Goal: Information Seeking & Learning: Learn about a topic

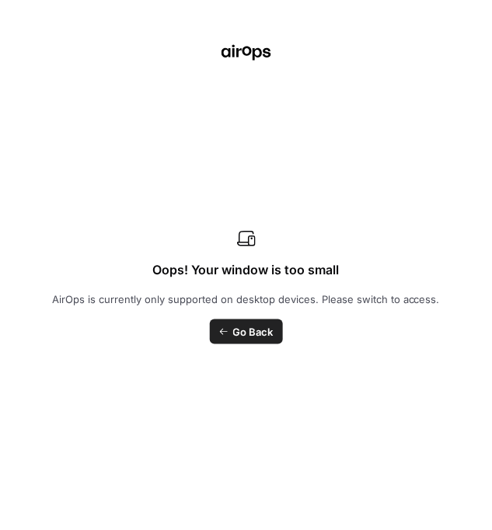
scroll to position [162, 1329]
click at [239, 328] on span "Go Back" at bounding box center [253, 332] width 40 height 16
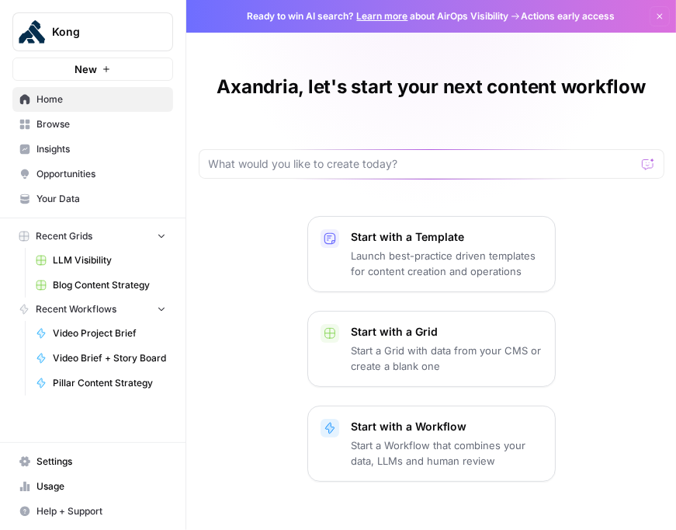
click at [62, 146] on span "Insights" at bounding box center [101, 149] width 130 height 14
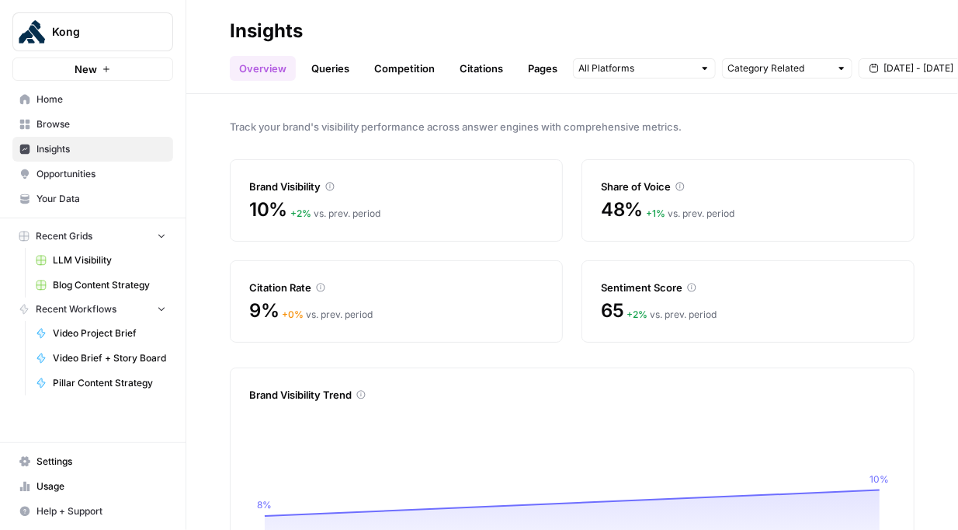
click at [307, 75] on link "Queries" at bounding box center [330, 68] width 57 height 25
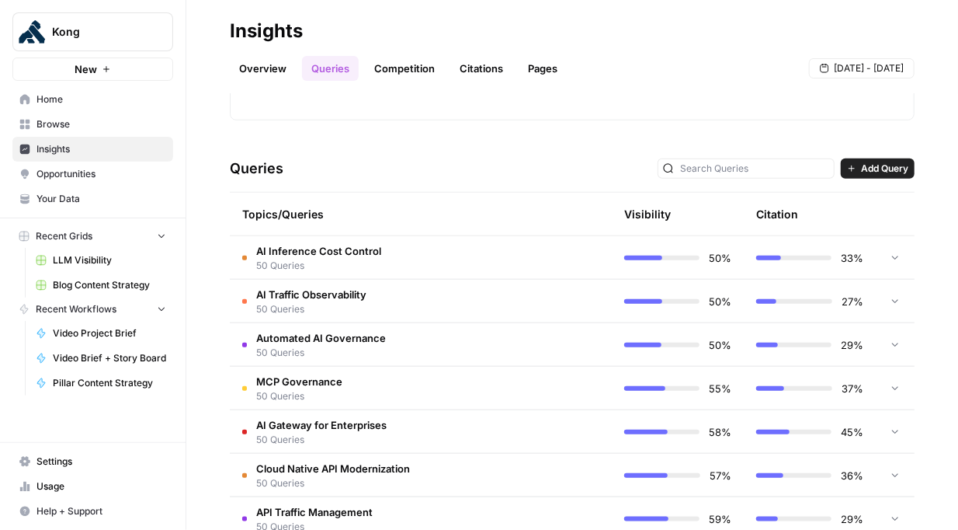
scroll to position [569, 0]
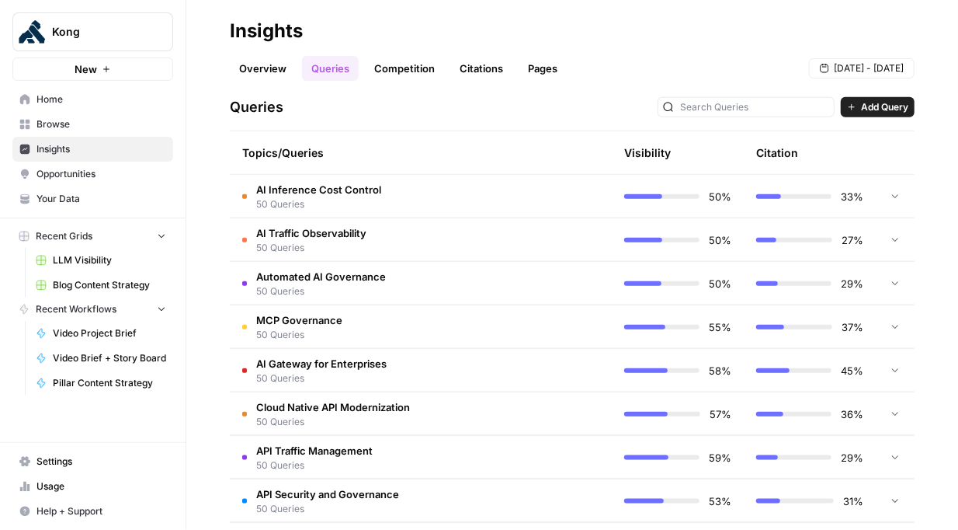
click at [568, 367] on td at bounding box center [546, 370] width 132 height 43
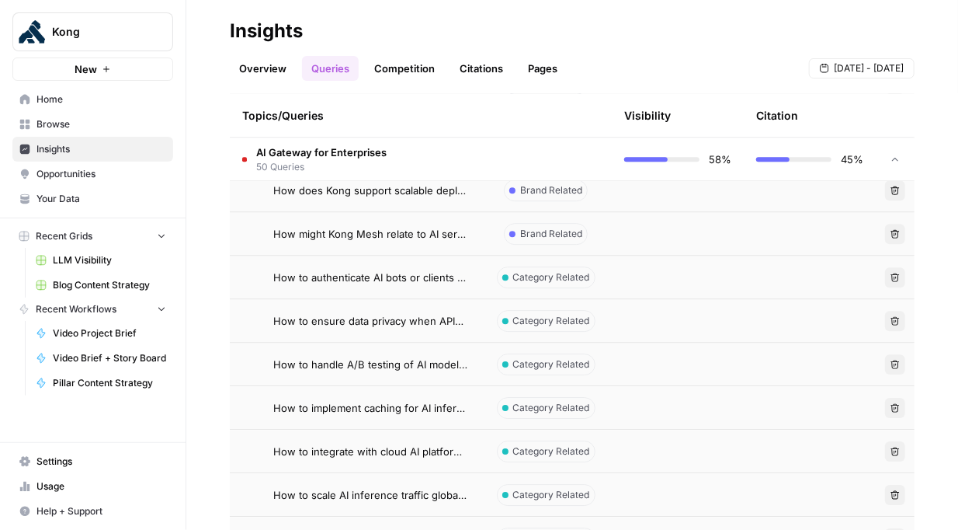
scroll to position [1910, 0]
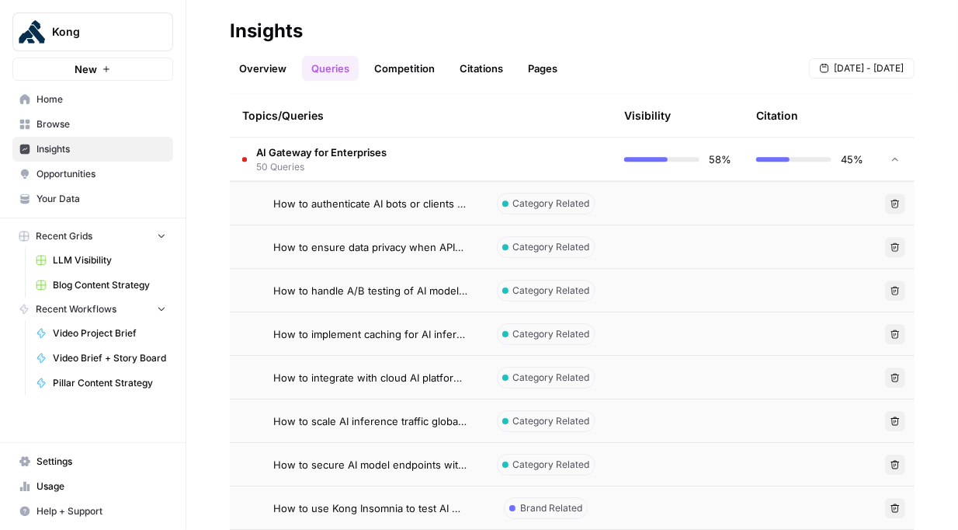
click at [388, 156] on td "AI Gateway for Enterprises 50 Queries" at bounding box center [355, 158] width 250 height 43
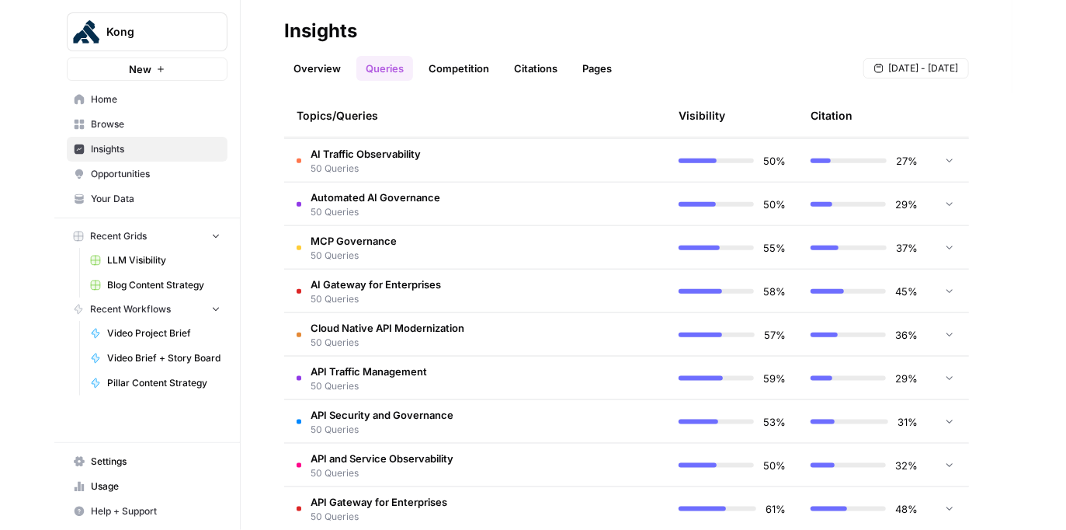
scroll to position [673, 0]
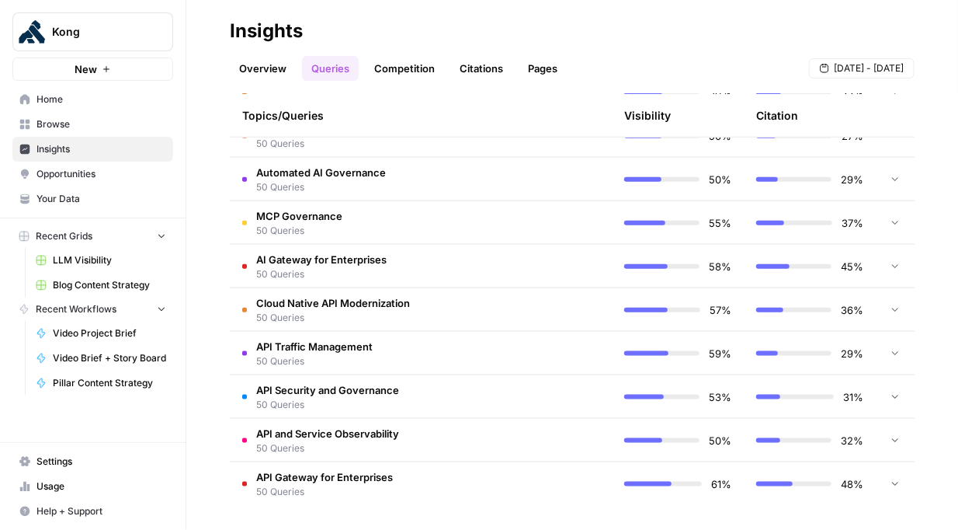
click at [421, 76] on link "Competition" at bounding box center [404, 68] width 79 height 25
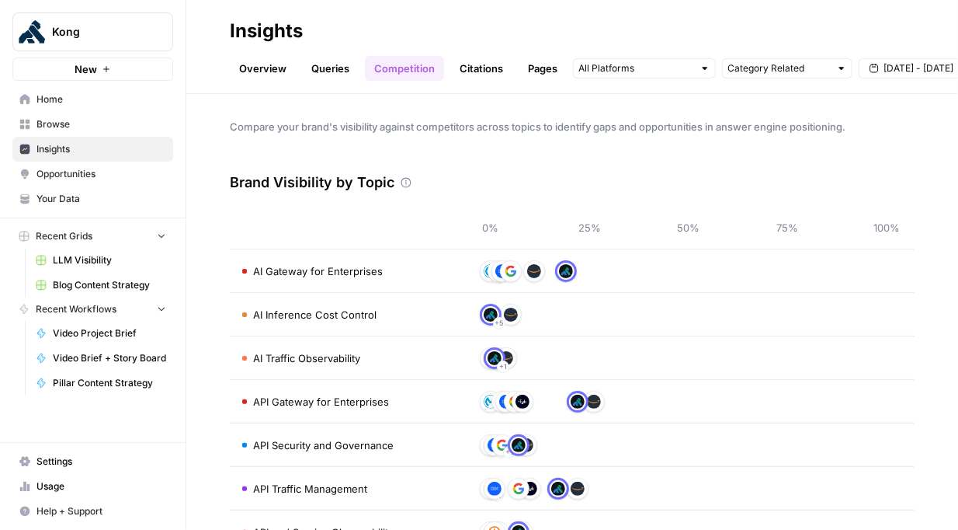
click at [342, 272] on span "AI Gateway for Enterprises" at bounding box center [318, 271] width 130 height 16
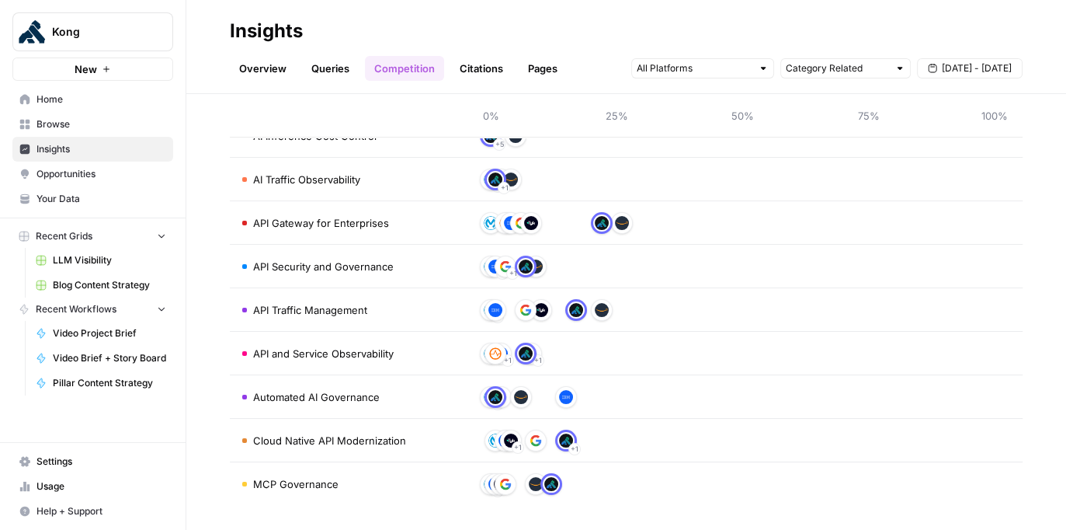
scroll to position [32, 0]
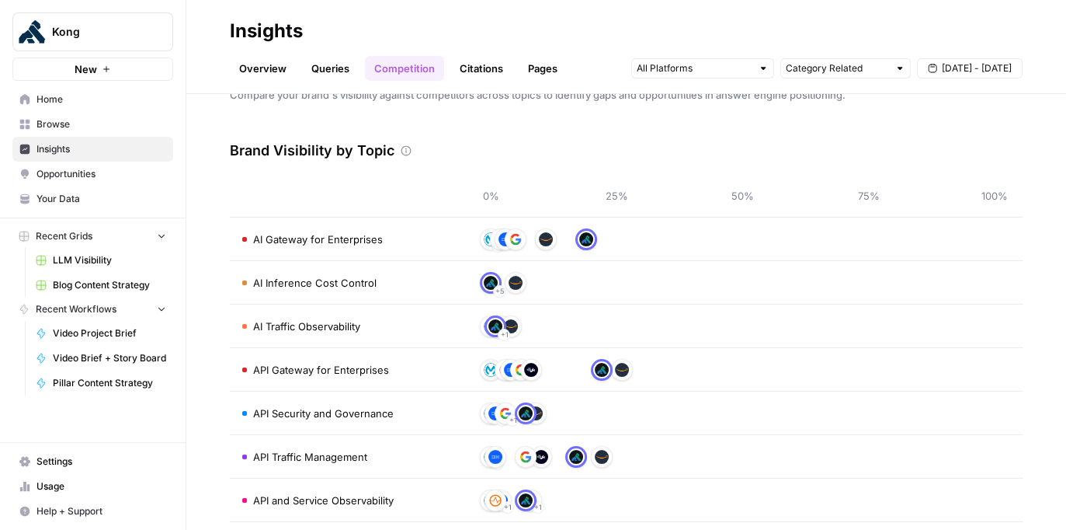
click at [324, 240] on span "AI Gateway for Enterprises" at bounding box center [318, 239] width 130 height 16
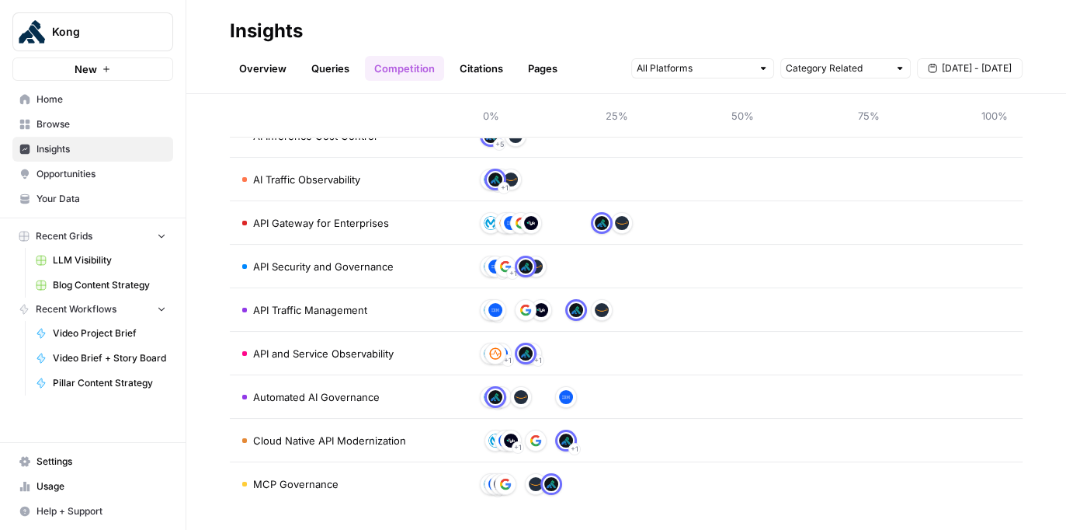
scroll to position [0, 0]
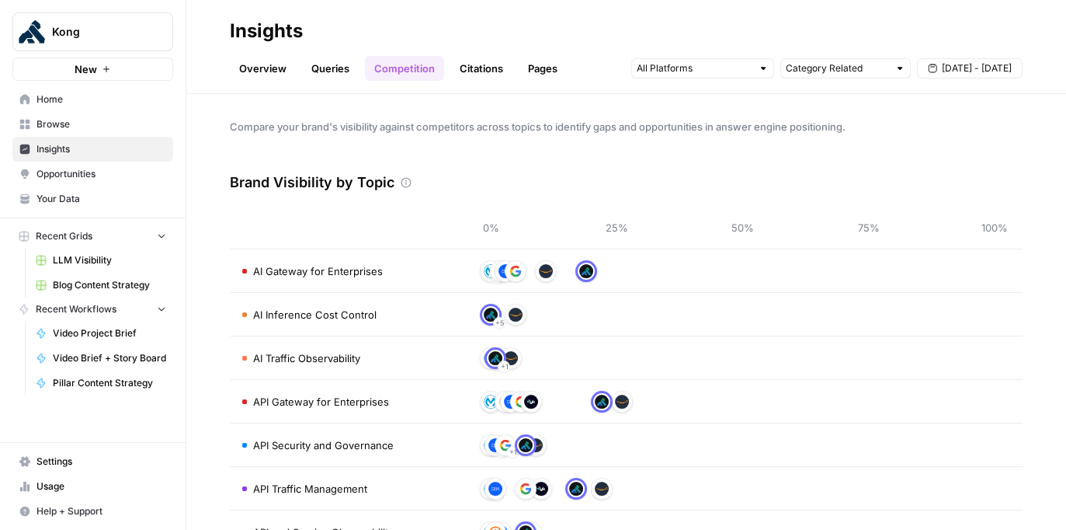
click at [247, 75] on link "Overview" at bounding box center [263, 68] width 66 height 25
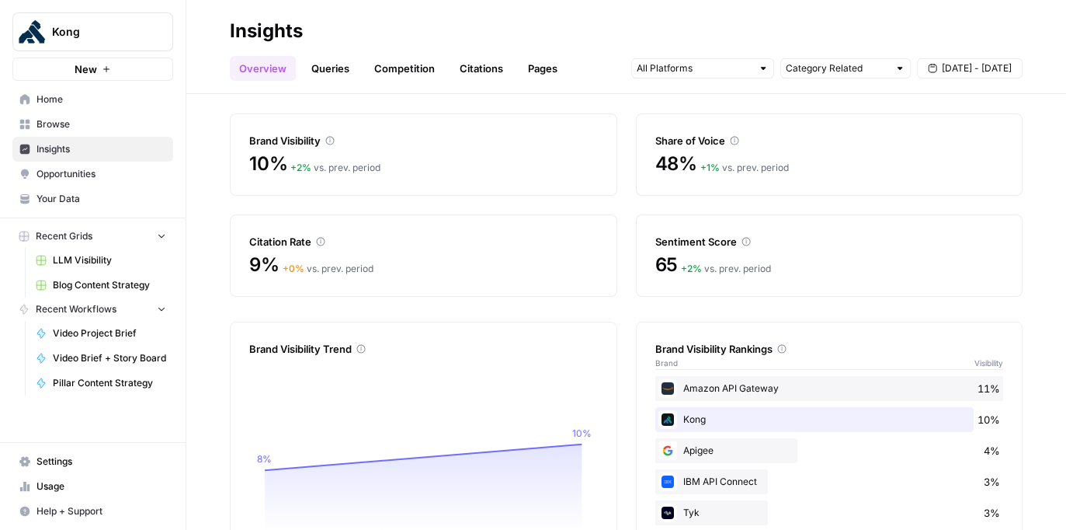
scroll to position [117, 0]
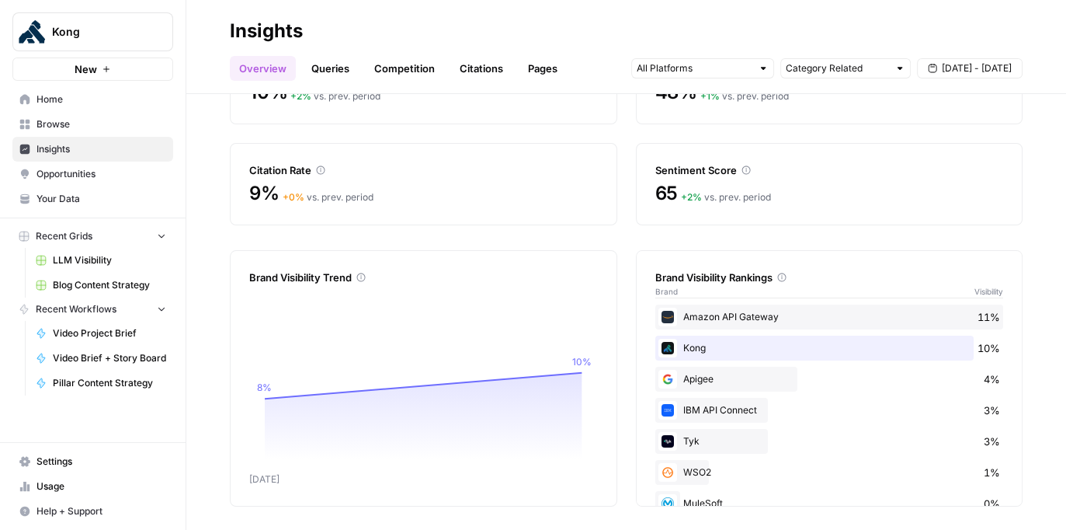
click at [676, 276] on icon at bounding box center [781, 277] width 9 height 9
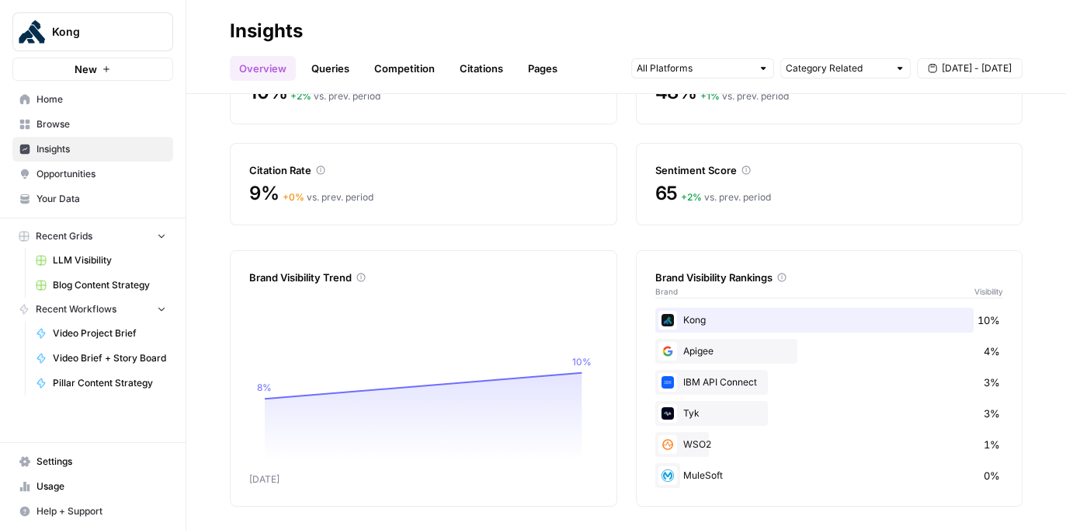
scroll to position [0, 0]
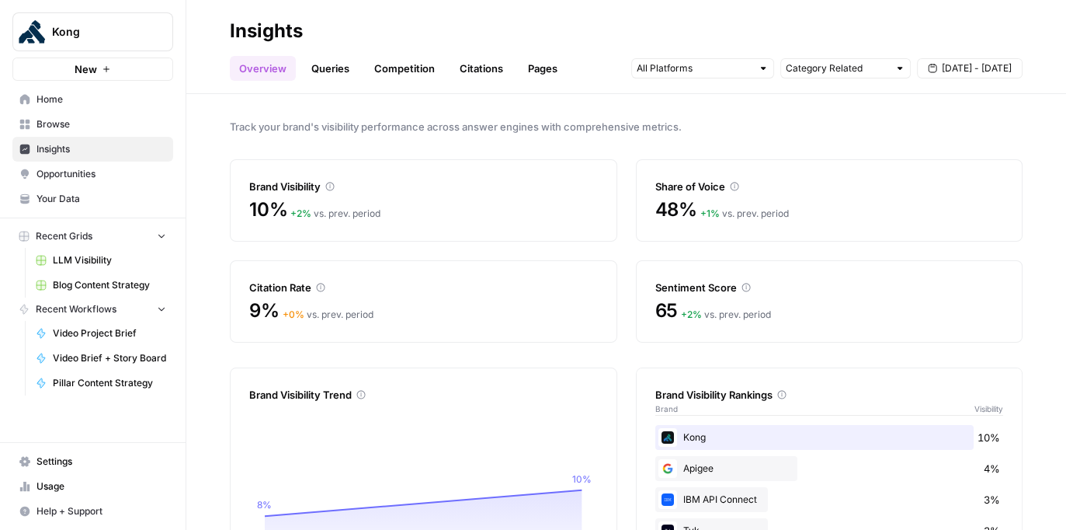
click at [64, 464] on span "Settings" at bounding box center [101, 461] width 130 height 14
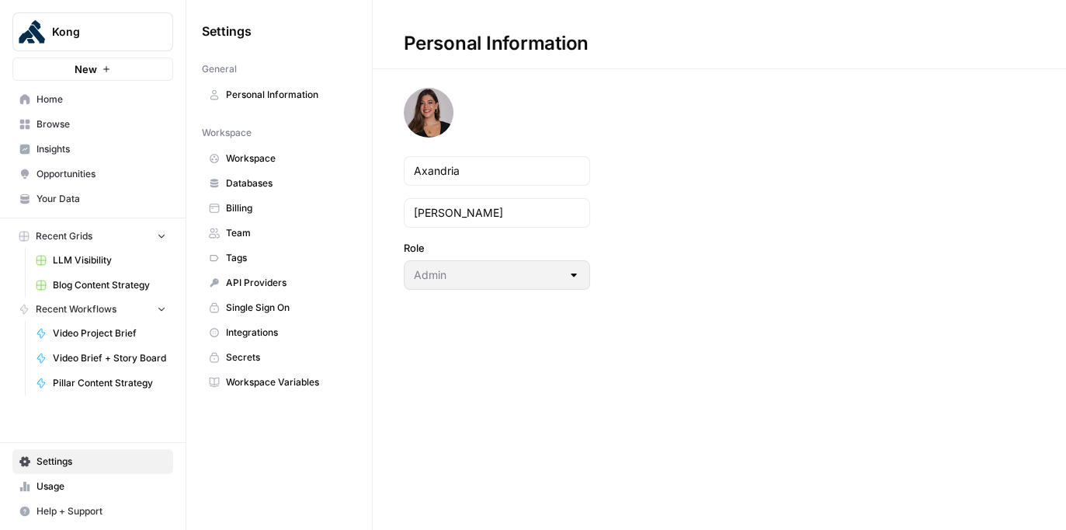
click at [88, 153] on span "Insights" at bounding box center [101, 149] width 130 height 14
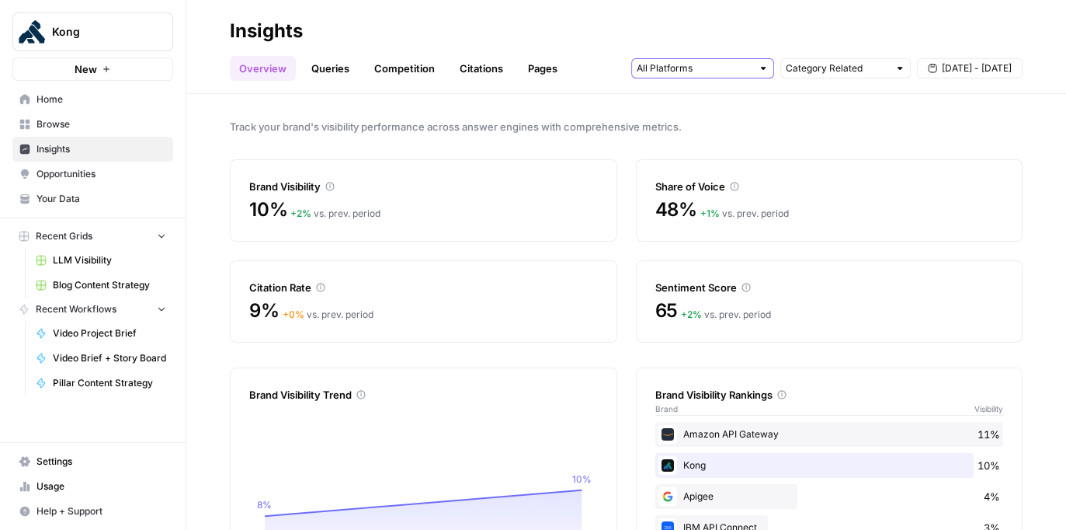
click at [676, 69] on input "text" at bounding box center [694, 69] width 115 height 16
click at [676, 136] on div "Track your brand's visibility performance across answer engines with comprehens…" at bounding box center [626, 312] width 880 height 436
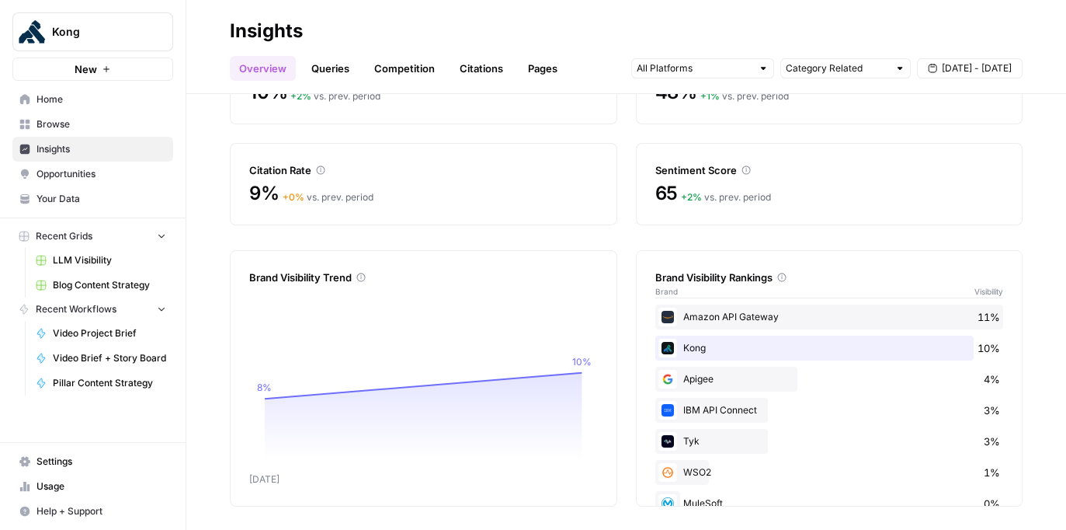
click at [339, 62] on link "Queries" at bounding box center [330, 68] width 57 height 25
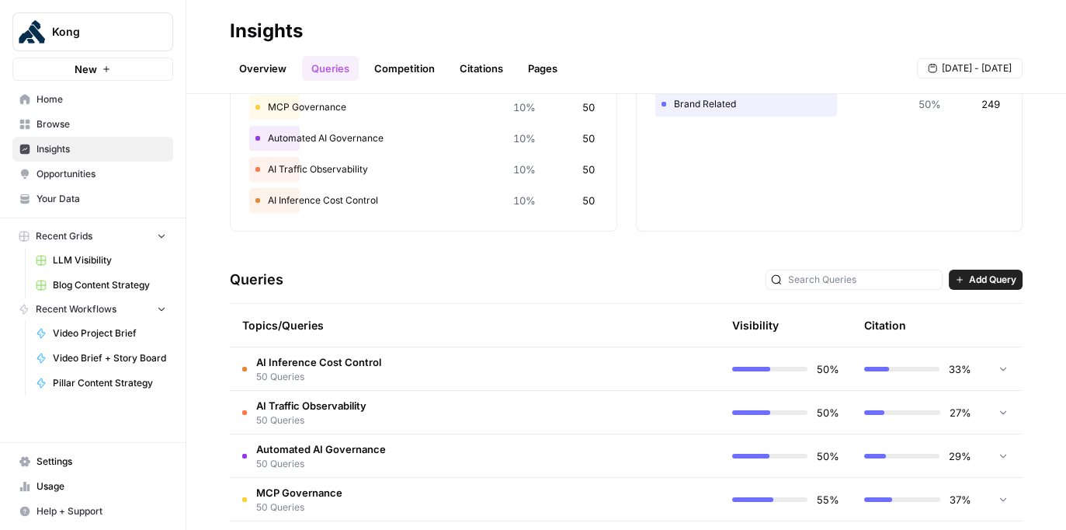
scroll to position [259, 0]
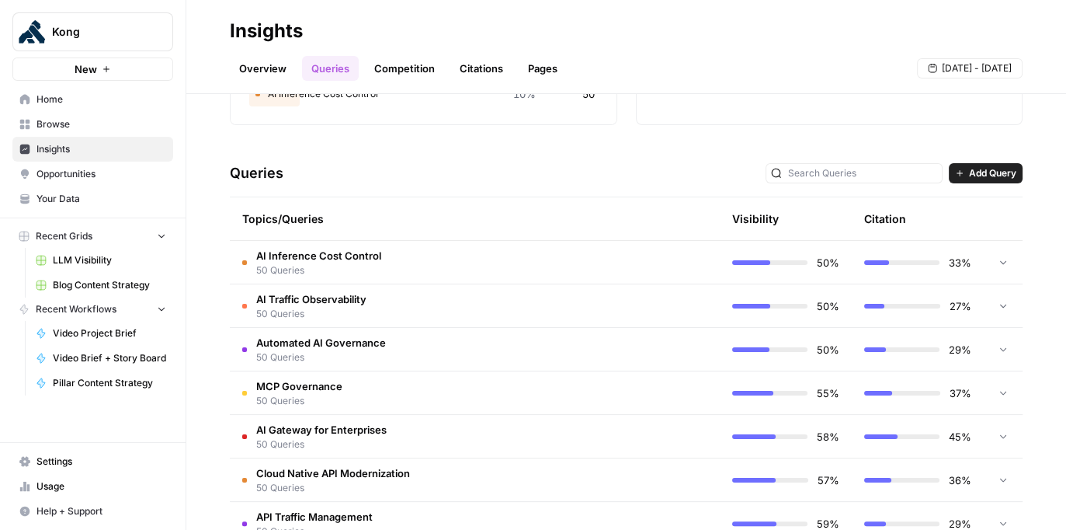
click at [676, 269] on div at bounding box center [1003, 262] width 14 height 43
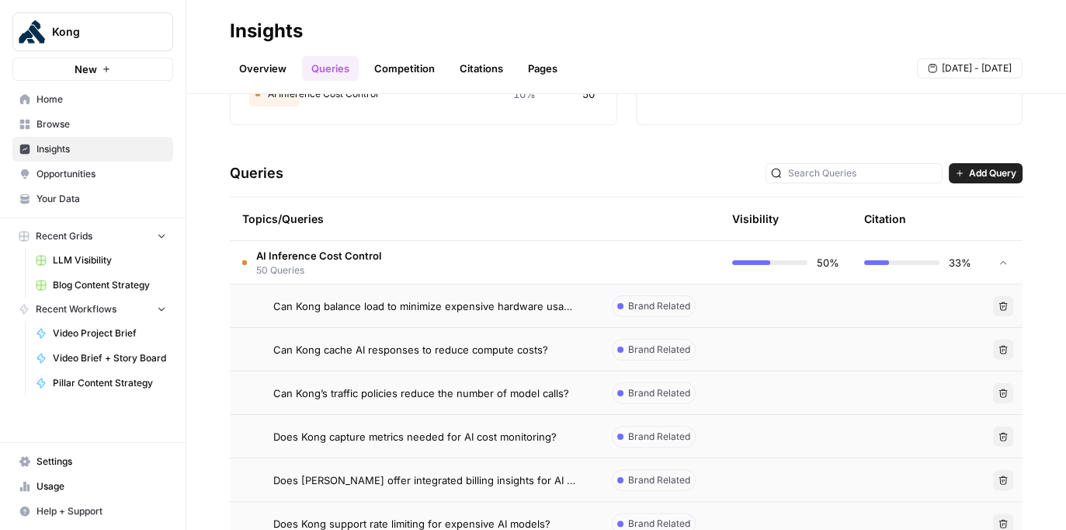
click at [676, 262] on div at bounding box center [901, 262] width 75 height 5
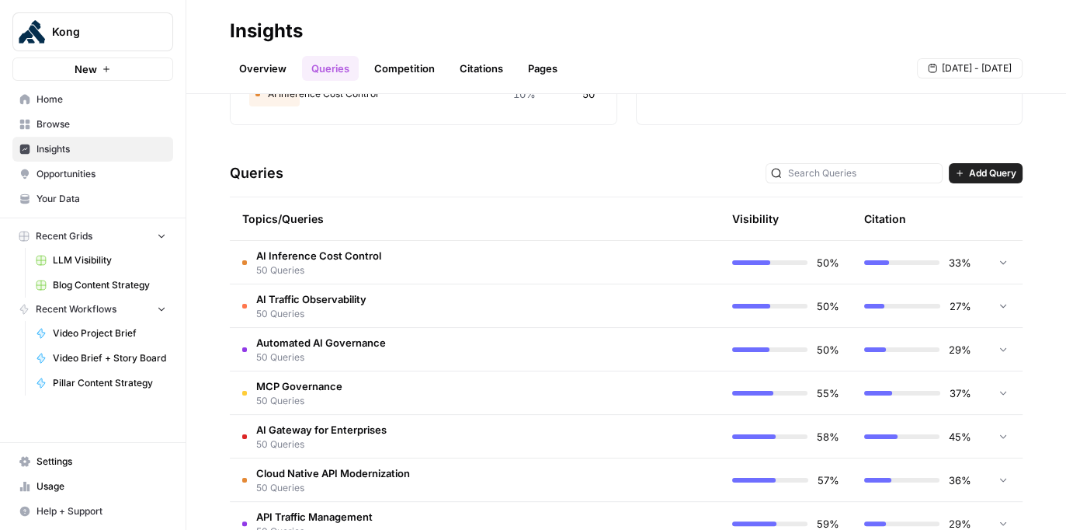
click at [676, 262] on div at bounding box center [901, 262] width 75 height 5
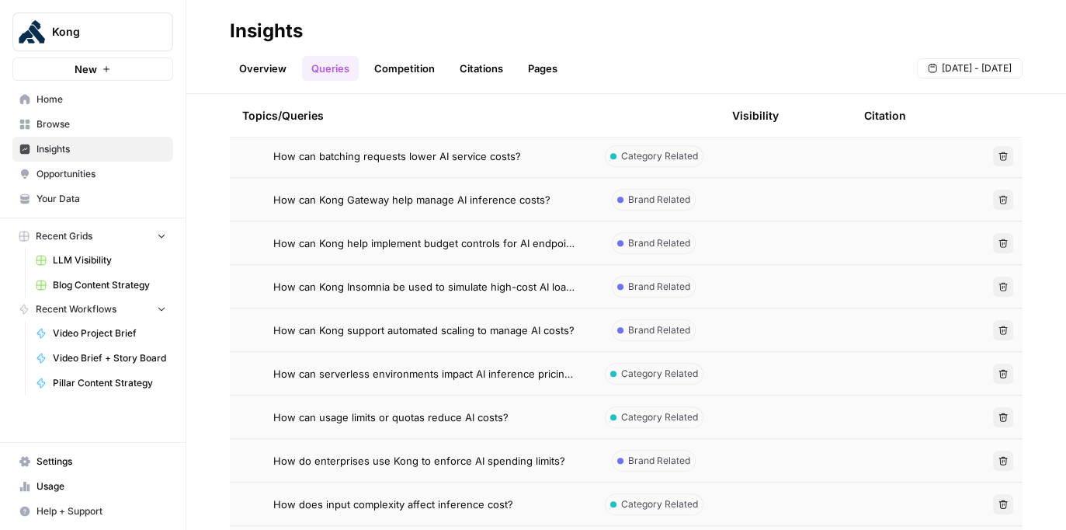
scroll to position [821, 0]
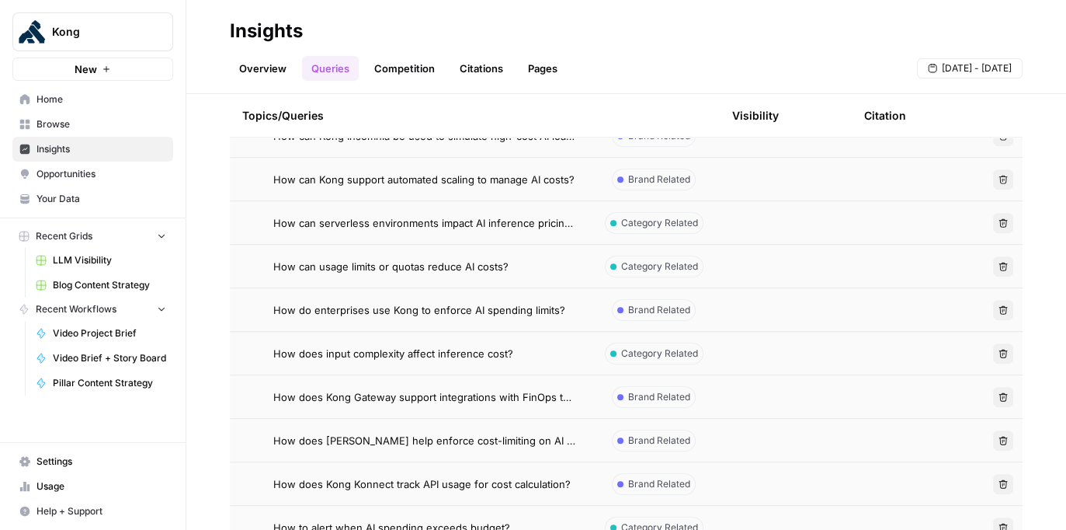
click at [463, 358] on span "How does input complexity affect inference cost?" at bounding box center [393, 354] width 240 height 16
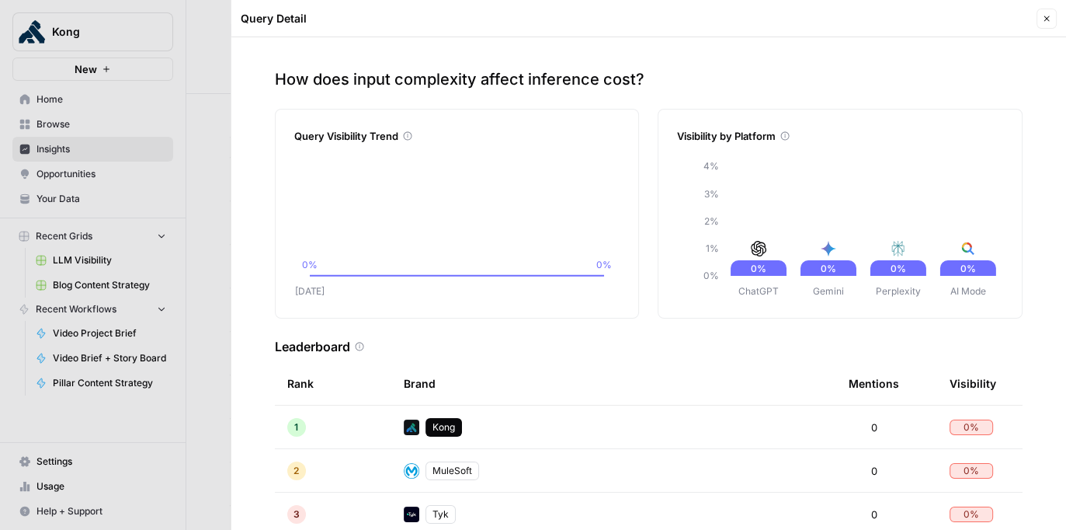
click at [676, 20] on button "Close" at bounding box center [1047, 19] width 20 height 20
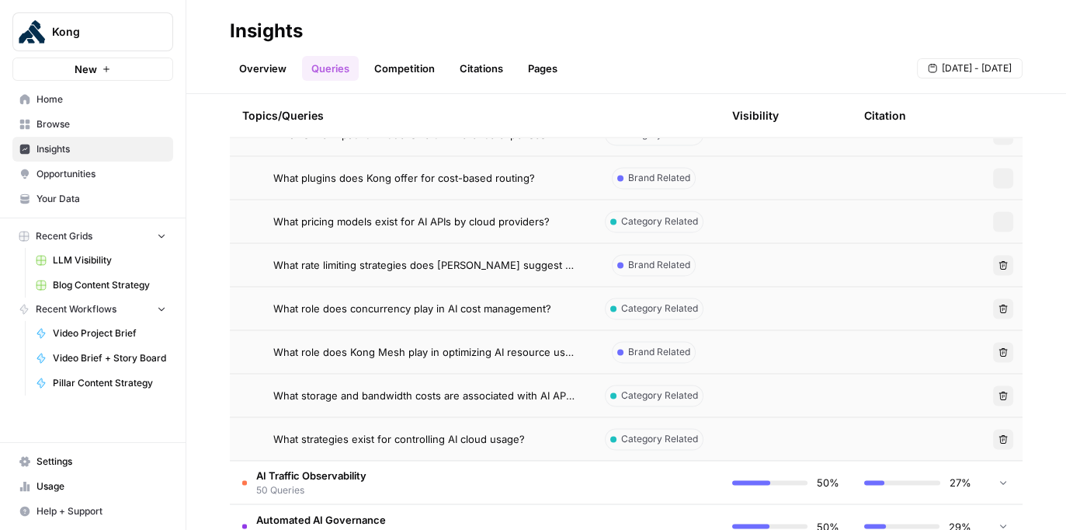
scroll to position [2235, 0]
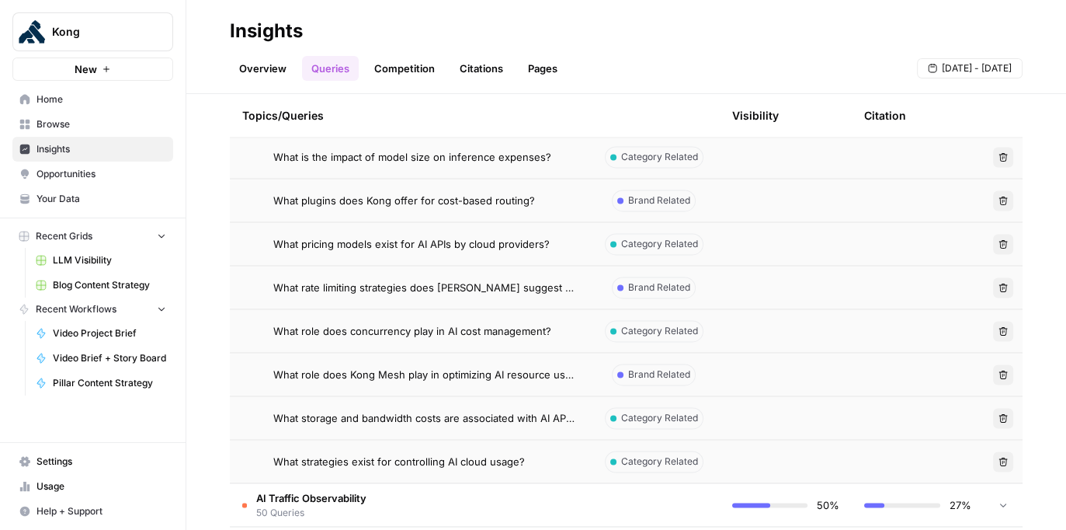
click at [466, 458] on span "What strategies exist for controlling AI cloud usage?" at bounding box center [399, 462] width 252 height 16
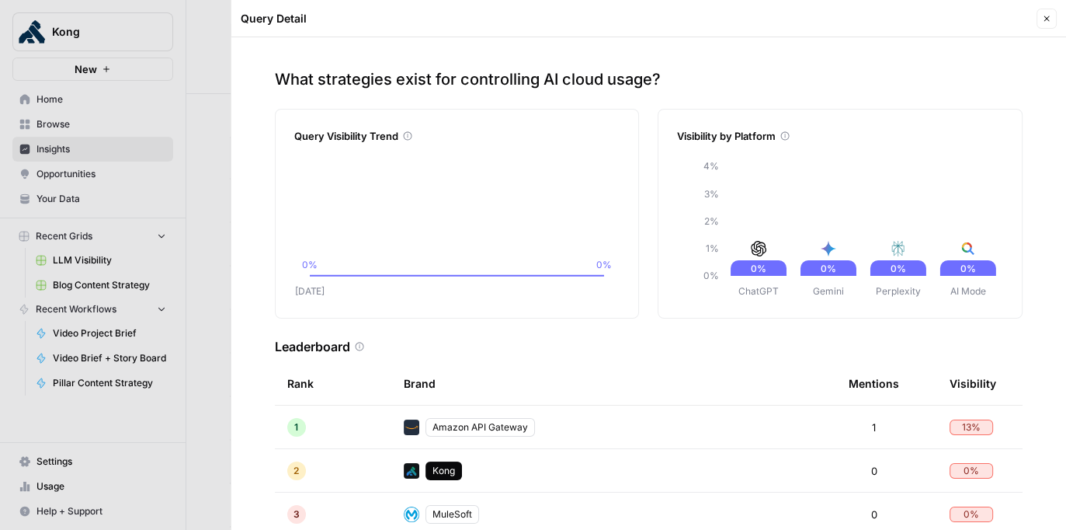
click at [676, 16] on icon "button" at bounding box center [1046, 18] width 9 height 9
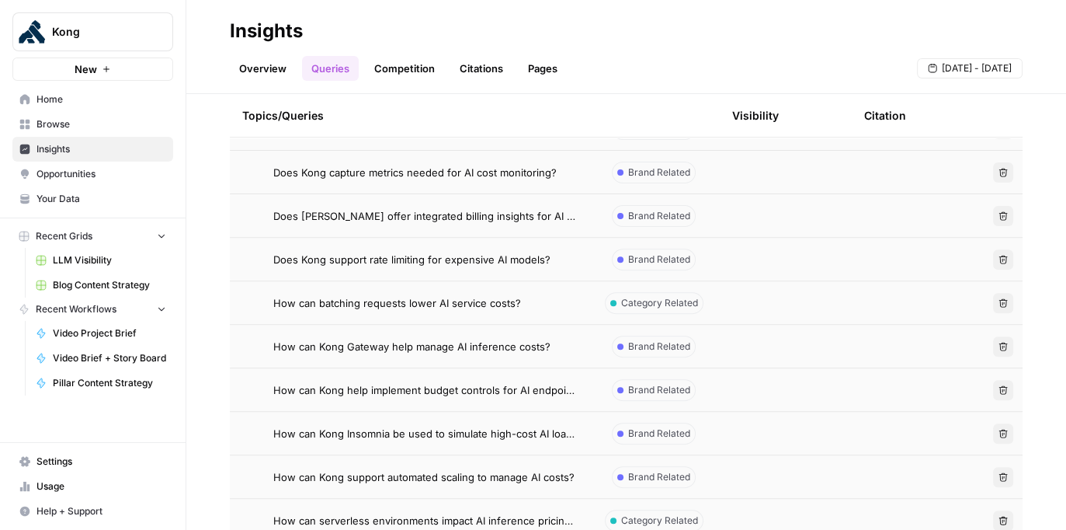
scroll to position [554, 0]
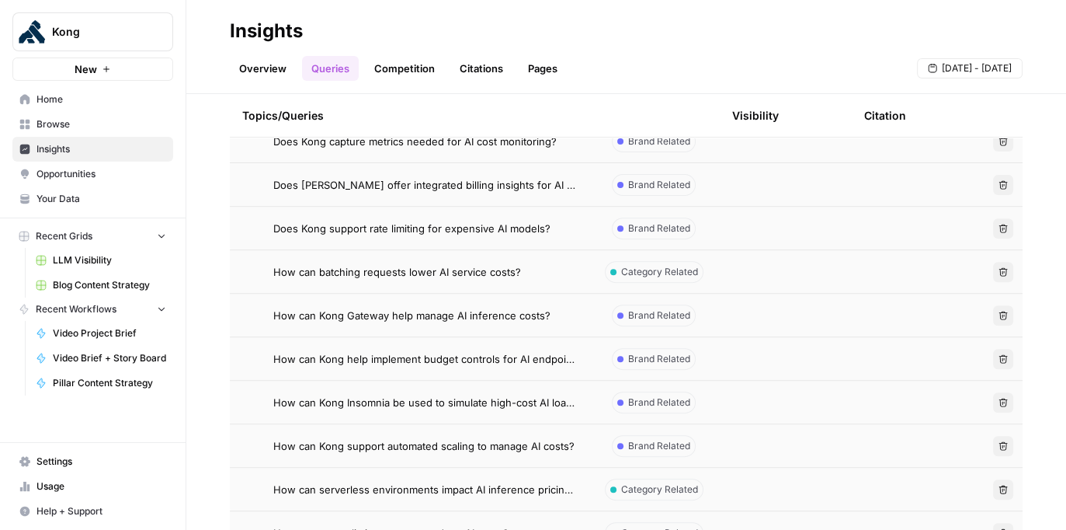
click at [501, 273] on span "How can batching requests lower AI service costs?" at bounding box center [397, 272] width 248 height 16
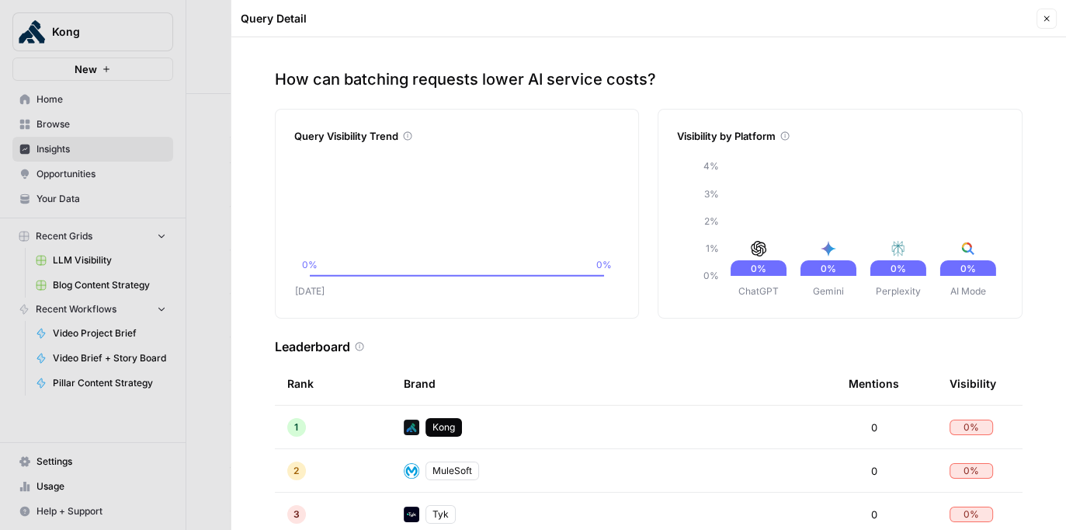
click at [676, 26] on button "Close" at bounding box center [1047, 19] width 20 height 20
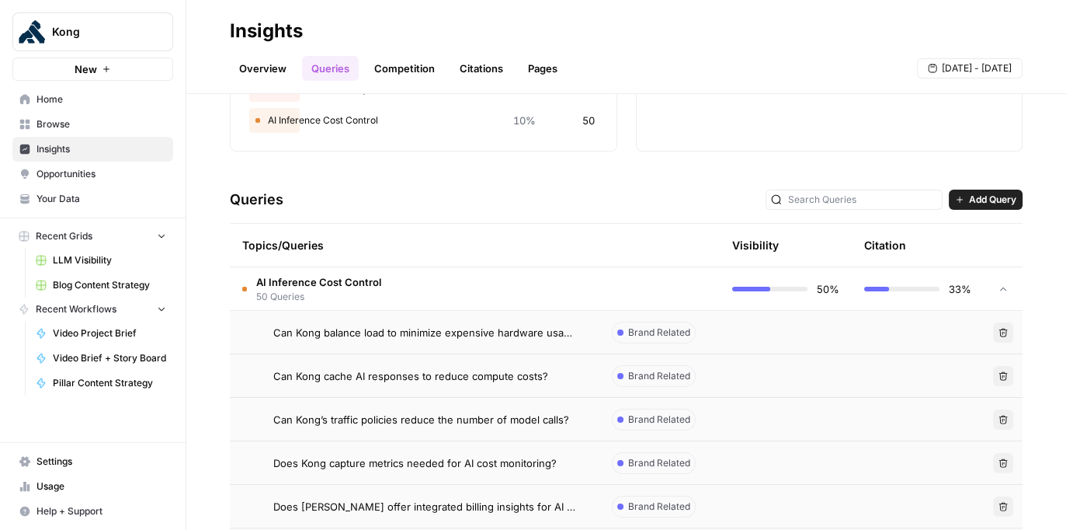
scroll to position [365, 0]
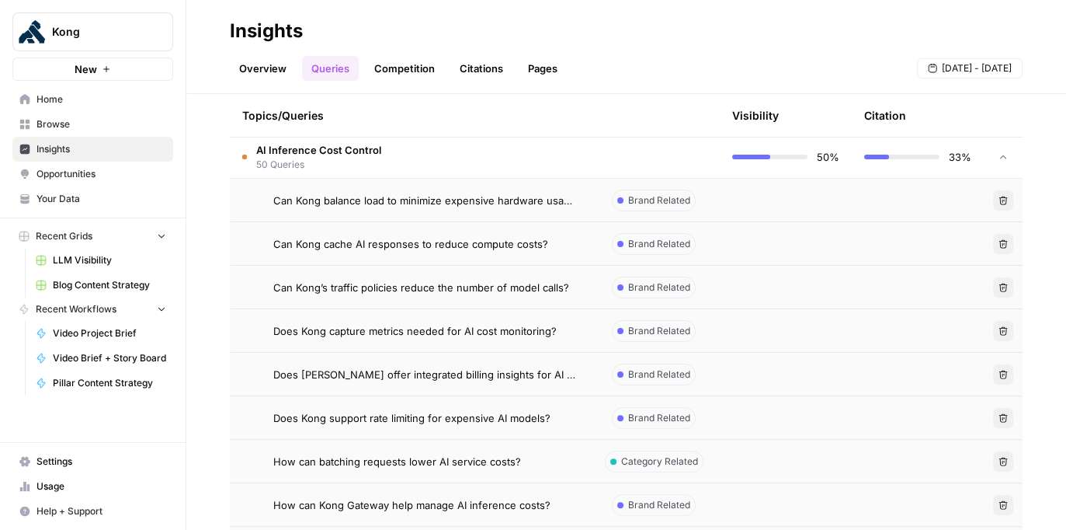
click at [676, 194] on td at bounding box center [786, 200] width 132 height 43
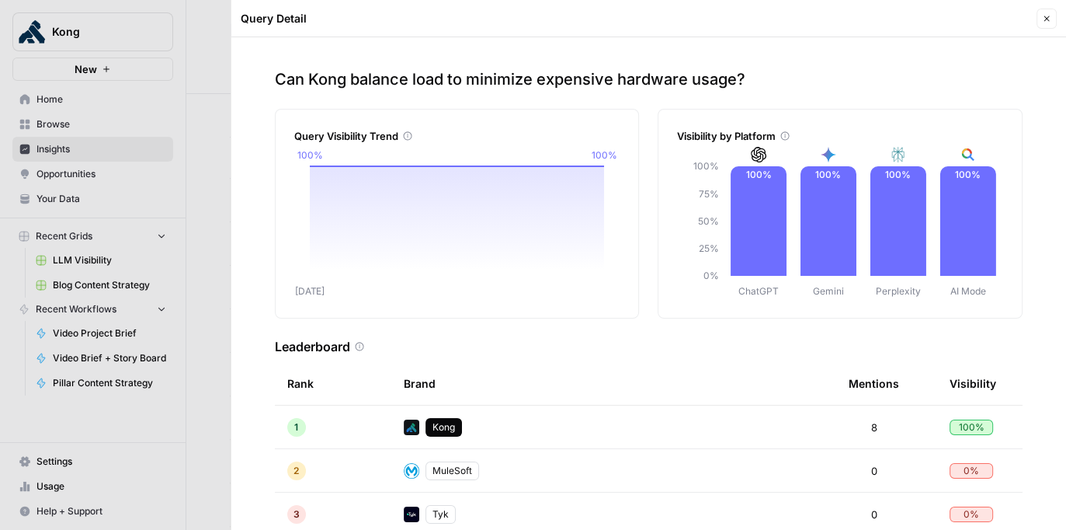
click at [676, 14] on icon "button" at bounding box center [1046, 18] width 9 height 9
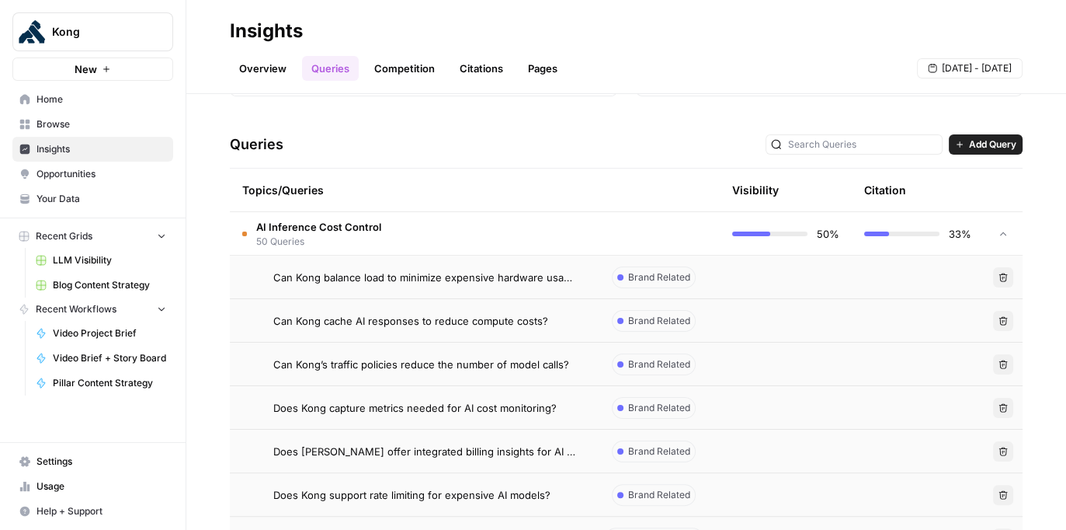
scroll to position [237, 0]
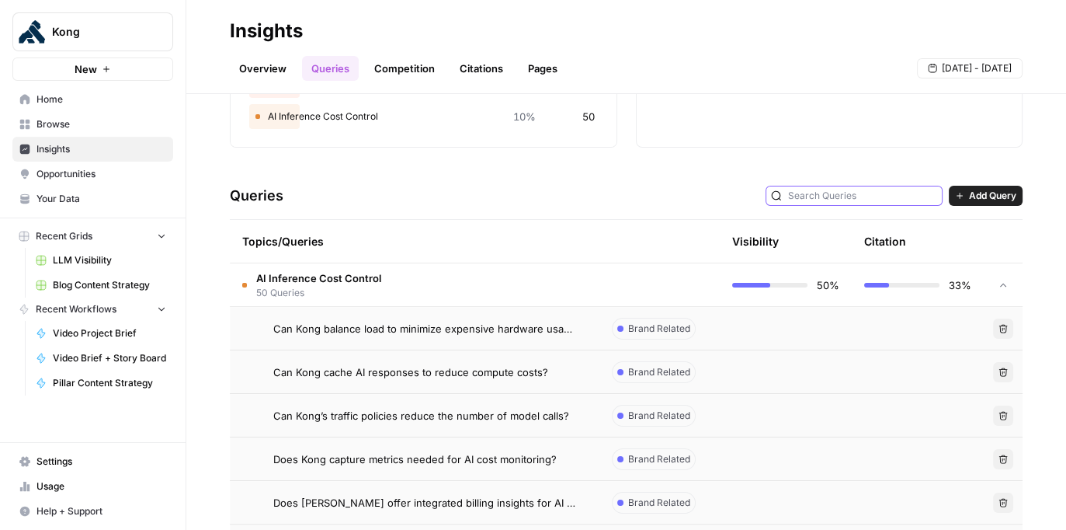
click at [676, 194] on input "text" at bounding box center [862, 196] width 149 height 16
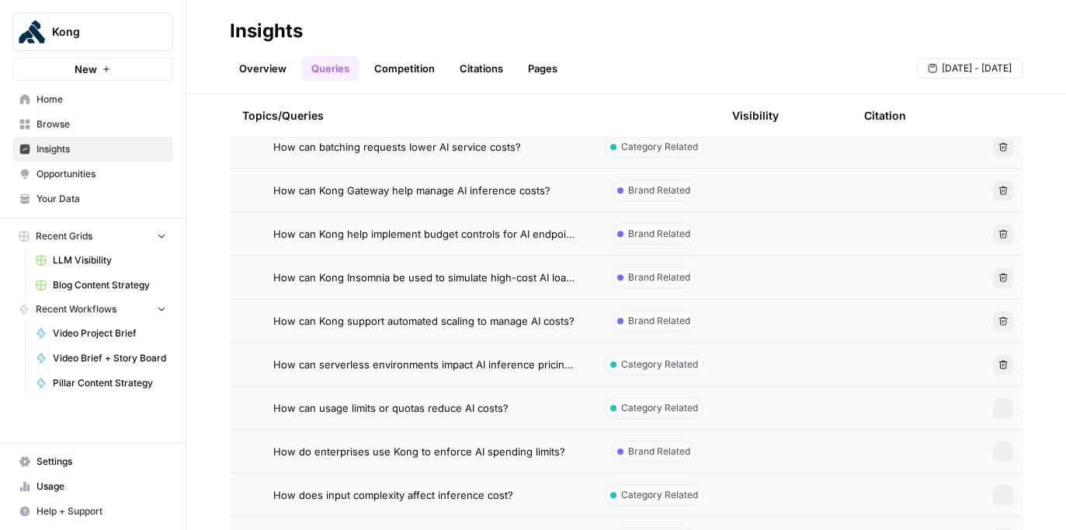
scroll to position [708, 0]
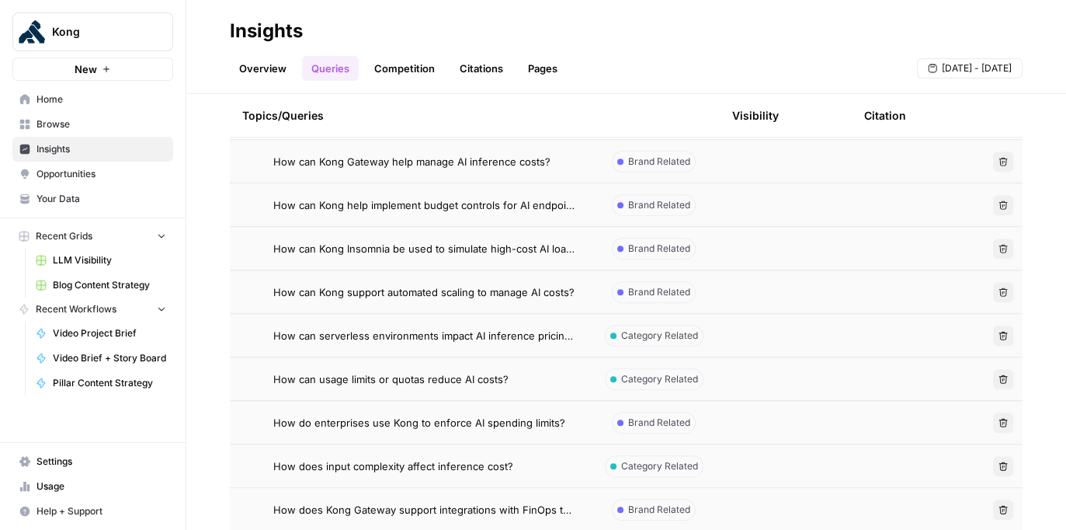
click at [655, 333] on span "Category Related" at bounding box center [659, 335] width 77 height 14
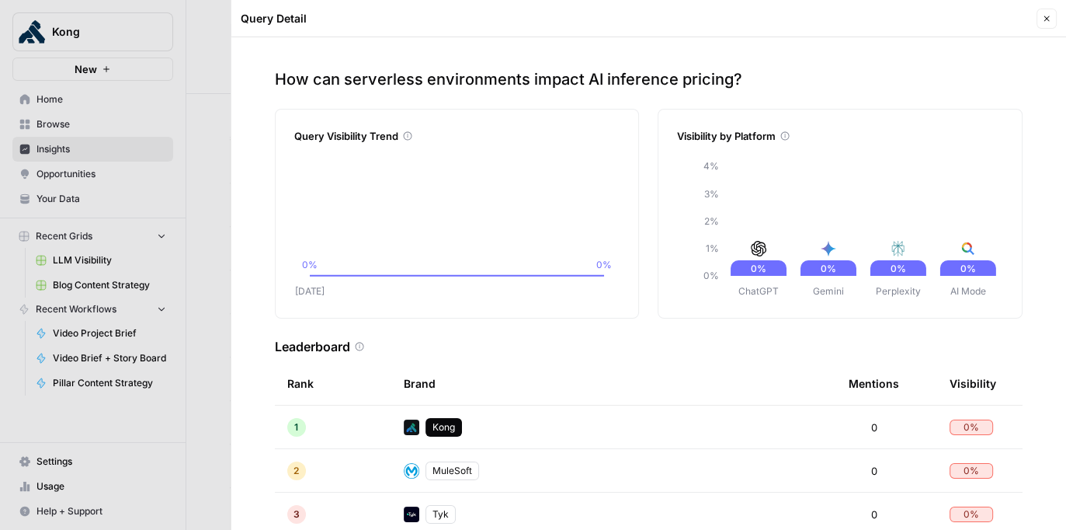
click at [676, 19] on button "Close" at bounding box center [1047, 19] width 20 height 20
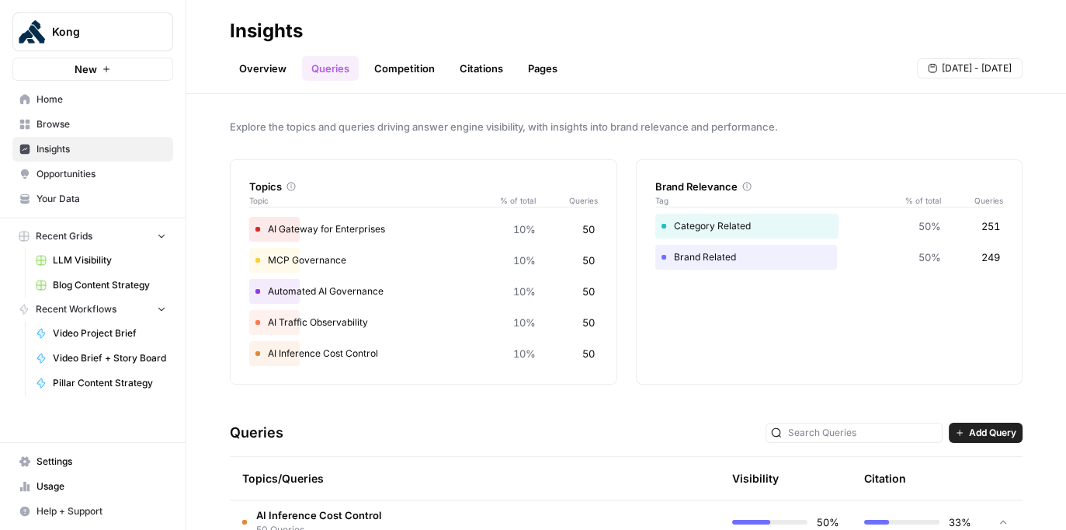
click at [676, 226] on div "Category Related 50% 251" at bounding box center [829, 226] width 349 height 25
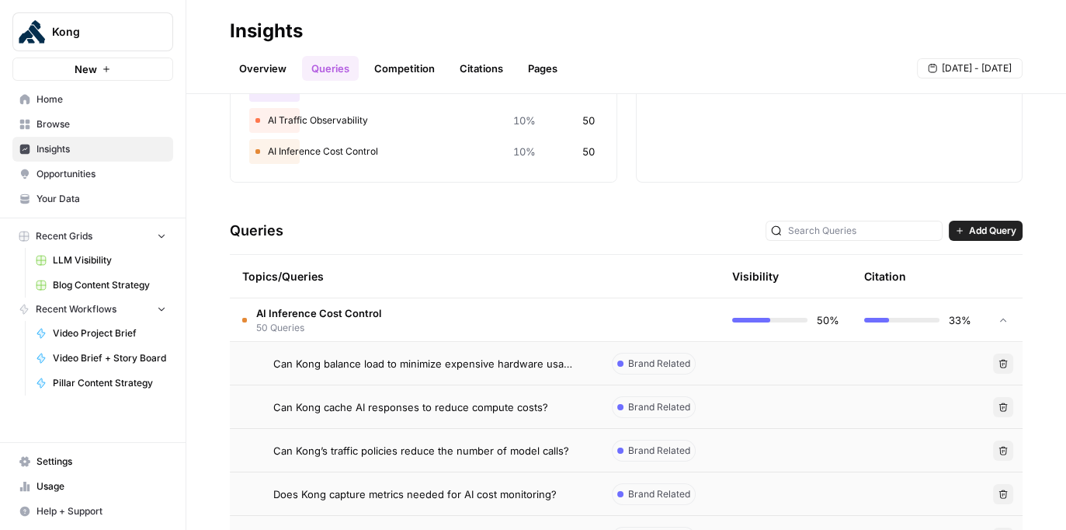
scroll to position [126, 0]
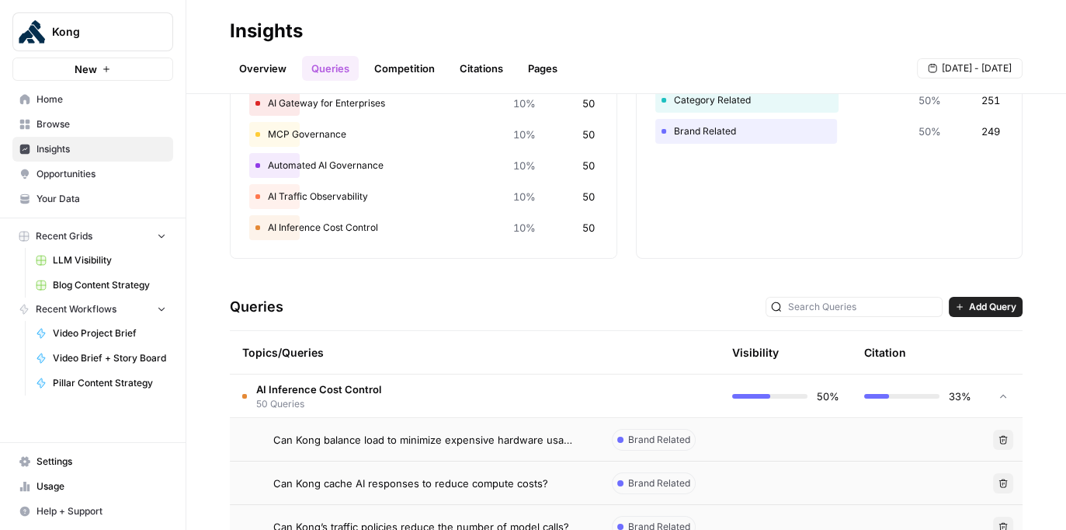
click at [676, 394] on icon at bounding box center [1003, 396] width 11 height 11
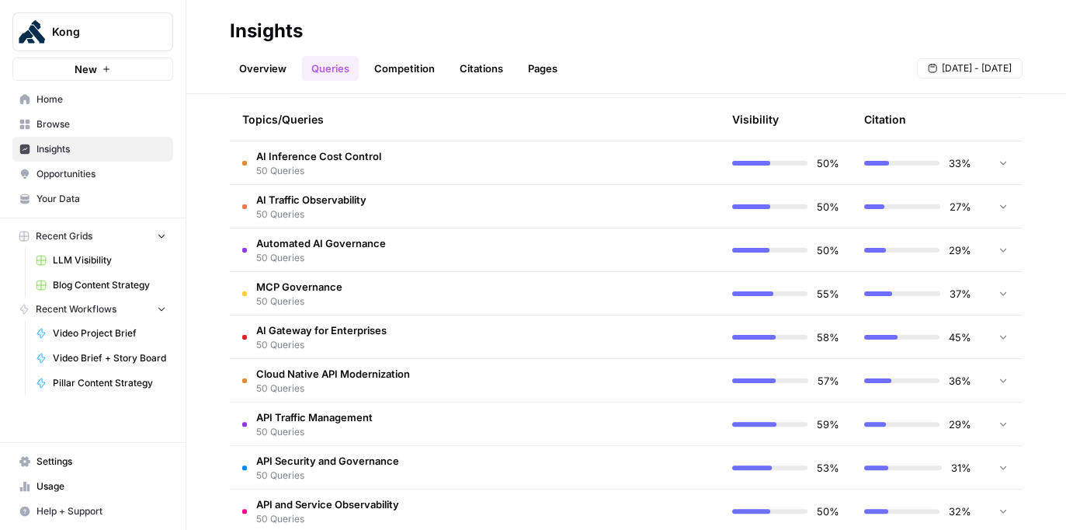
scroll to position [363, 0]
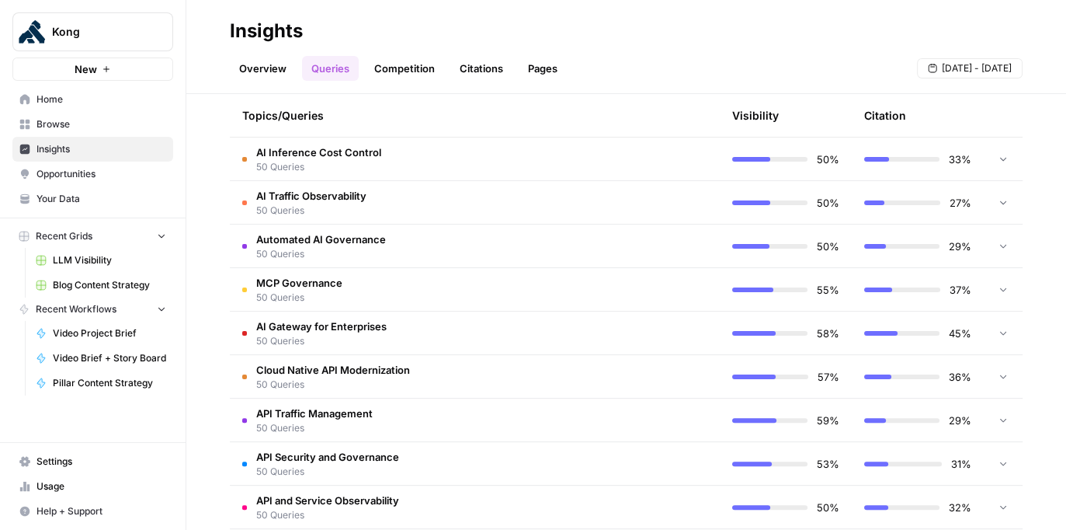
click at [676, 331] on td at bounding box center [1003, 332] width 39 height 43
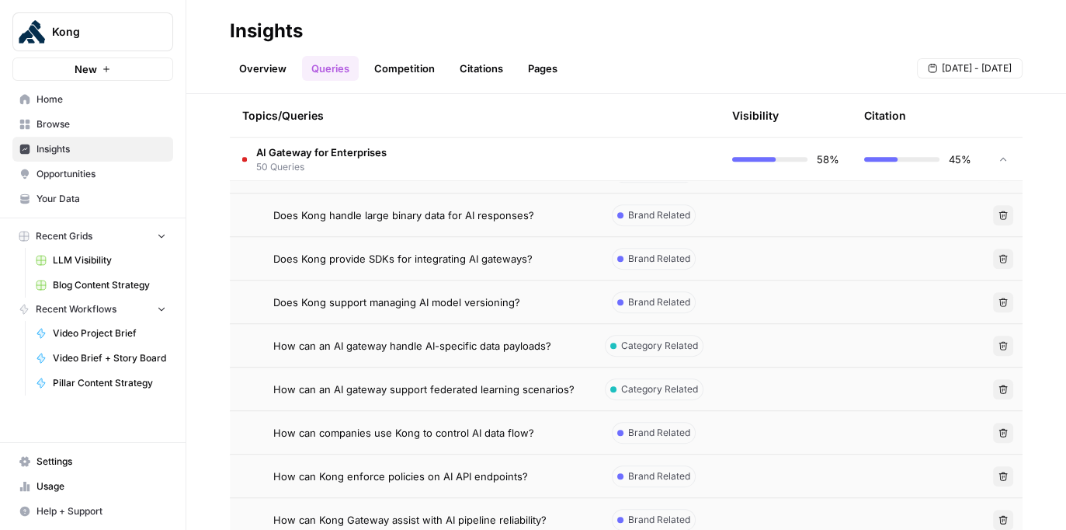
scroll to position [708, 0]
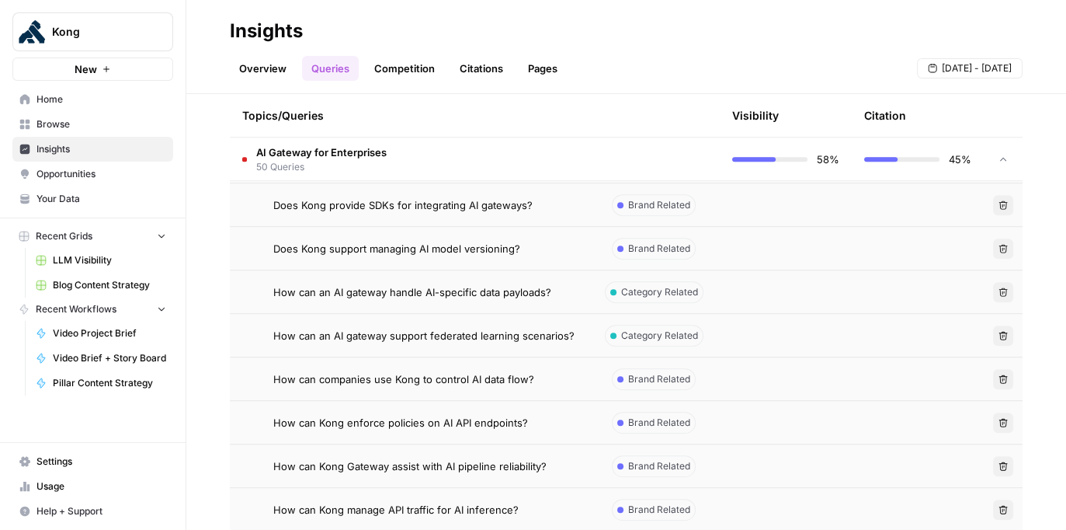
click at [535, 294] on span "How can an AI gateway handle AI-specific data payloads?" at bounding box center [412, 292] width 278 height 16
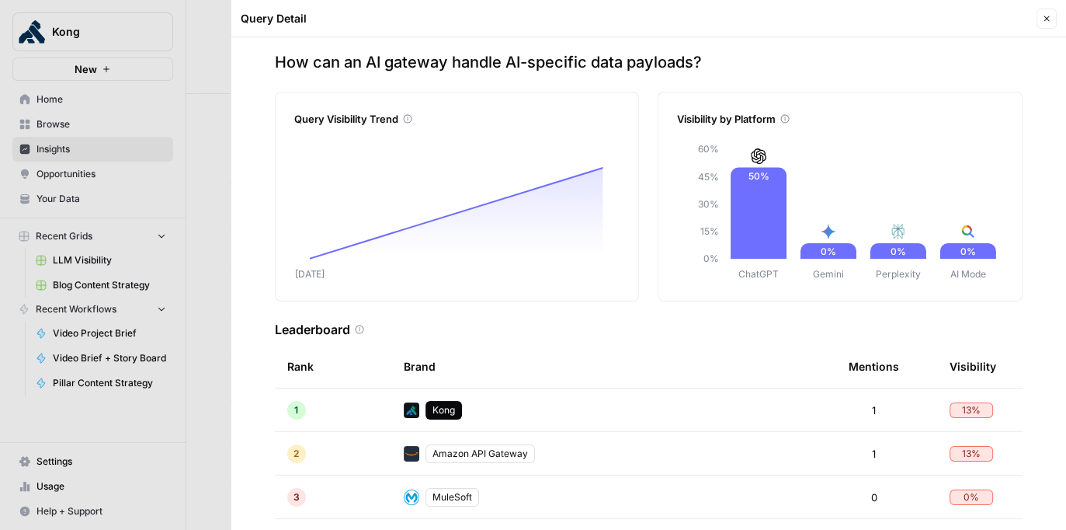
scroll to position [20, 0]
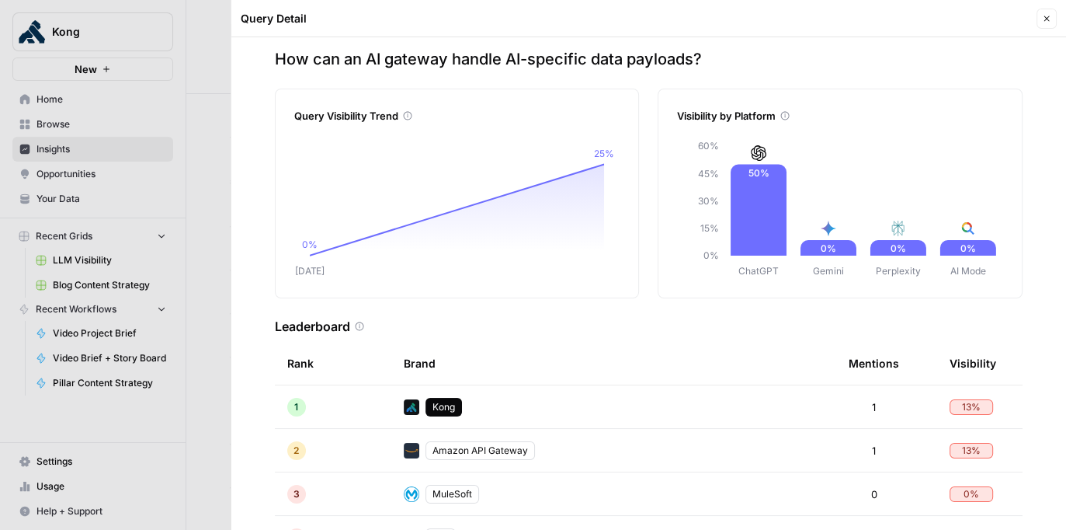
click at [676, 16] on icon "button" at bounding box center [1046, 18] width 9 height 9
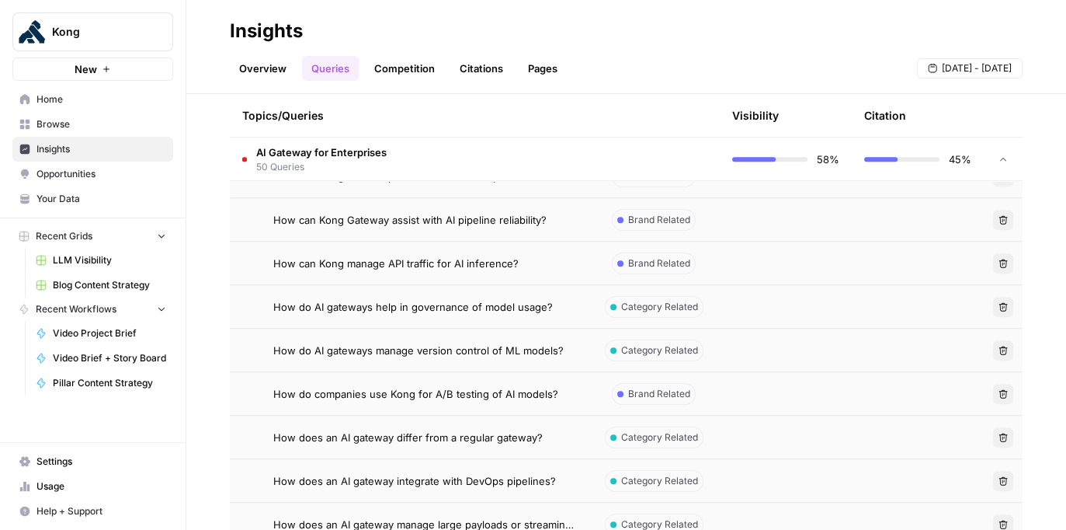
scroll to position [957, 0]
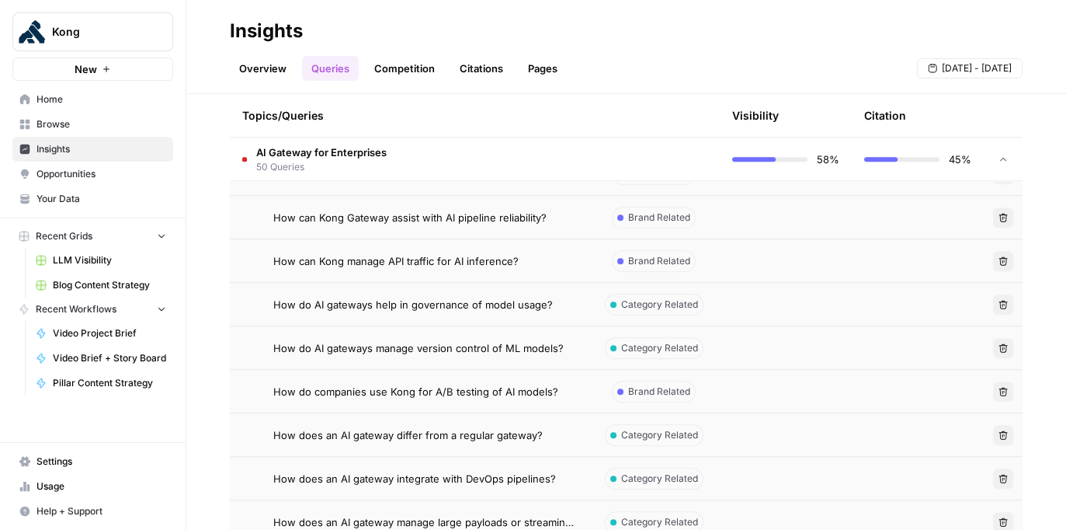
click at [142, 179] on span "Opportunities" at bounding box center [101, 174] width 130 height 14
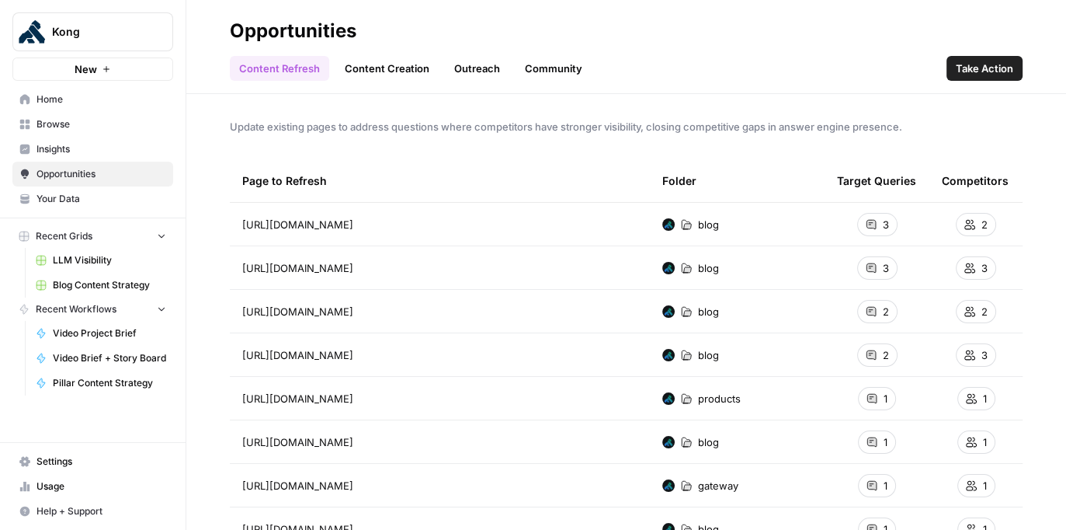
click at [398, 71] on link "Content Creation" at bounding box center [386, 68] width 103 height 25
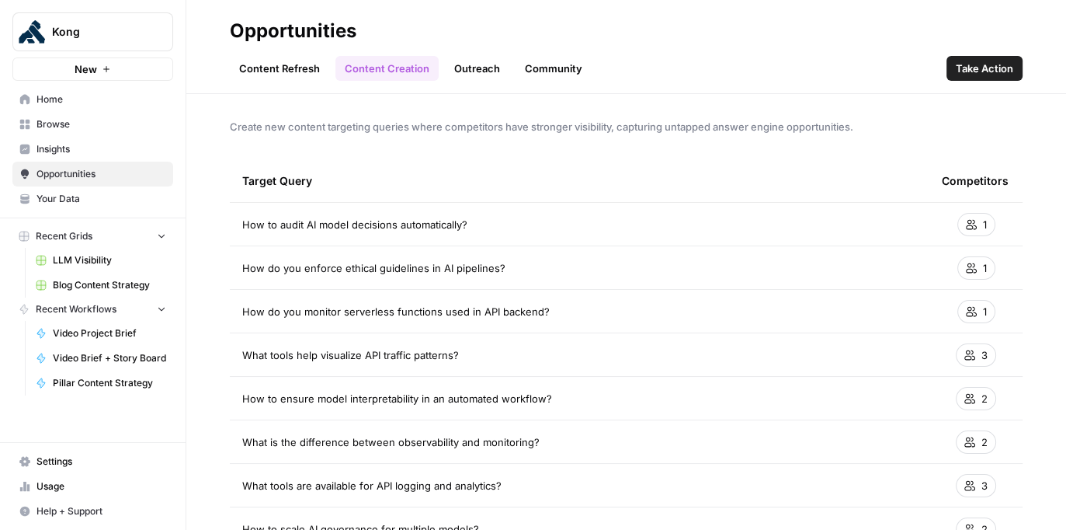
click at [308, 74] on link "Content Refresh" at bounding box center [279, 68] width 99 height 25
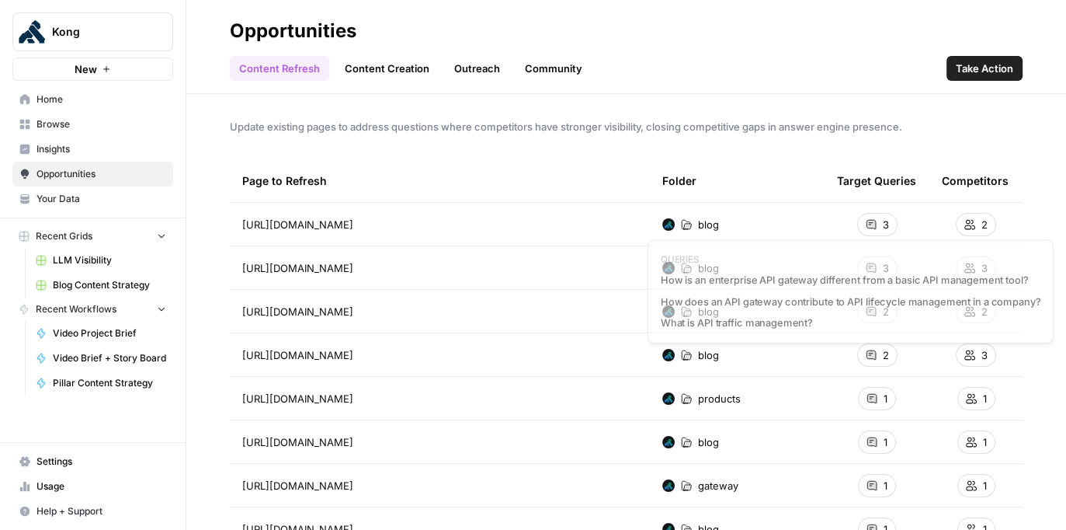
click at [676, 228] on div "3" at bounding box center [877, 224] width 40 height 23
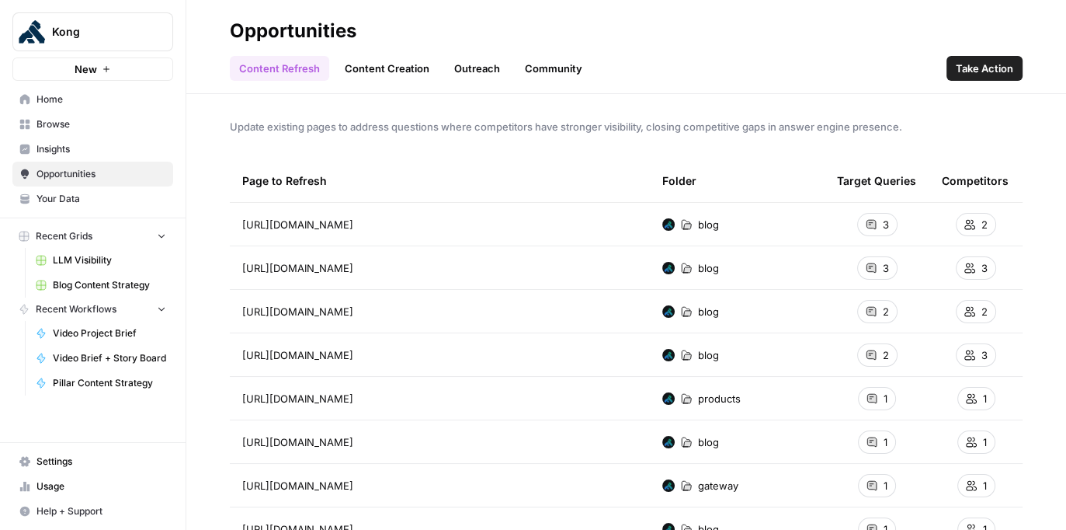
click at [65, 142] on span "Insights" at bounding box center [101, 149] width 130 height 14
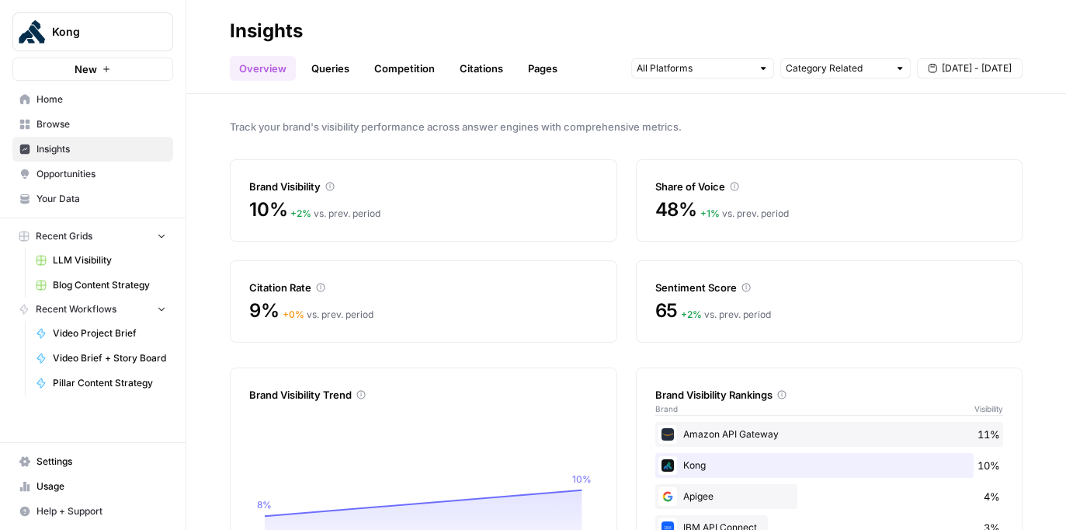
click at [676, 64] on div "Category Related" at bounding box center [845, 68] width 130 height 20
click at [676, 105] on span "All Queries" at bounding box center [843, 103] width 98 height 16
type input "All Queries"
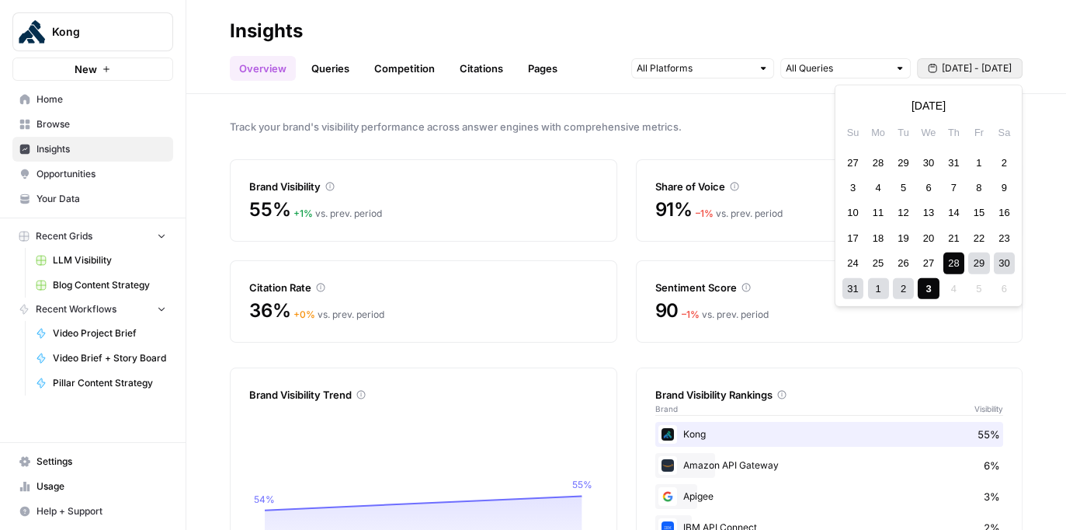
click at [676, 73] on span "Aug 28 - Sep 3" at bounding box center [977, 68] width 70 height 14
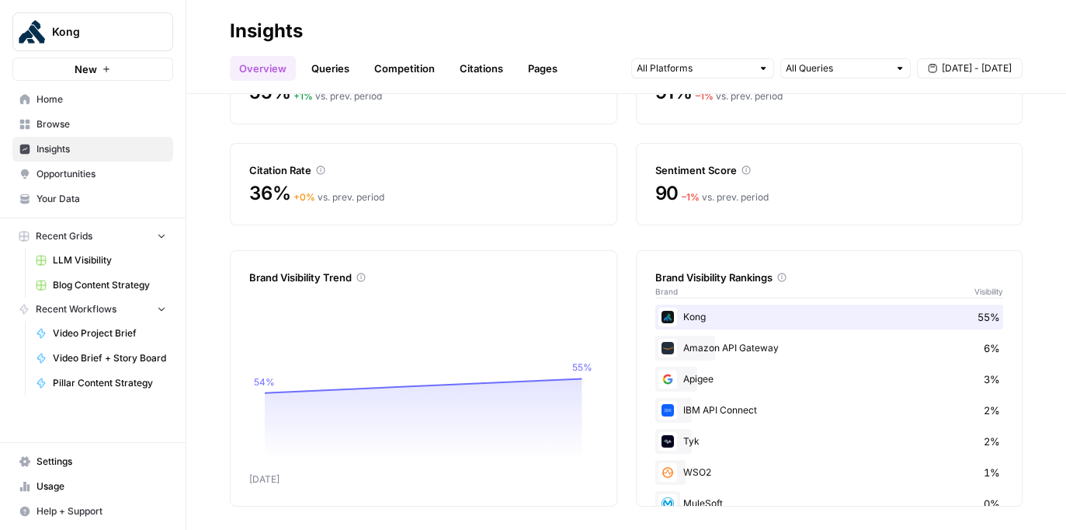
click at [335, 68] on link "Queries" at bounding box center [330, 68] width 57 height 25
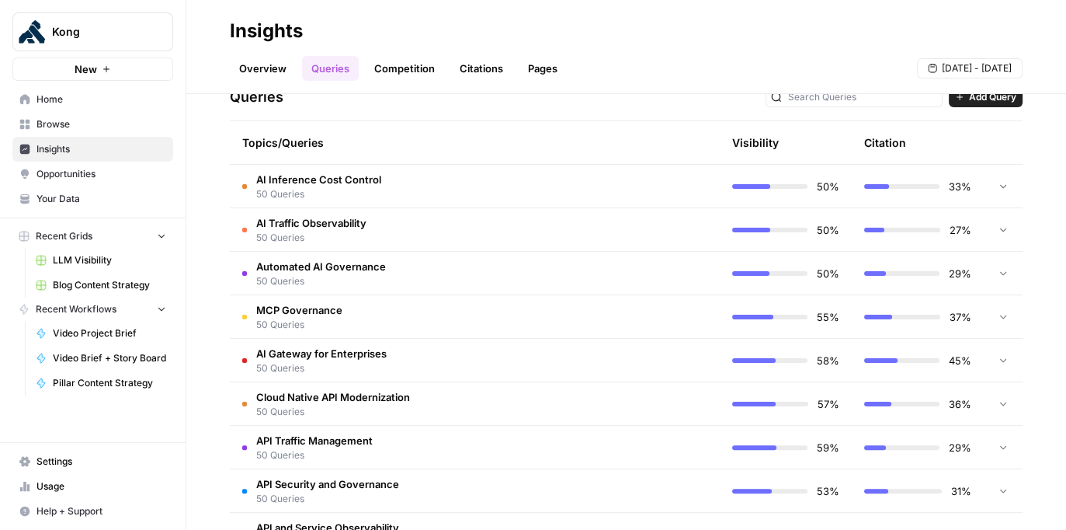
scroll to position [429, 0]
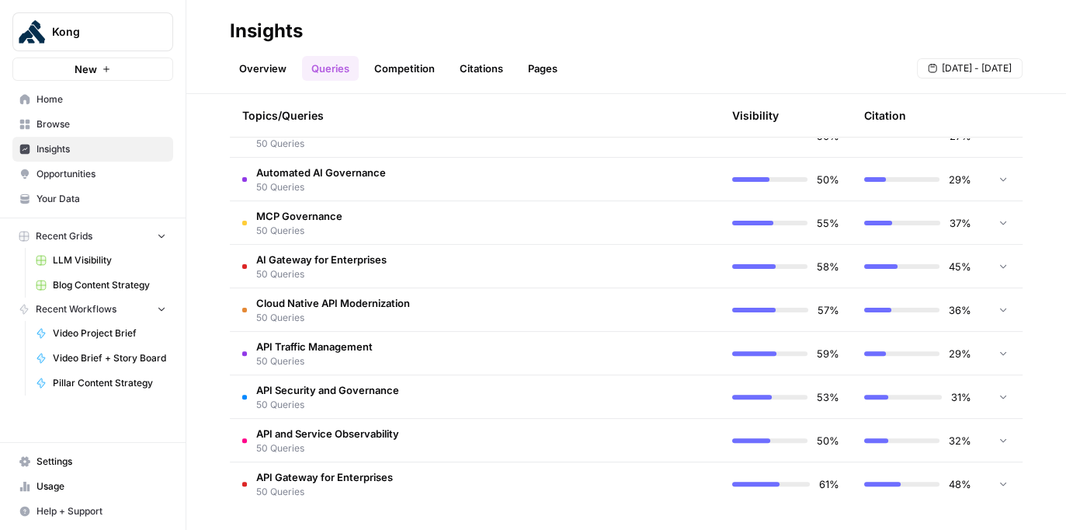
click at [401, 80] on link "Competition" at bounding box center [404, 68] width 79 height 25
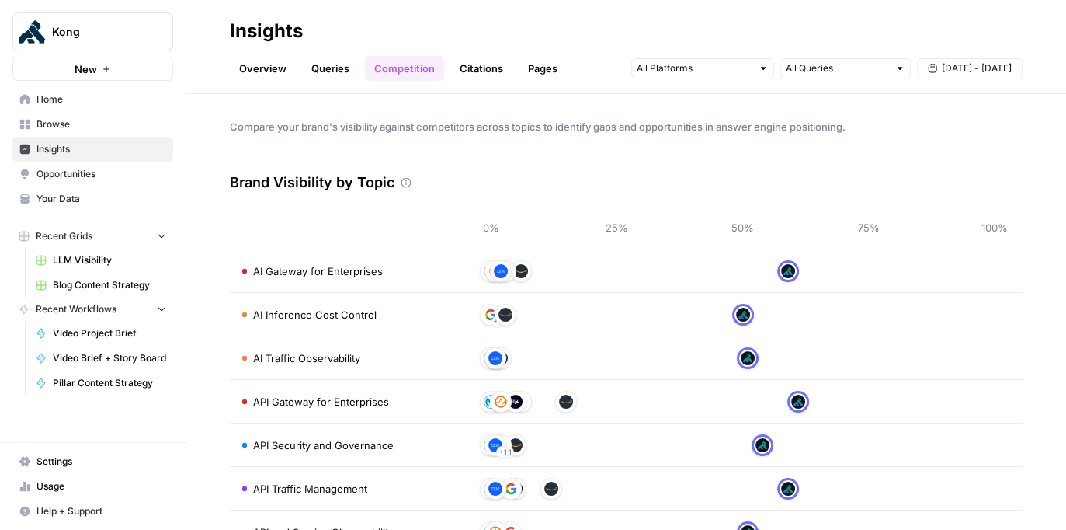
drag, startPoint x: 345, startPoint y: 121, endPoint x: 521, endPoint y: 146, distance: 178.0
click at [521, 147] on div "Compare your brand's visibility against competitors across topics to identify g…" at bounding box center [626, 312] width 880 height 436
click at [538, 146] on div "Compare your brand's visibility against competitors across topics to identify g…" at bounding box center [626, 312] width 880 height 436
drag, startPoint x: 381, startPoint y: 133, endPoint x: 537, endPoint y: 143, distance: 156.4
click at [534, 140] on div "Compare your brand's visibility against competitors across topics to identify g…" at bounding box center [626, 312] width 880 height 436
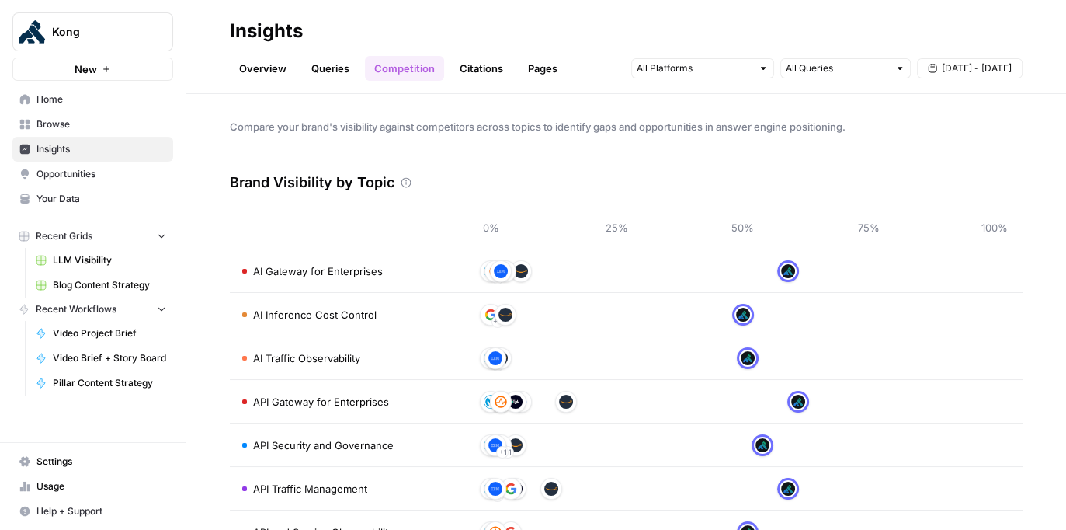
drag, startPoint x: 530, startPoint y: 129, endPoint x: 624, endPoint y: 136, distance: 93.5
click at [624, 136] on div "Compare your brand's visibility against competitors across topics to identify g…" at bounding box center [626, 312] width 880 height 436
click at [635, 139] on div "Compare your brand's visibility against competitors across topics to identify g…" at bounding box center [626, 312] width 880 height 436
click at [350, 273] on span "AI Gateway for Enterprises" at bounding box center [318, 271] width 130 height 16
click at [317, 263] on span "AI Gateway for Enterprises" at bounding box center [318, 271] width 130 height 16
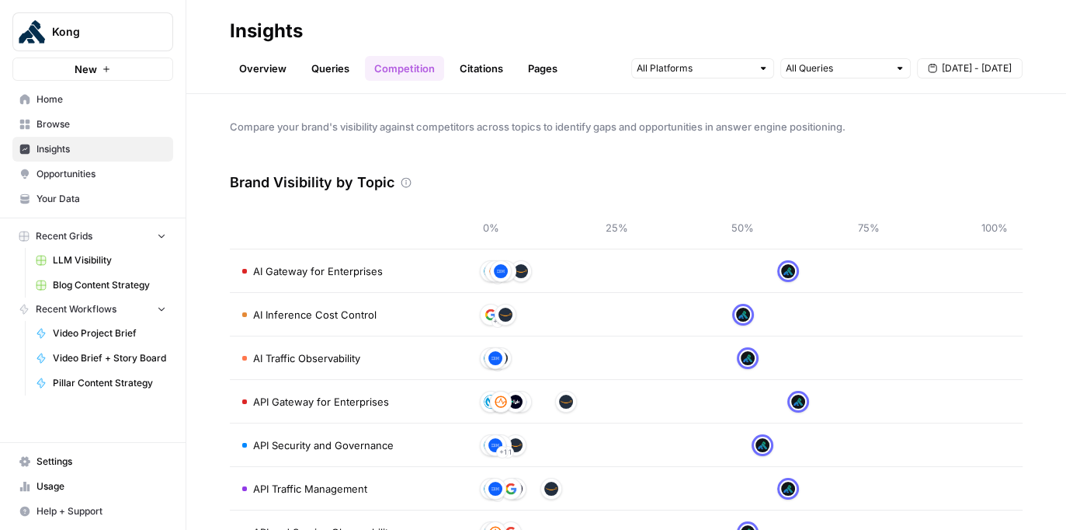
click at [317, 272] on span "AI Gateway for Enterprises" at bounding box center [318, 271] width 130 height 16
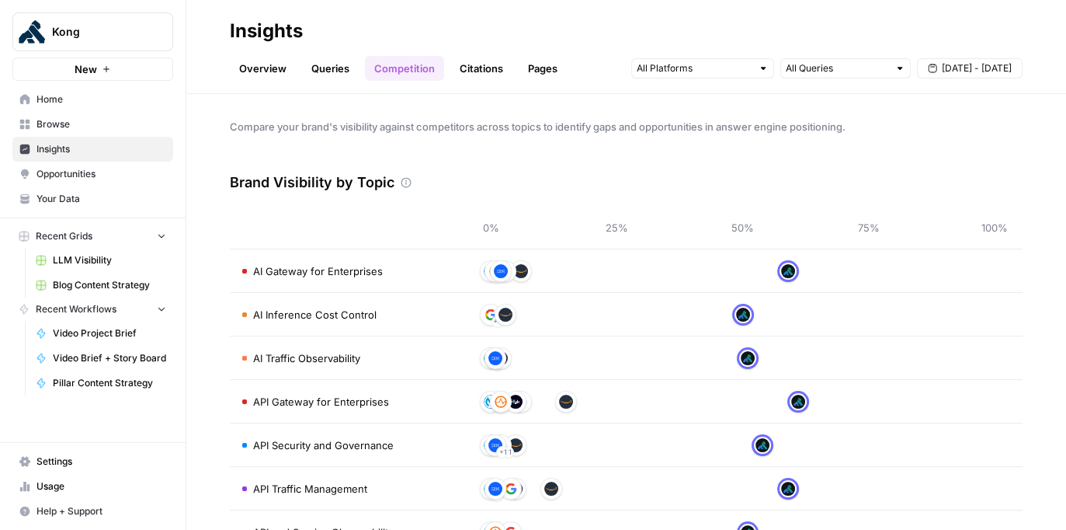
click at [492, 68] on link "Citations" at bounding box center [481, 68] width 62 height 25
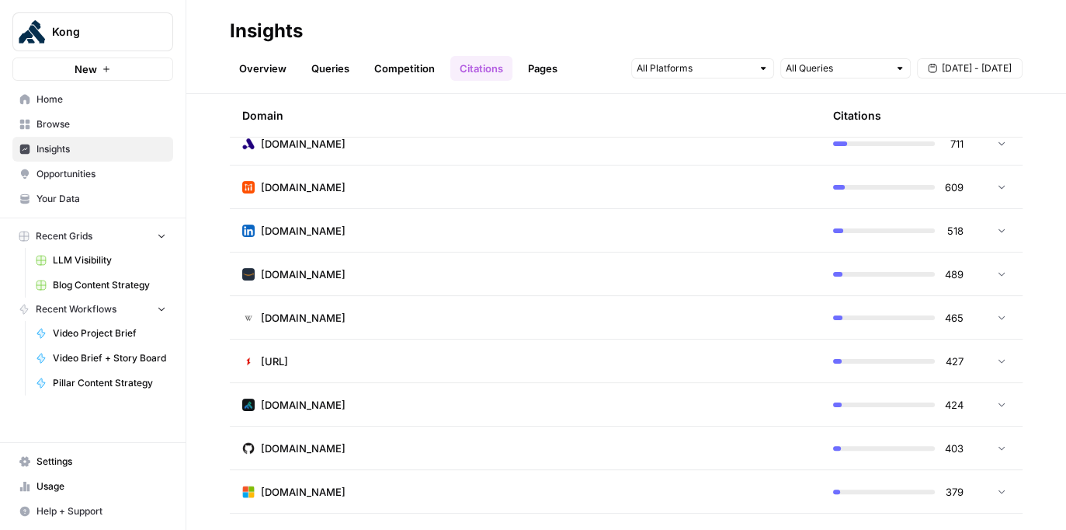
scroll to position [355, 0]
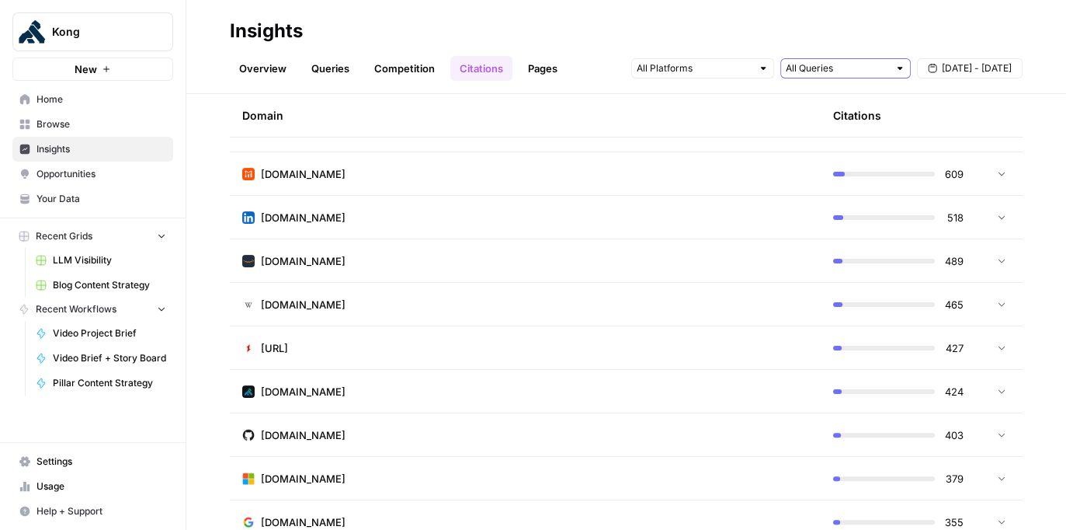
click at [676, 74] on input "text" at bounding box center [837, 69] width 103 height 16
click at [676, 145] on span "Category Related" at bounding box center [843, 146] width 98 height 16
type input "Category Related"
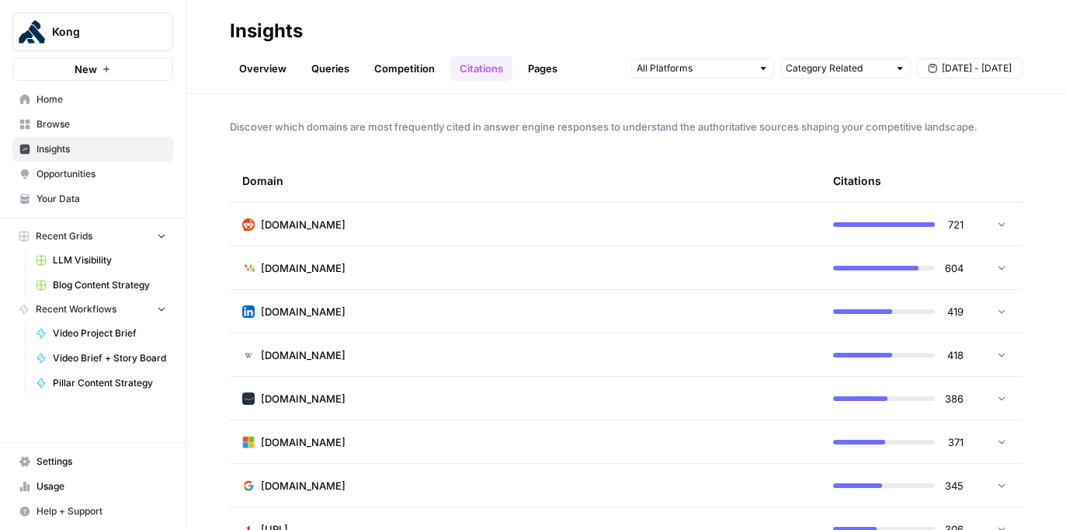
drag, startPoint x: 603, startPoint y: 126, endPoint x: 730, endPoint y: 133, distance: 126.8
click at [676, 133] on span "Discover which domains are most frequently cited in answer engine responses to …" at bounding box center [626, 127] width 793 height 16
click at [676, 137] on div "Discover which domains are most frequently cited in answer engine responses to …" at bounding box center [626, 312] width 880 height 436
click at [527, 61] on link "Pages" at bounding box center [543, 68] width 48 height 25
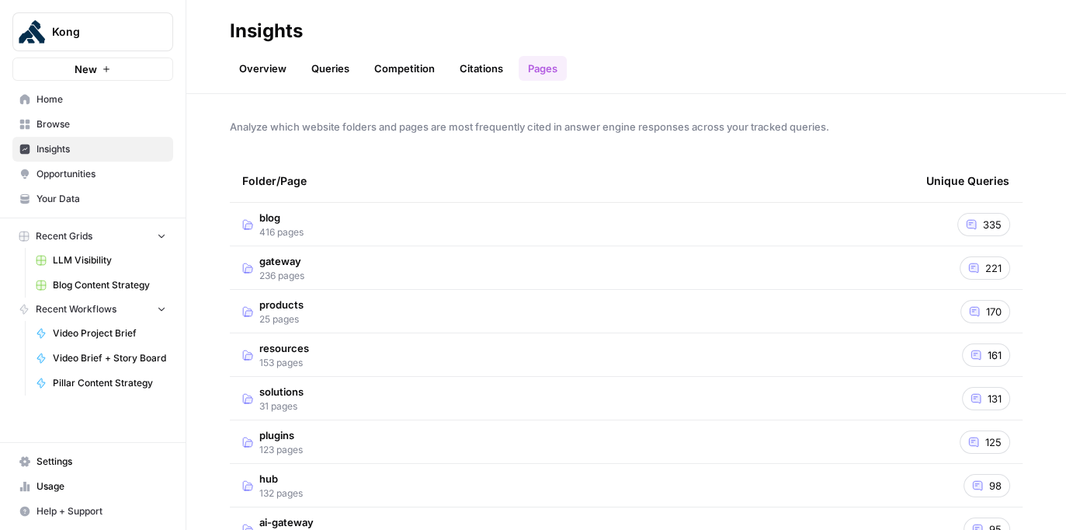
click at [476, 69] on link "Citations" at bounding box center [481, 68] width 62 height 25
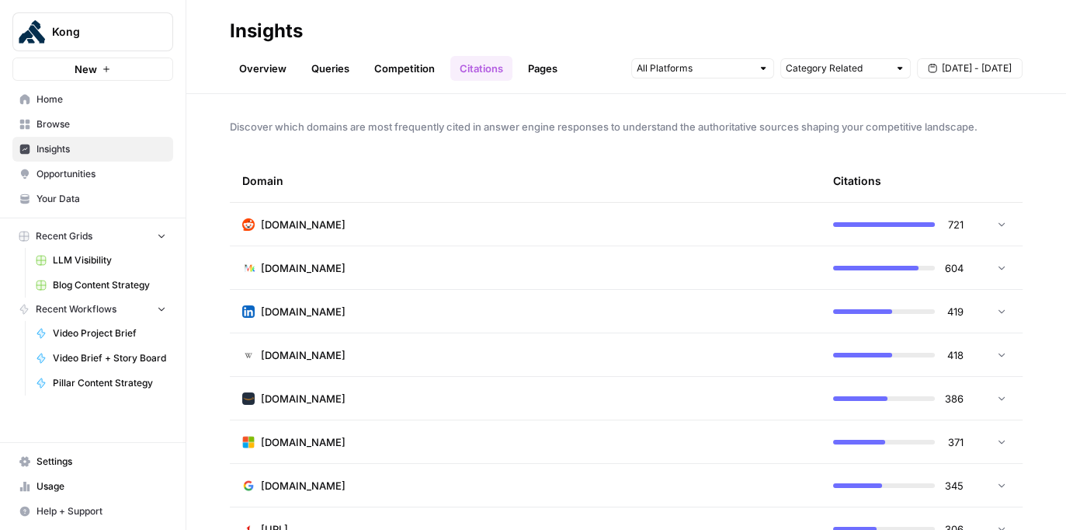
click at [270, 64] on link "Overview" at bounding box center [263, 68] width 66 height 25
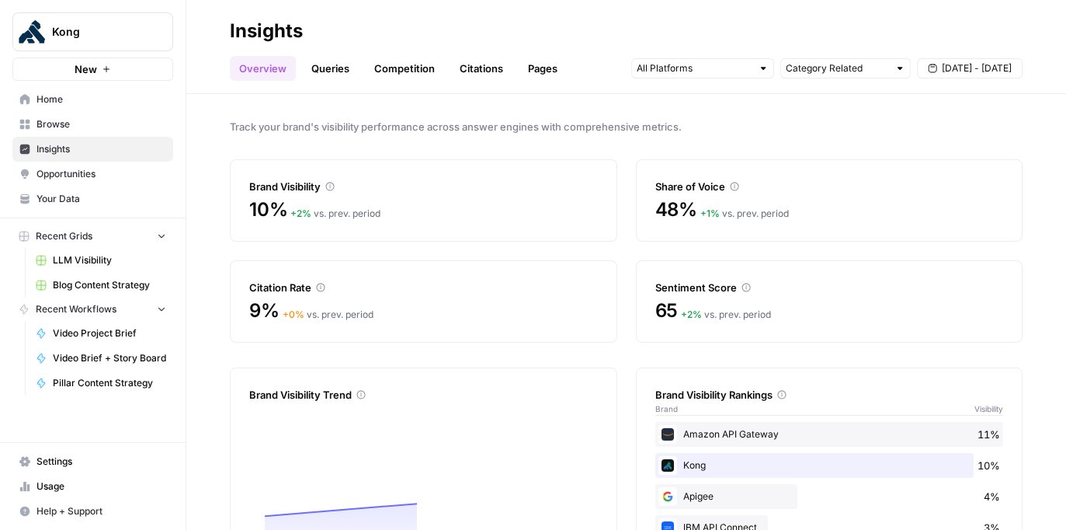
click at [404, 78] on link "Competition" at bounding box center [404, 68] width 79 height 25
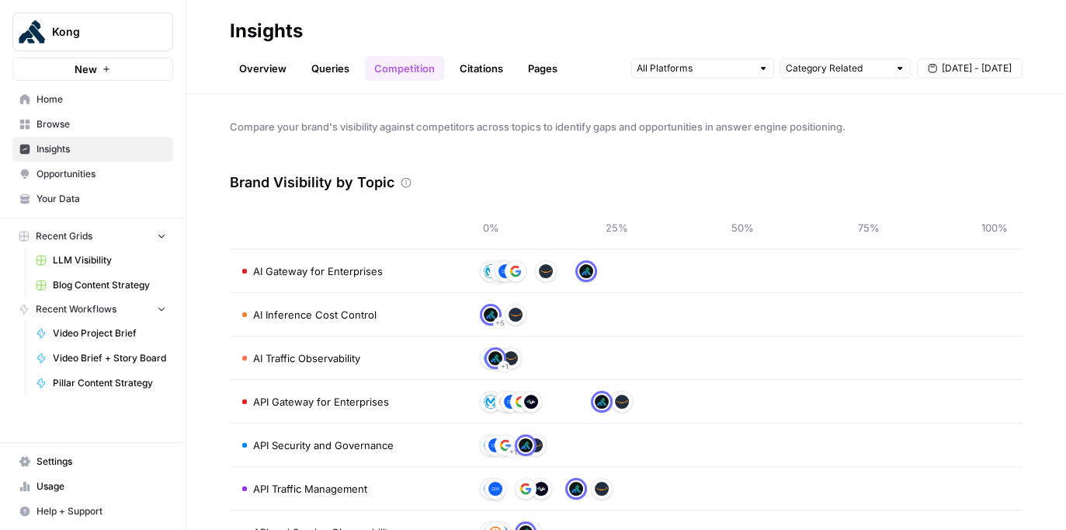
click at [522, 273] on img at bounding box center [516, 271] width 14 height 14
click at [263, 70] on link "Overview" at bounding box center [263, 68] width 66 height 25
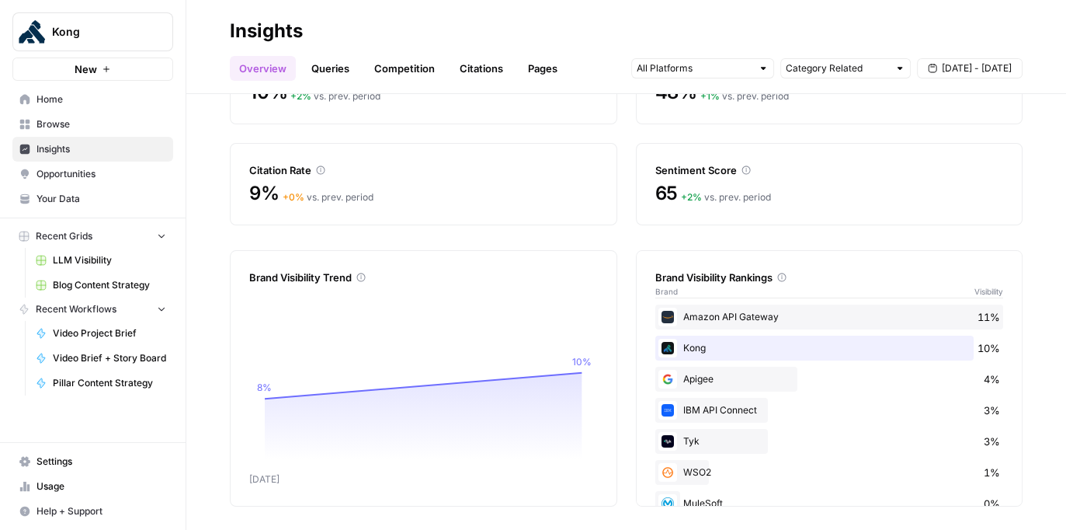
click at [67, 202] on span "Your Data" at bounding box center [101, 199] width 130 height 14
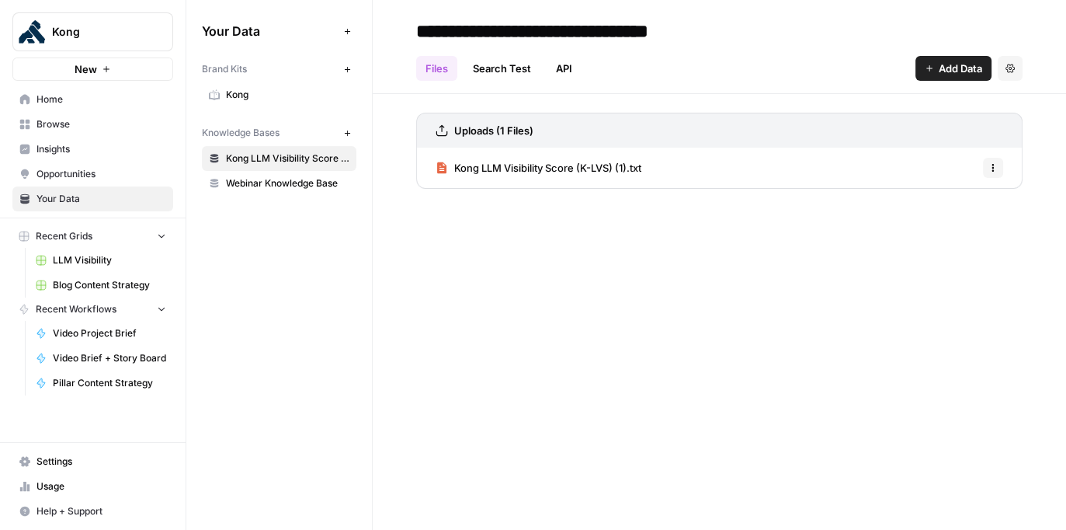
click at [79, 178] on span "Opportunities" at bounding box center [101, 174] width 130 height 14
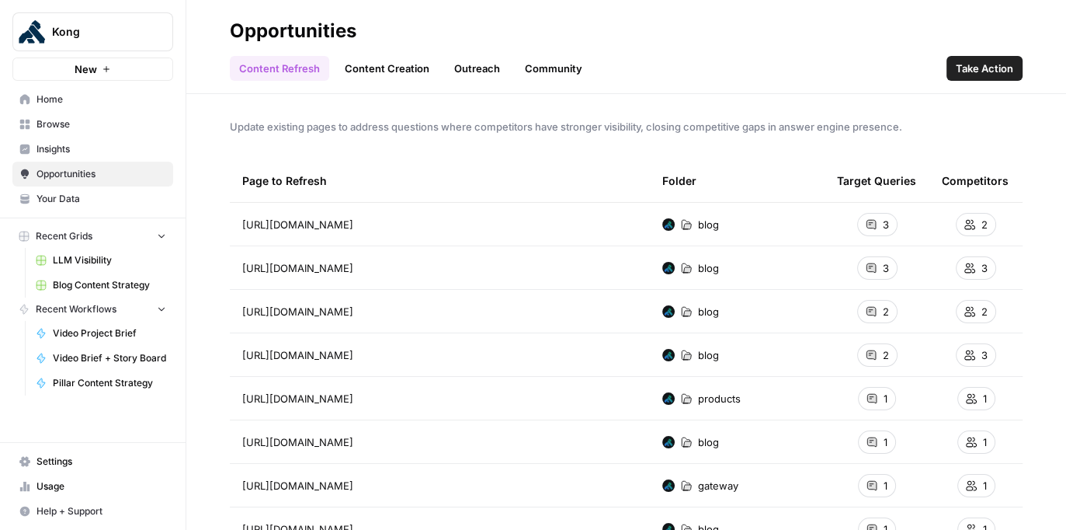
click at [66, 201] on span "Your Data" at bounding box center [101, 199] width 130 height 14
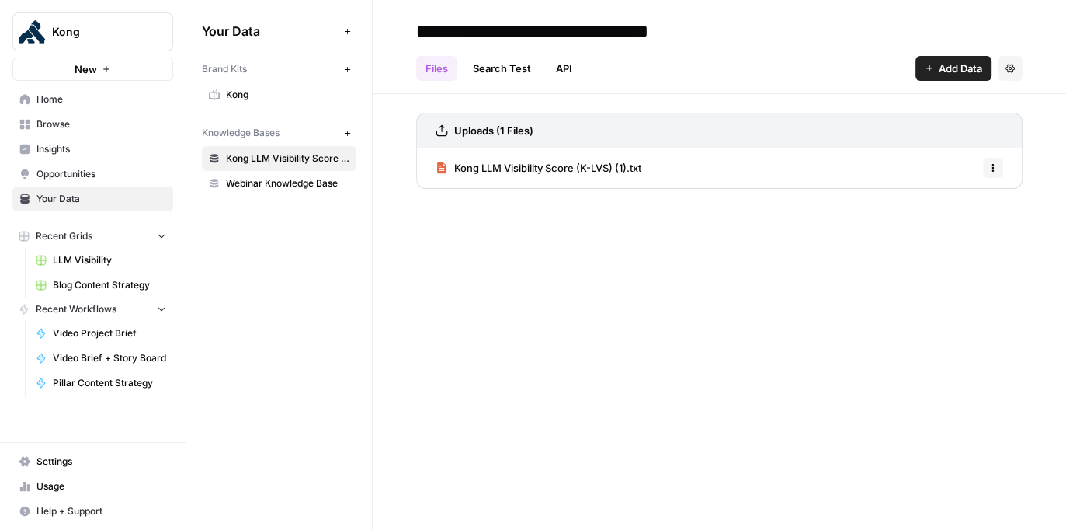
click at [75, 185] on link "Opportunities" at bounding box center [92, 174] width 161 height 25
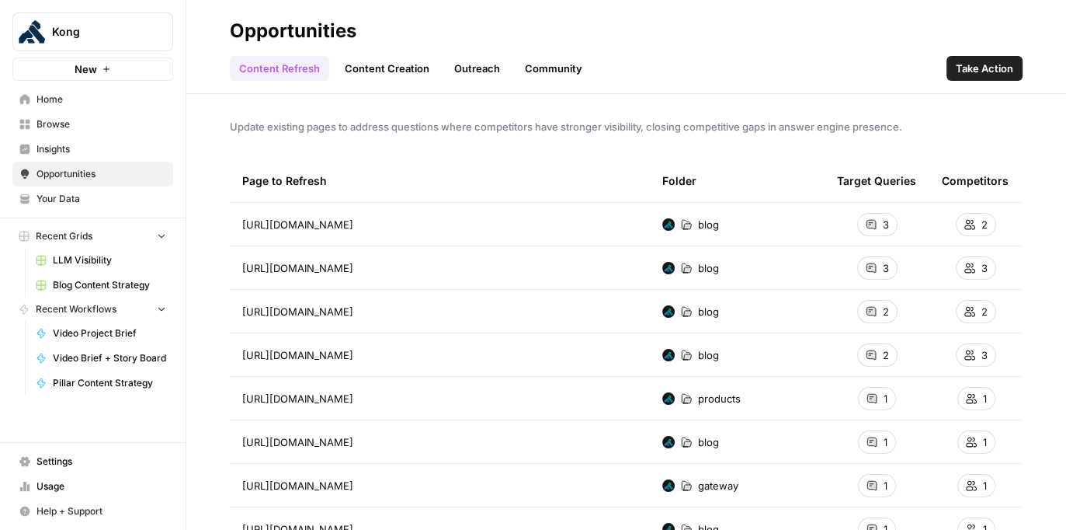
click at [78, 151] on span "Insights" at bounding box center [101, 149] width 130 height 14
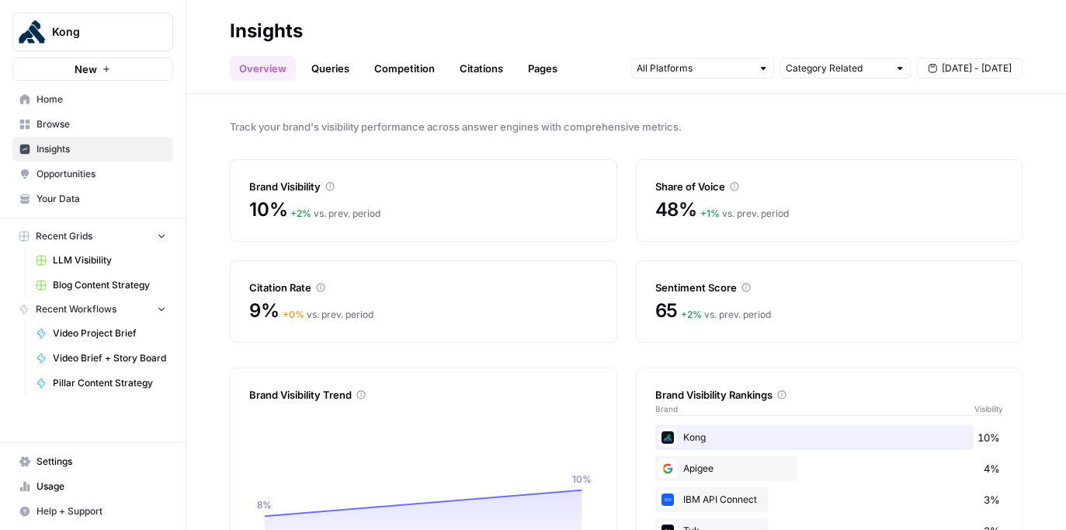
click at [408, 65] on link "Competition" at bounding box center [404, 68] width 79 height 25
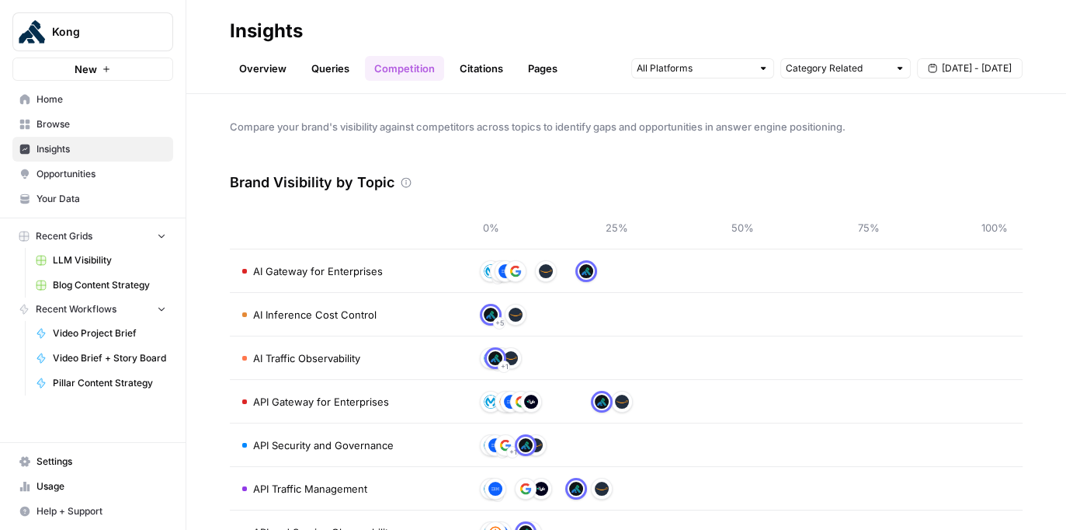
click at [325, 71] on link "Queries" at bounding box center [330, 68] width 57 height 25
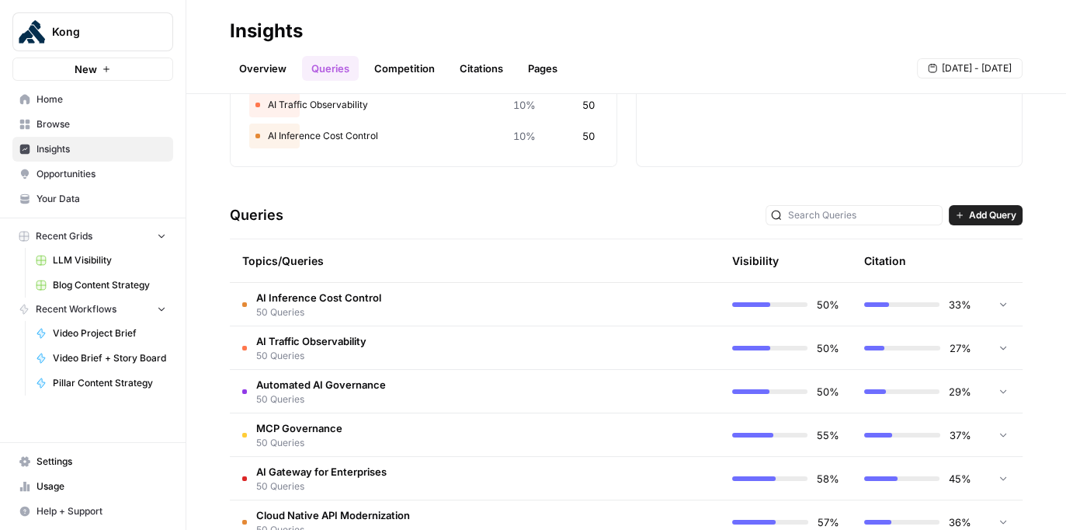
scroll to position [227, 0]
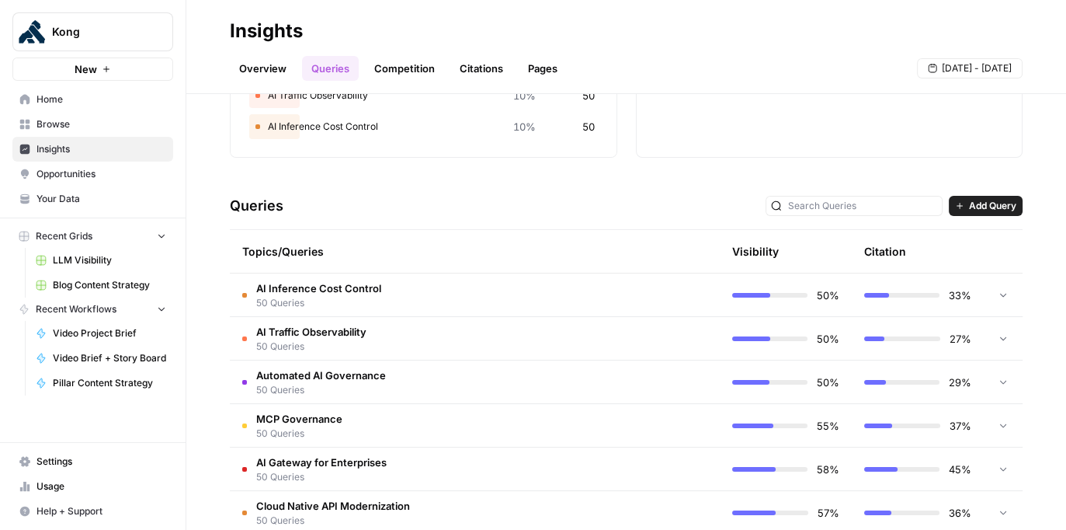
click at [502, 295] on td "AI Inference Cost Control 50 Queries" at bounding box center [409, 294] width 358 height 43
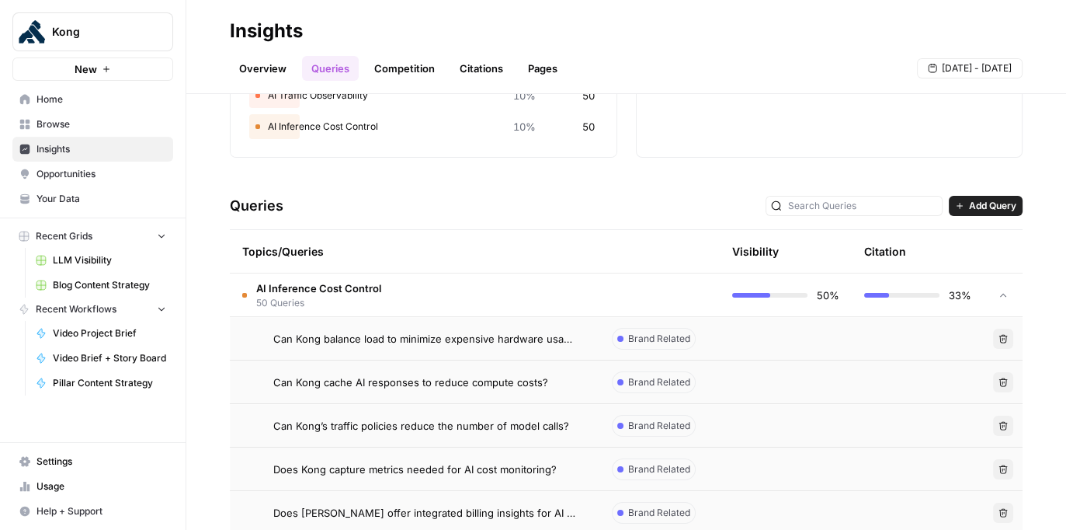
click at [469, 345] on span "Can Kong balance load to minimize expensive hardware usage?" at bounding box center [424, 339] width 302 height 16
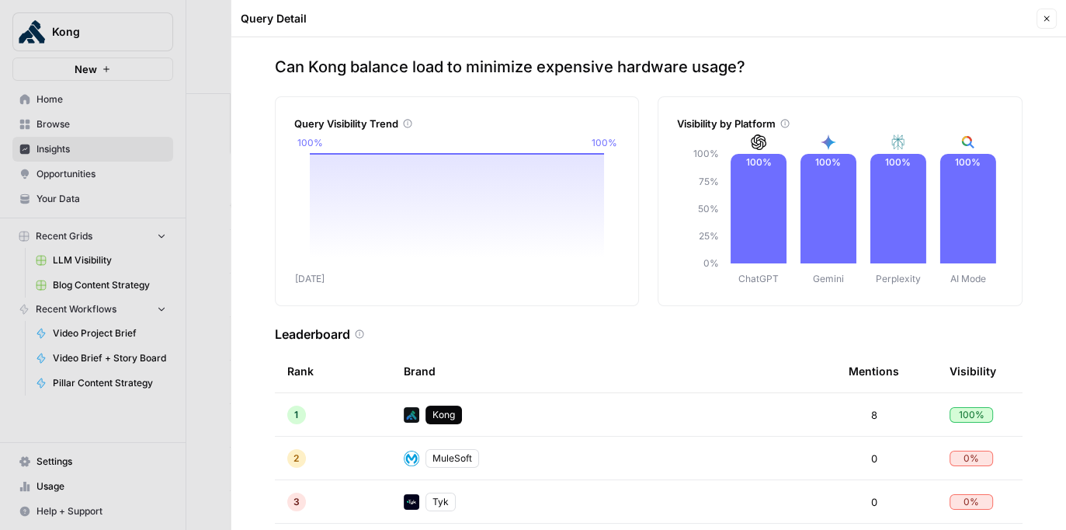
scroll to position [12, 0]
click at [676, 23] on icon "button" at bounding box center [1046, 18] width 9 height 9
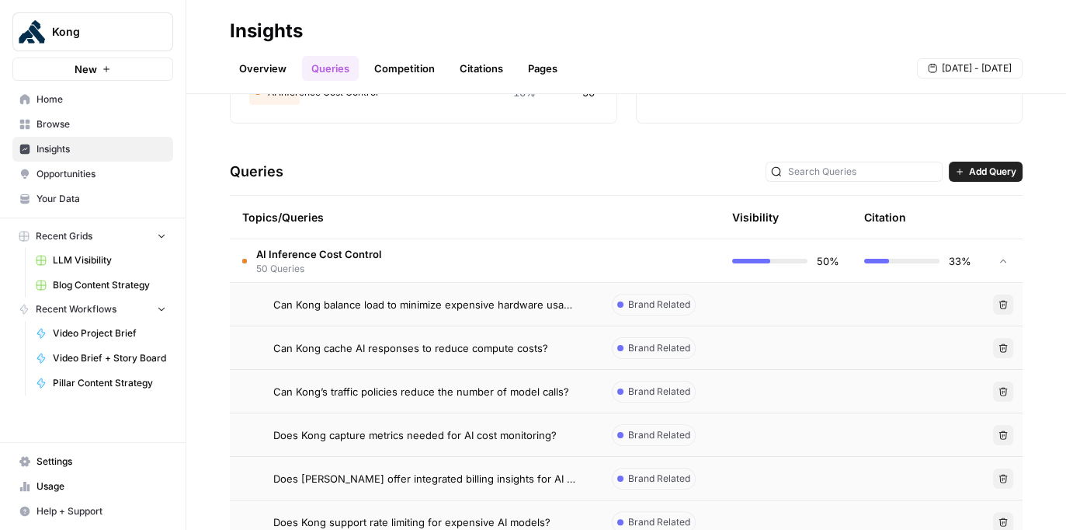
scroll to position [311, 0]
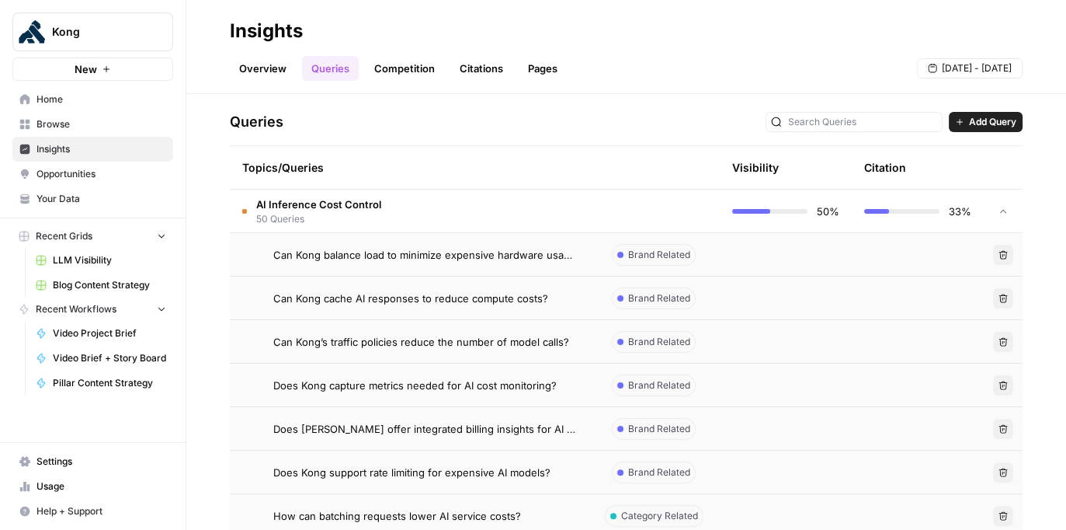
click at [340, 212] on span "50 Queries" at bounding box center [318, 219] width 125 height 14
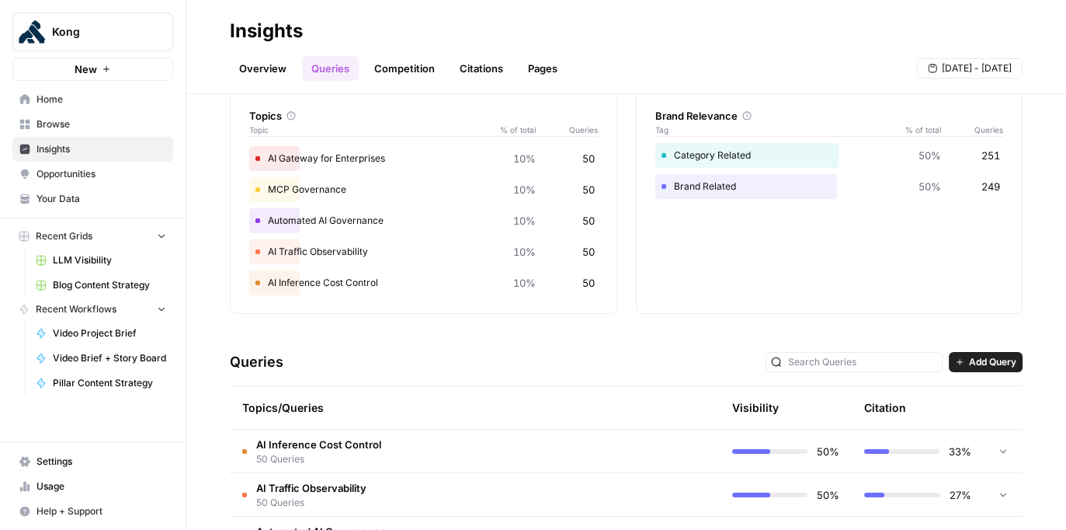
scroll to position [0, 0]
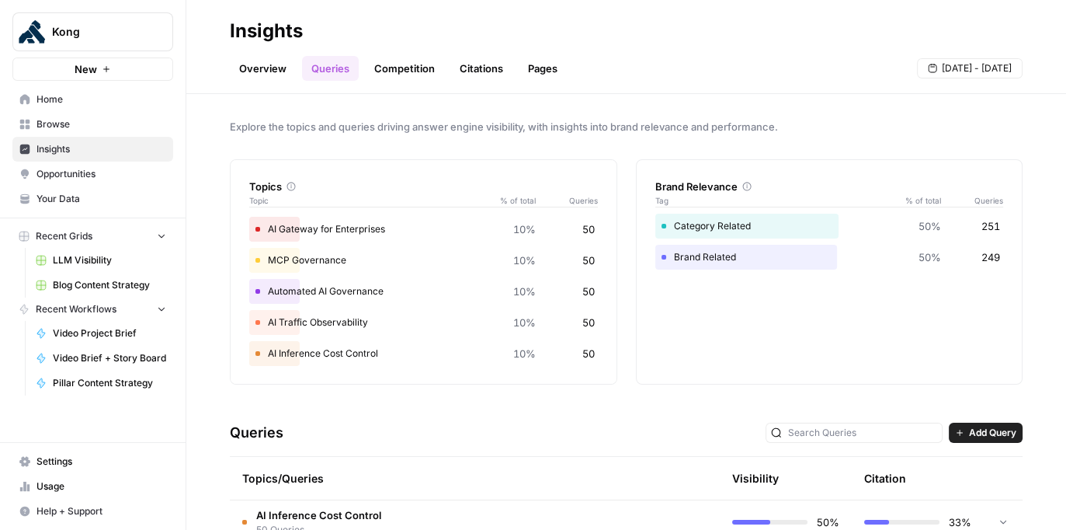
click at [260, 71] on link "Overview" at bounding box center [263, 68] width 66 height 25
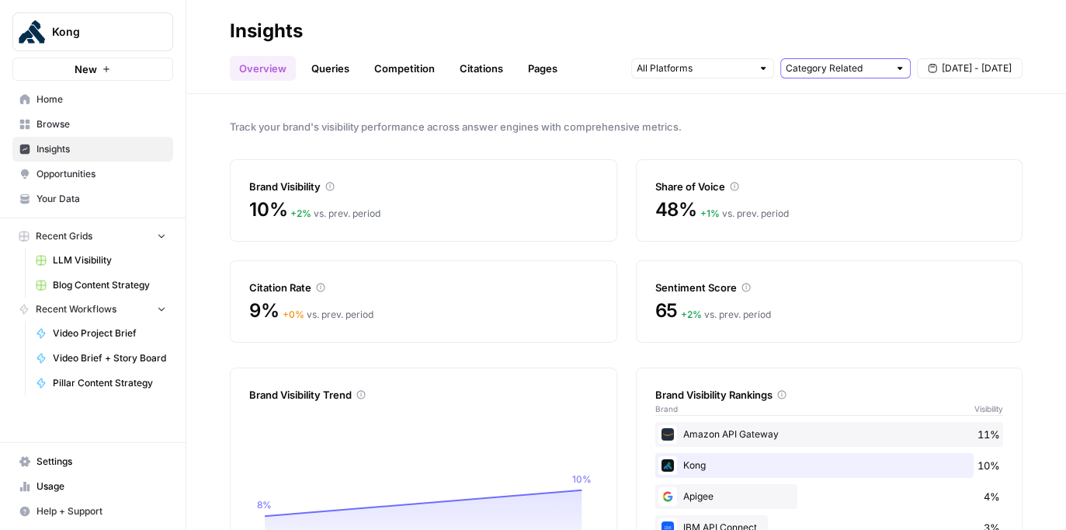
click at [676, 74] on input "text" at bounding box center [837, 69] width 103 height 16
type input "Category Related"
click at [676, 109] on div "Track your brand's visibility performance across answer engines with comprehens…" at bounding box center [626, 312] width 880 height 436
click at [340, 60] on link "Queries" at bounding box center [330, 68] width 57 height 25
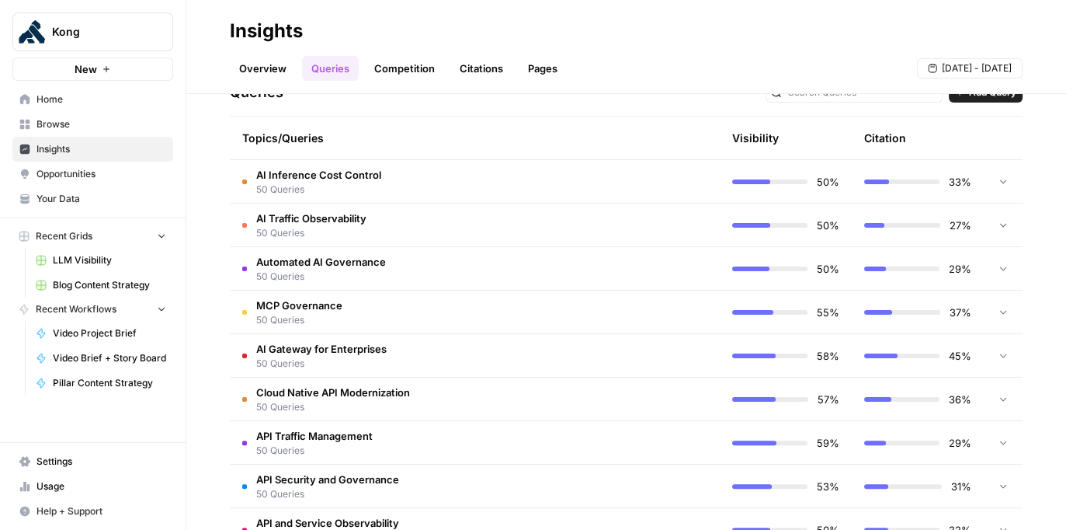
scroll to position [280, 0]
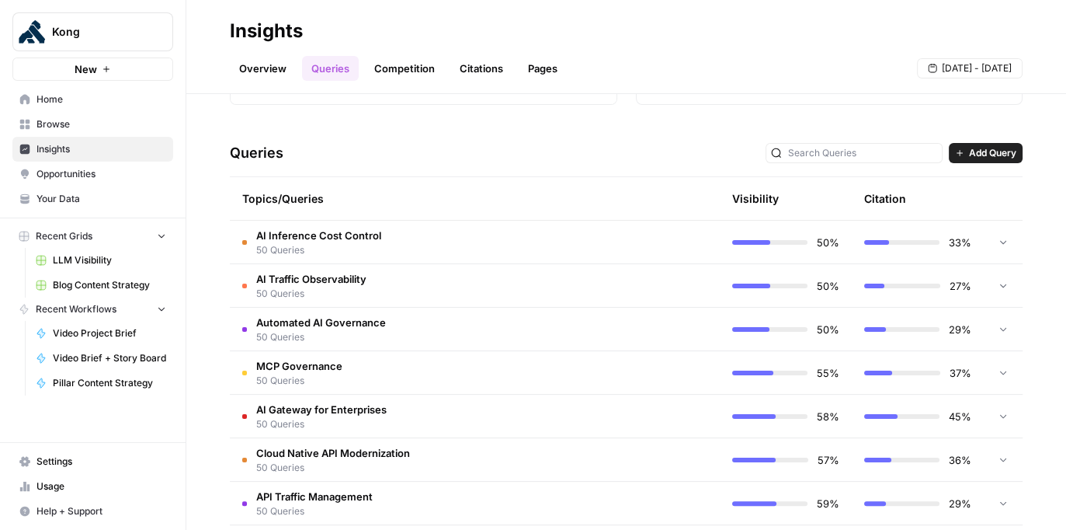
click at [676, 245] on icon at bounding box center [1003, 241] width 11 height 11
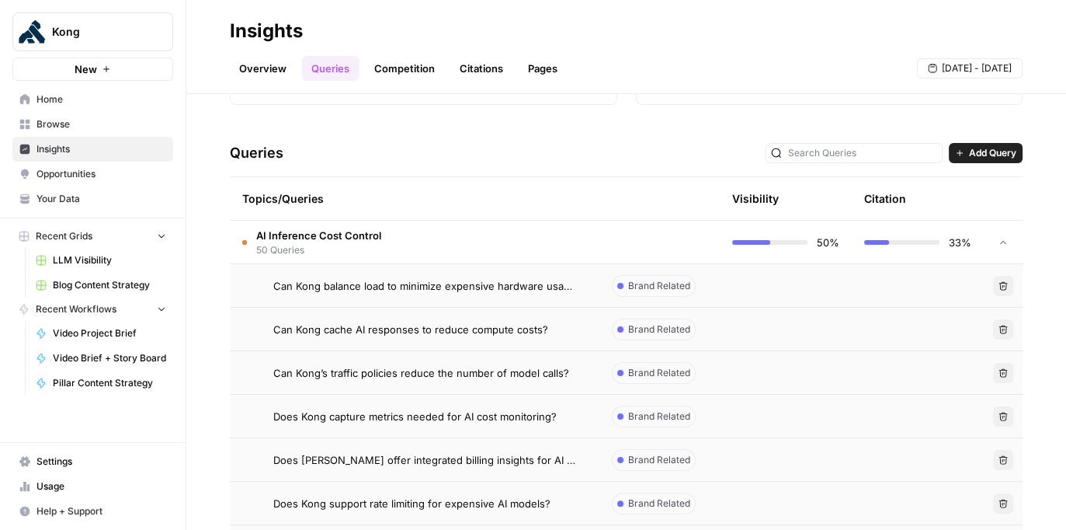
click at [676, 245] on icon at bounding box center [1003, 242] width 11 height 11
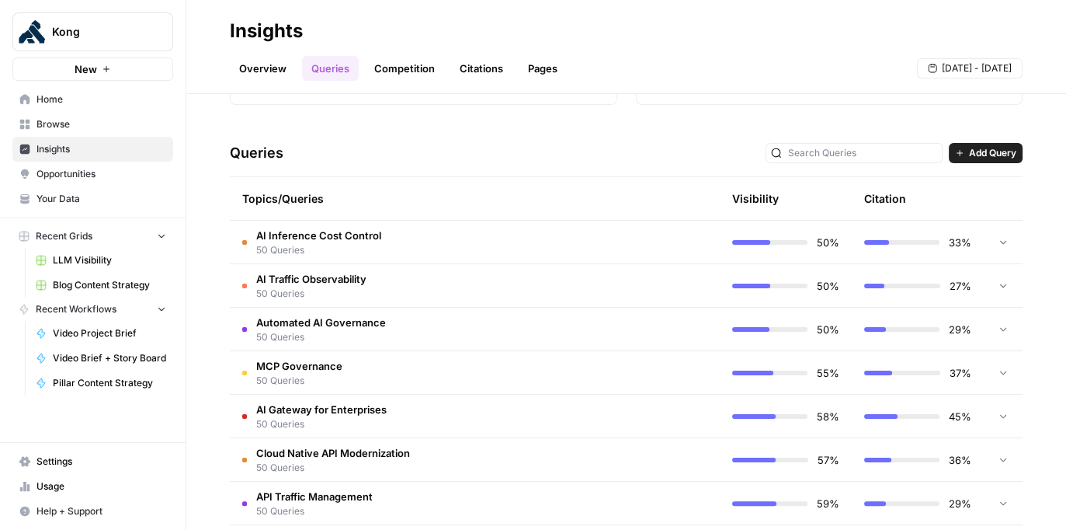
click at [676, 277] on div at bounding box center [1003, 285] width 14 height 43
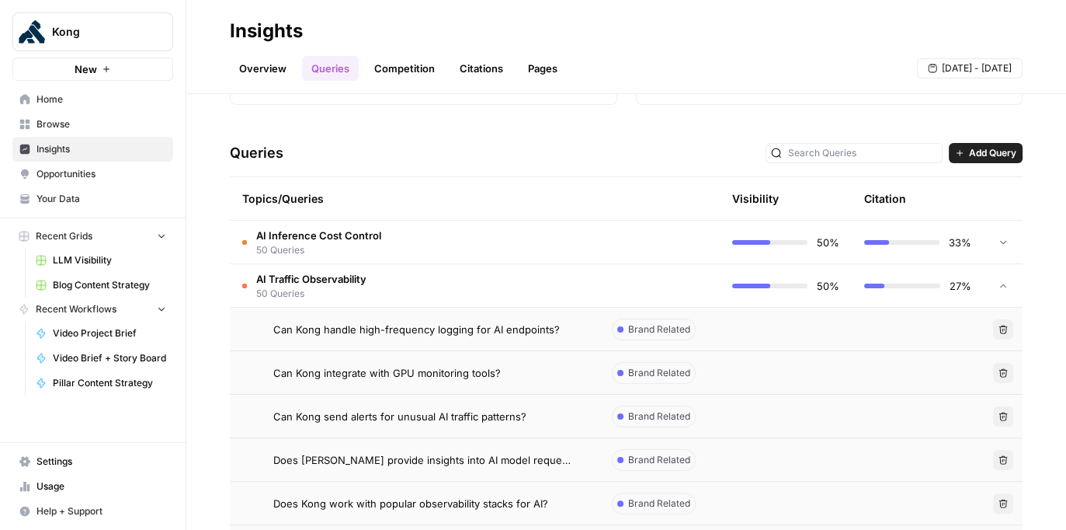
click at [676, 278] on div at bounding box center [1003, 285] width 14 height 43
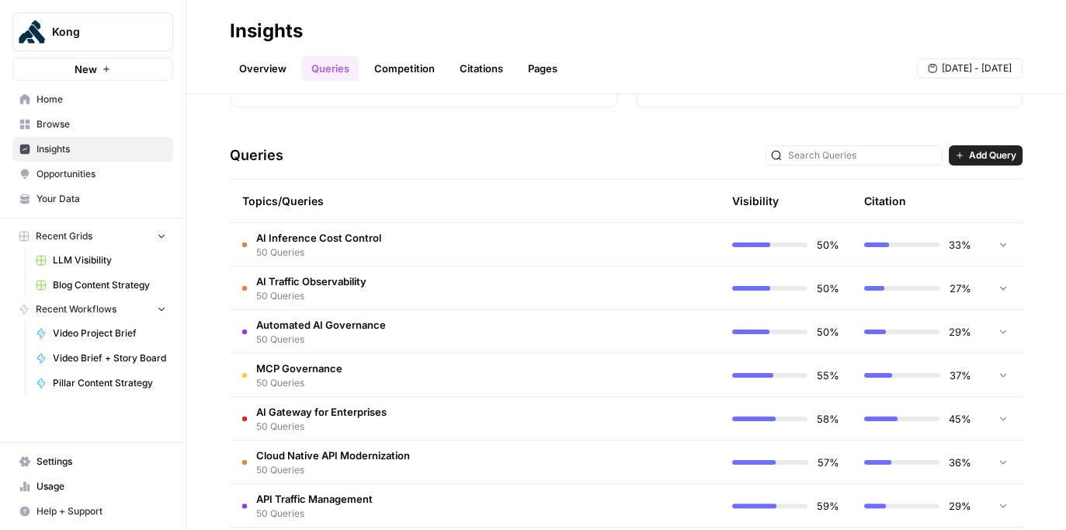
scroll to position [267, 0]
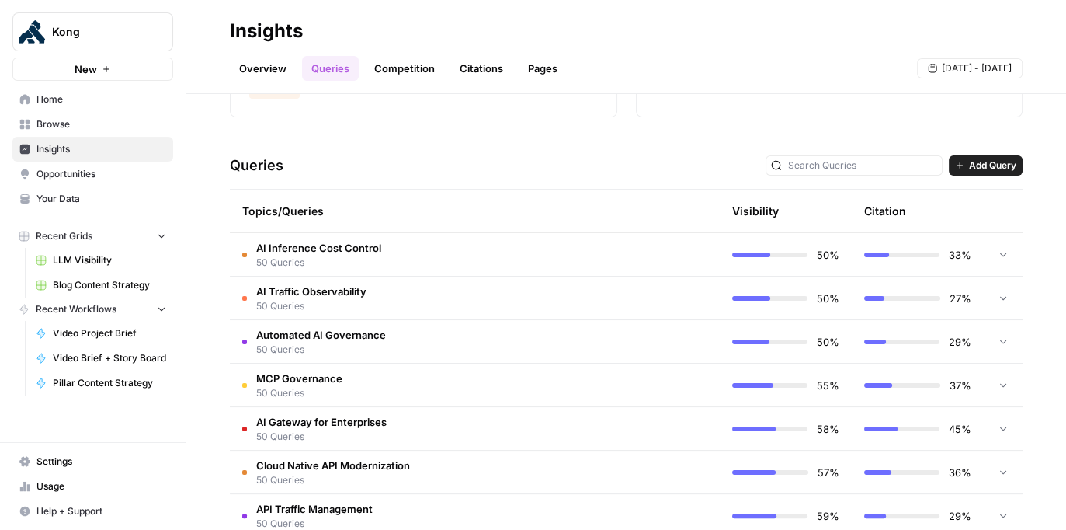
click at [676, 337] on icon at bounding box center [1003, 340] width 11 height 11
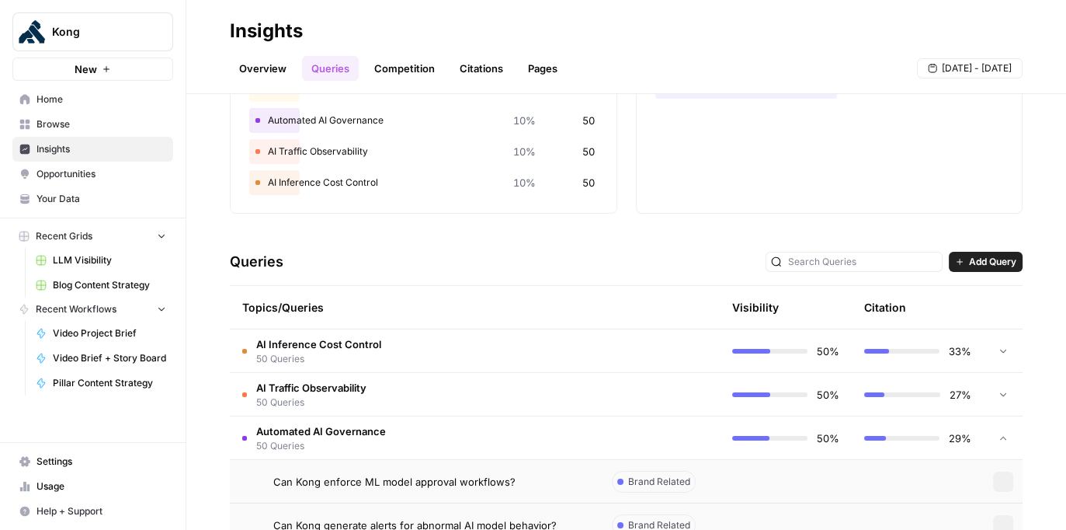
scroll to position [26, 0]
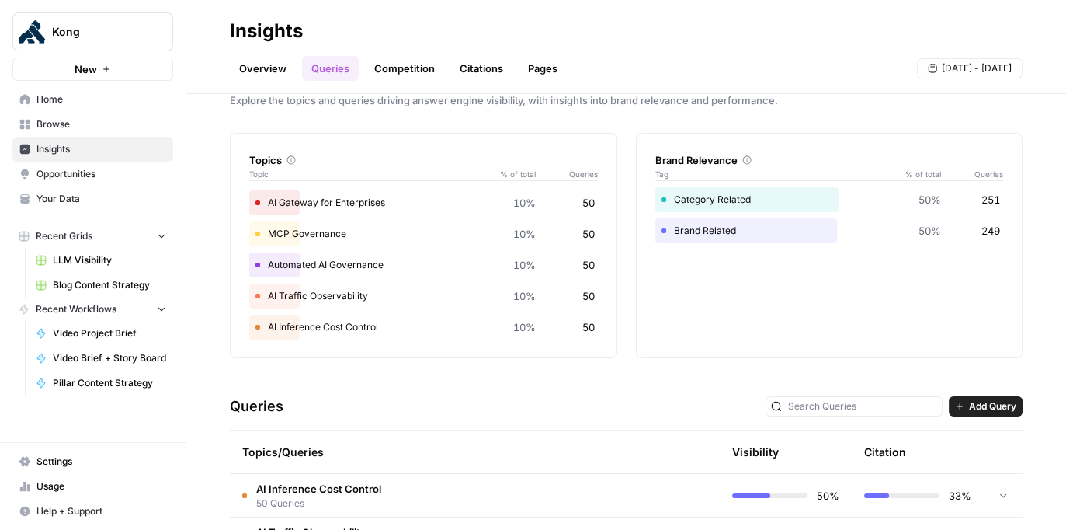
click at [676, 400] on span "Add Query" at bounding box center [992, 406] width 47 height 14
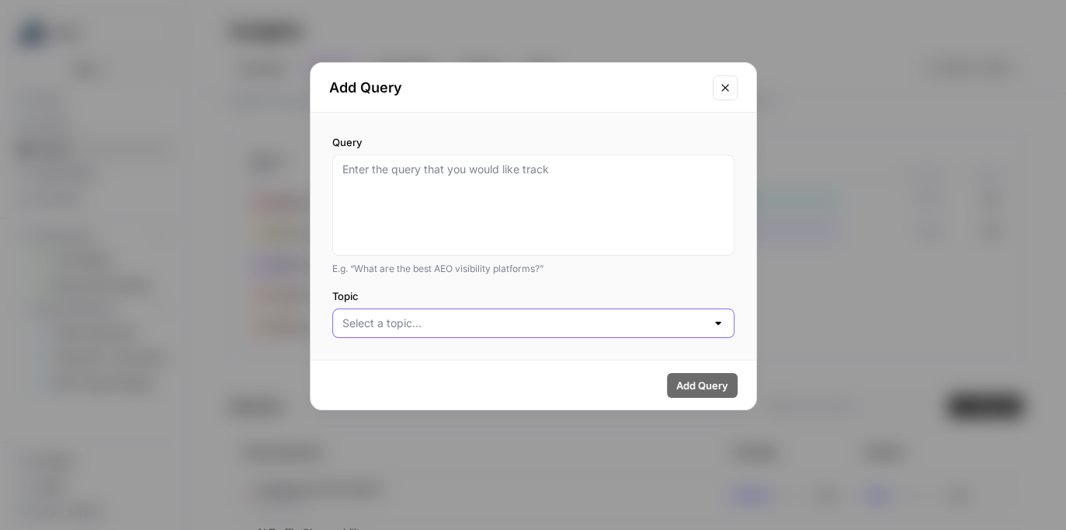
click at [657, 328] on input "Topic" at bounding box center [523, 323] width 363 height 16
click at [676, 172] on div "Add Query Query E.g. “What are the best AEO visibility platforms?” Topic Add Qu…" at bounding box center [533, 265] width 1066 height 530
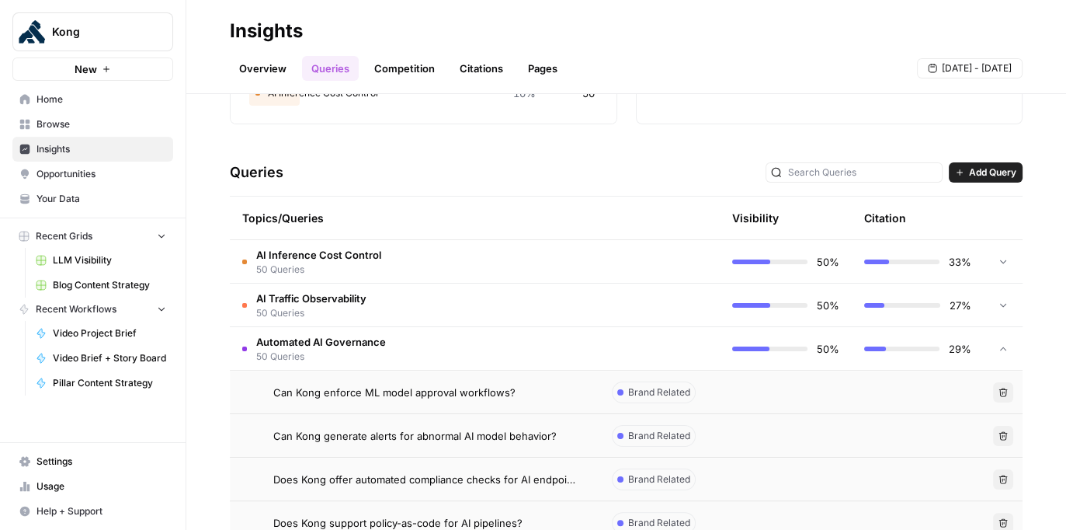
scroll to position [283, 0]
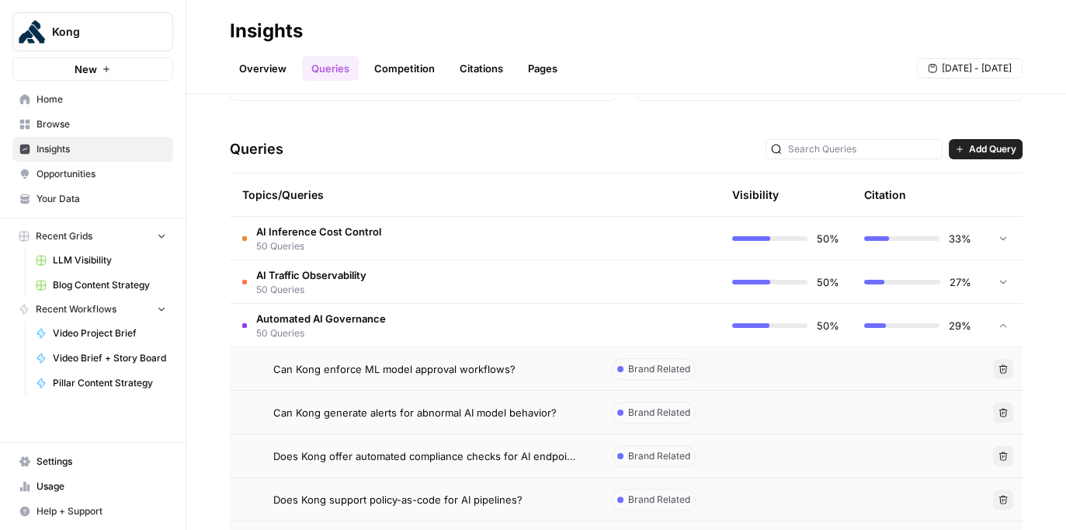
click at [676, 325] on icon at bounding box center [1003, 325] width 11 height 11
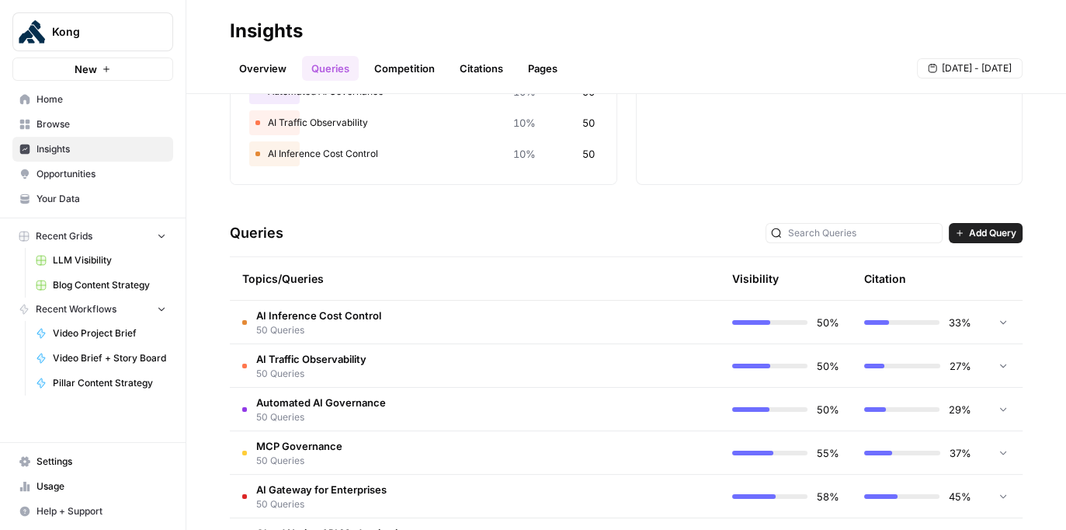
scroll to position [236, 0]
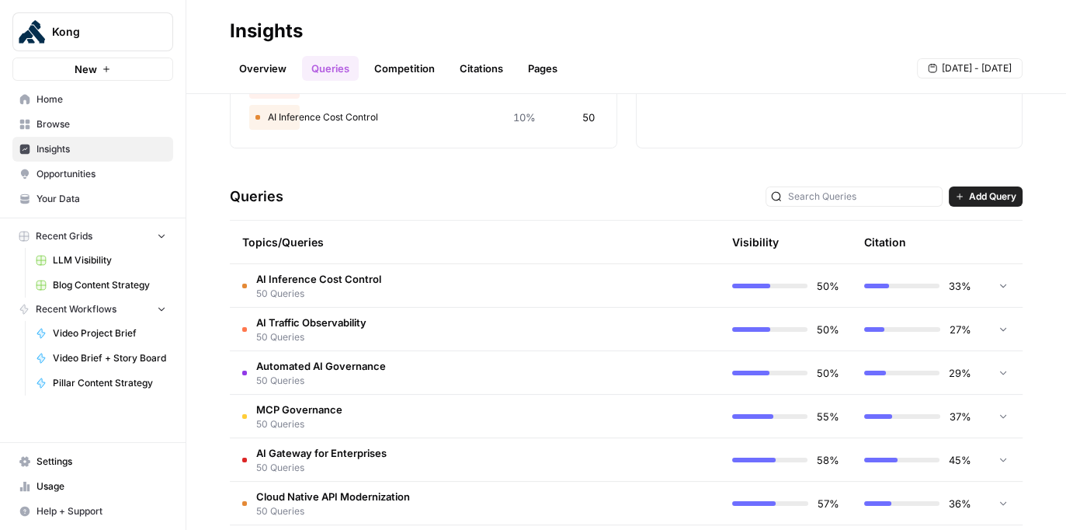
click at [676, 287] on td at bounding box center [1003, 285] width 39 height 43
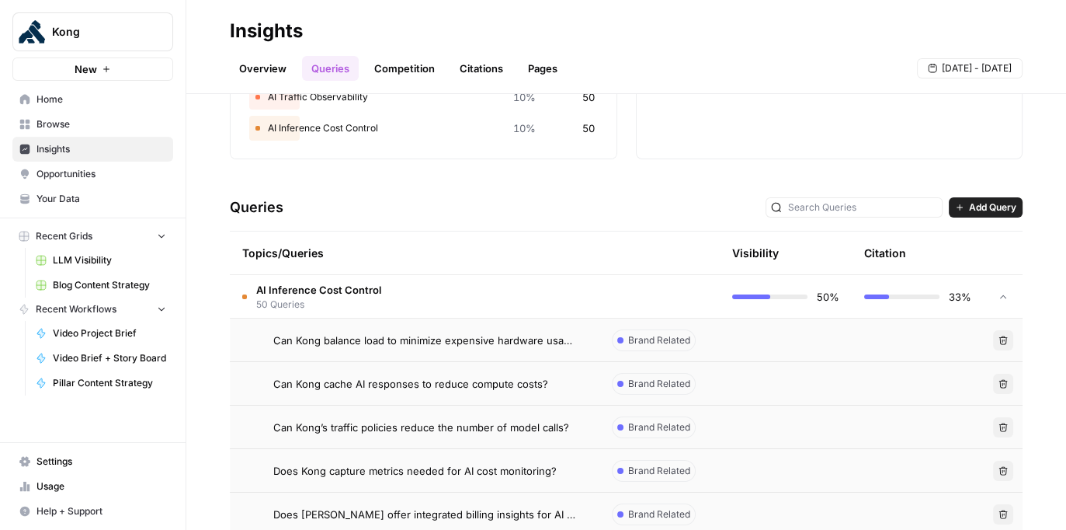
scroll to position [238, 0]
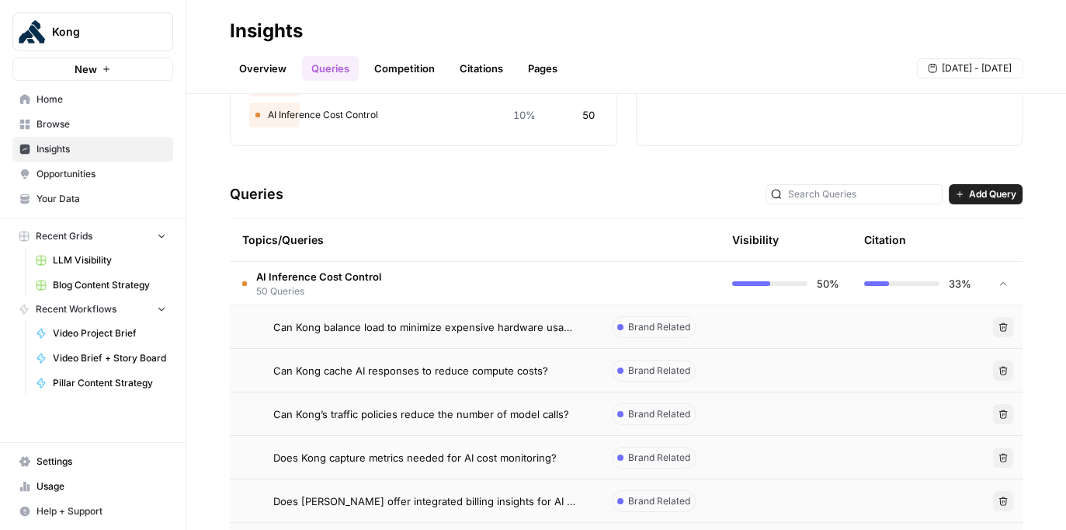
click at [676, 330] on td at bounding box center [786, 326] width 132 height 43
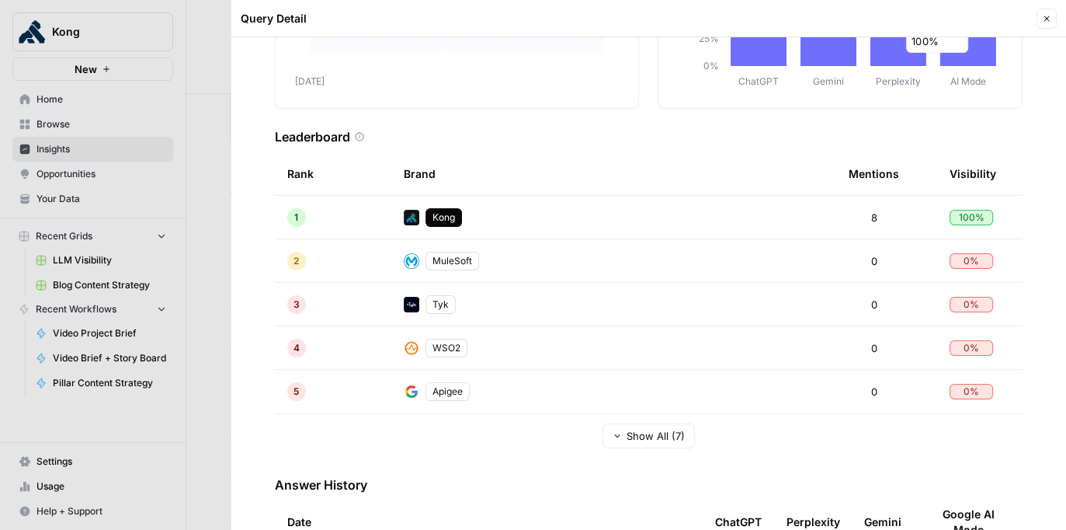
scroll to position [260, 0]
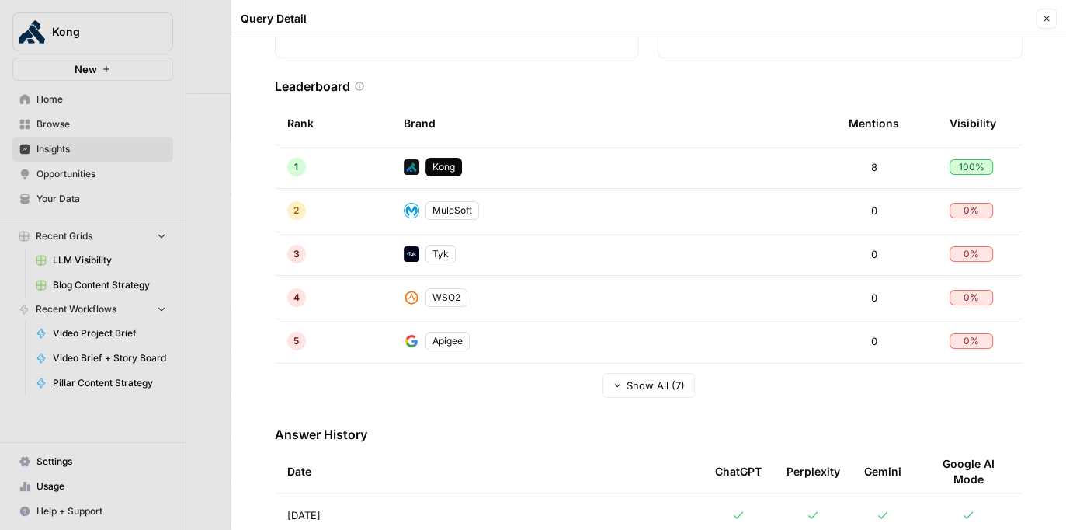
click at [653, 385] on span "Show All (7)" at bounding box center [656, 385] width 58 height 16
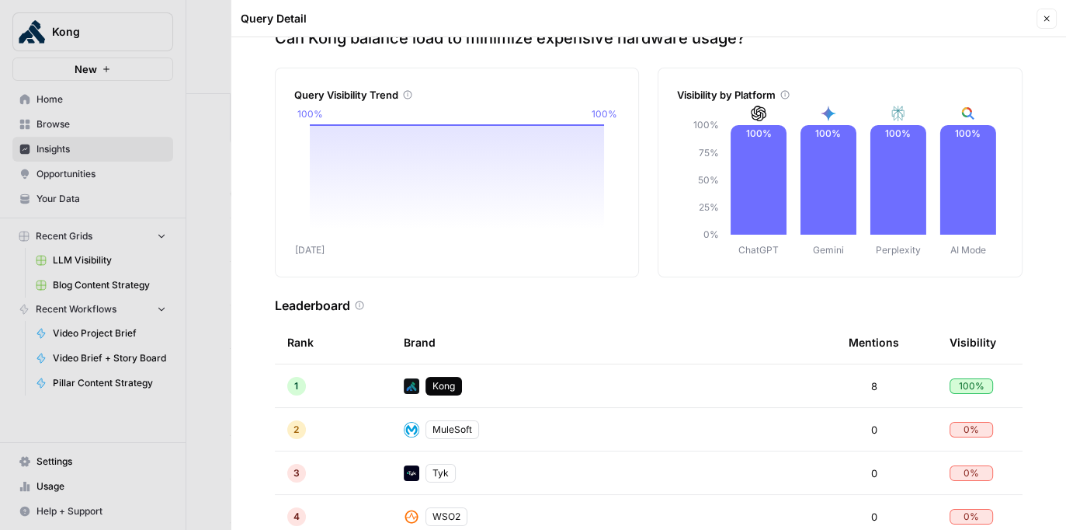
scroll to position [0, 0]
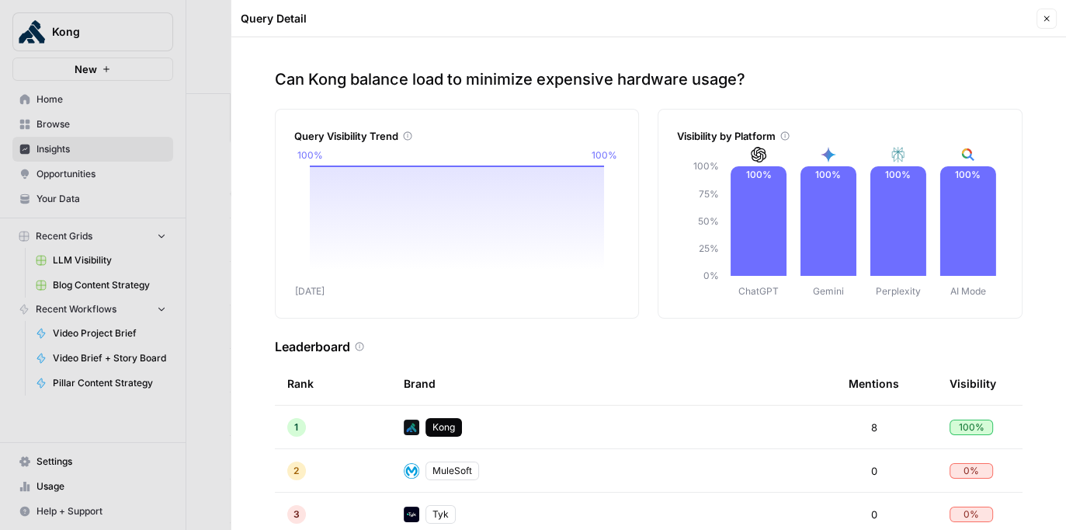
click at [62, 153] on div at bounding box center [533, 265] width 1066 height 530
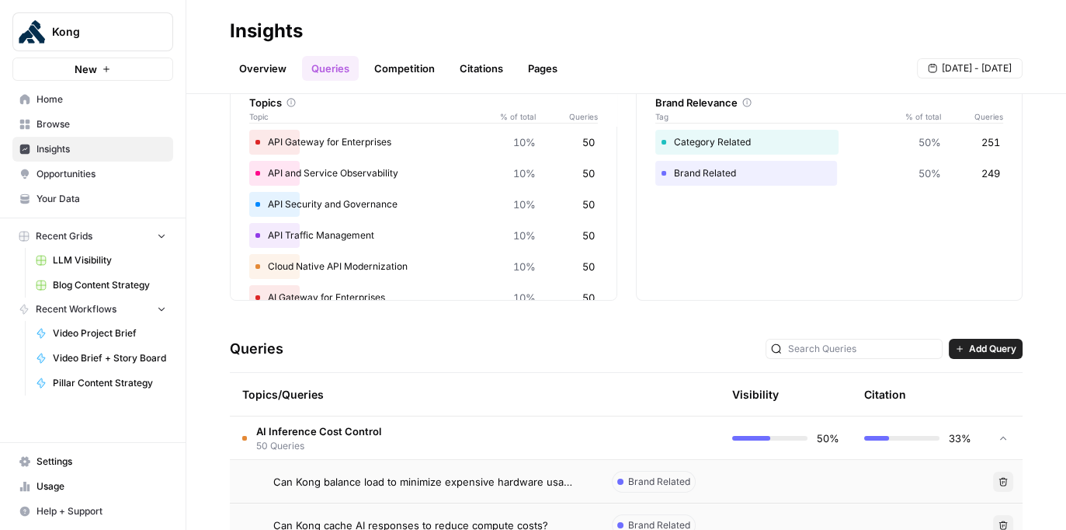
scroll to position [84, 0]
click at [676, 441] on td at bounding box center [1003, 437] width 39 height 43
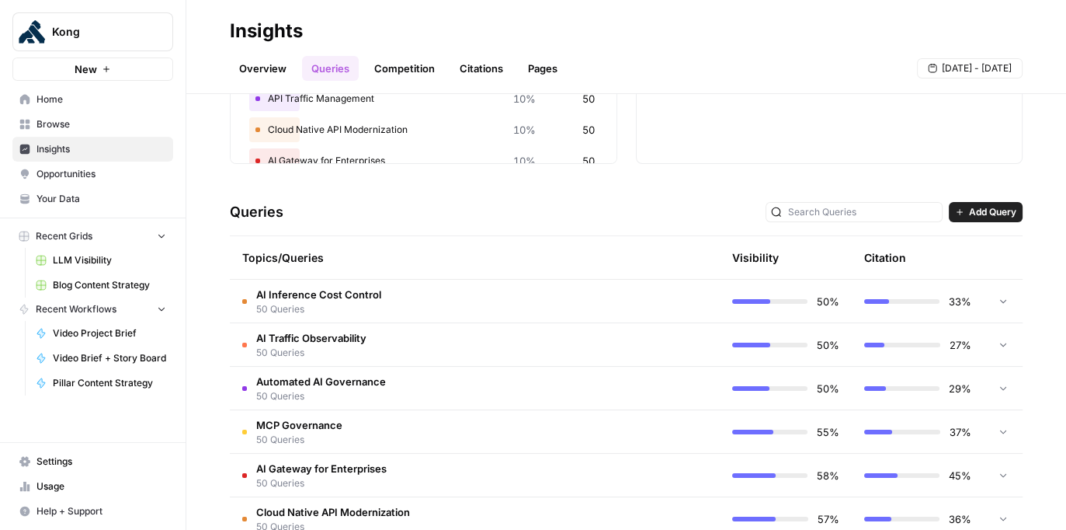
scroll to position [326, 0]
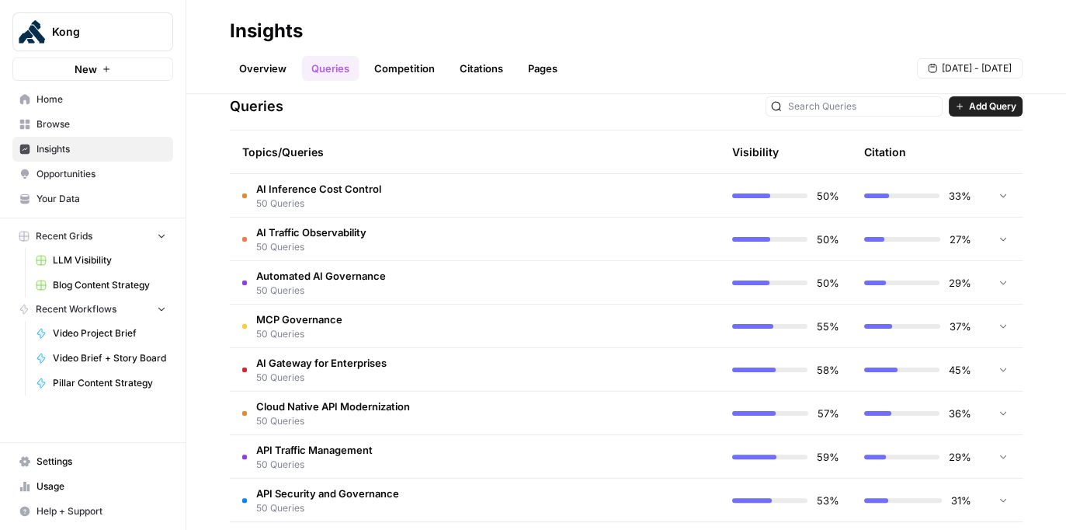
click at [676, 234] on td at bounding box center [1003, 238] width 39 height 43
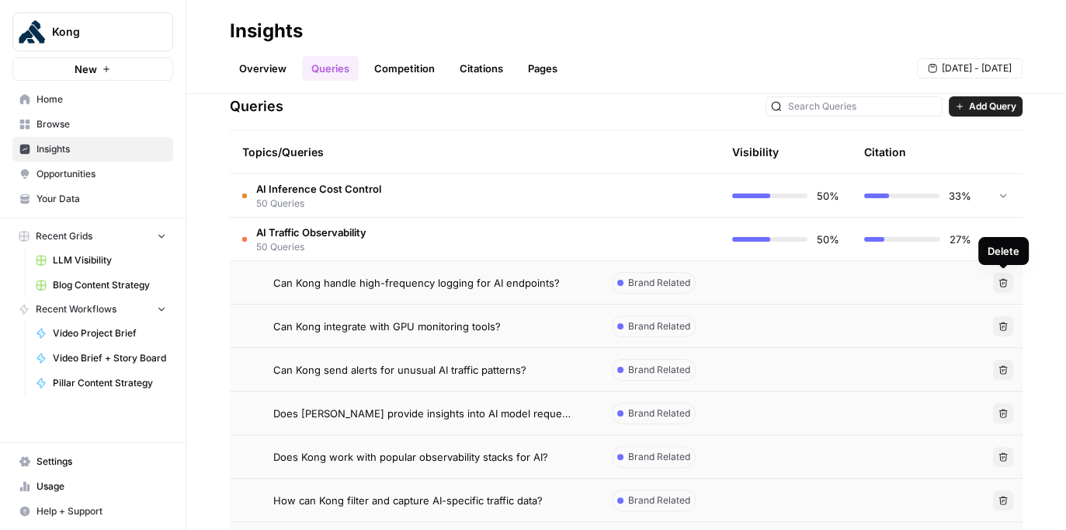
click at [676, 239] on div "Delete" at bounding box center [1003, 251] width 50 height 28
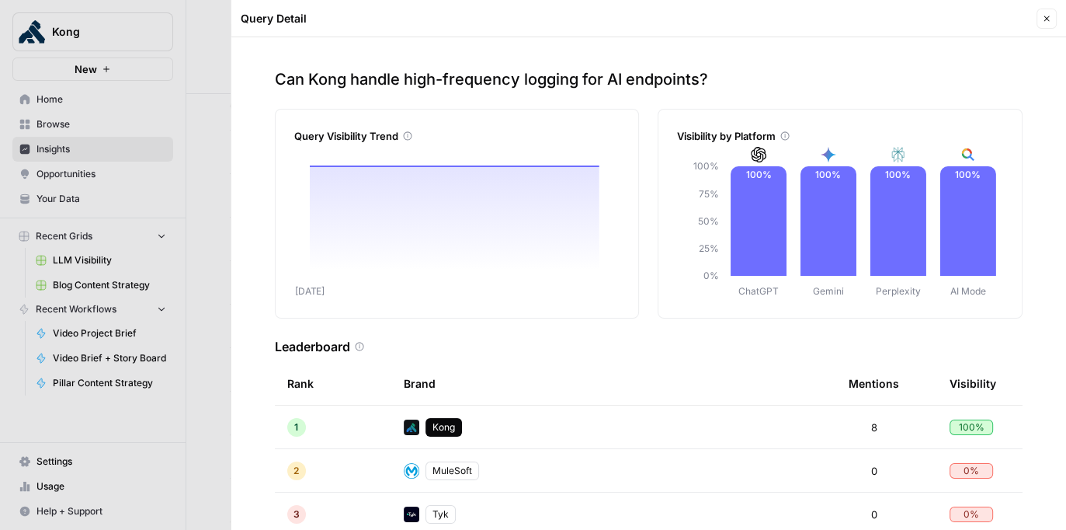
click at [676, 16] on button "Close" at bounding box center [1047, 19] width 20 height 20
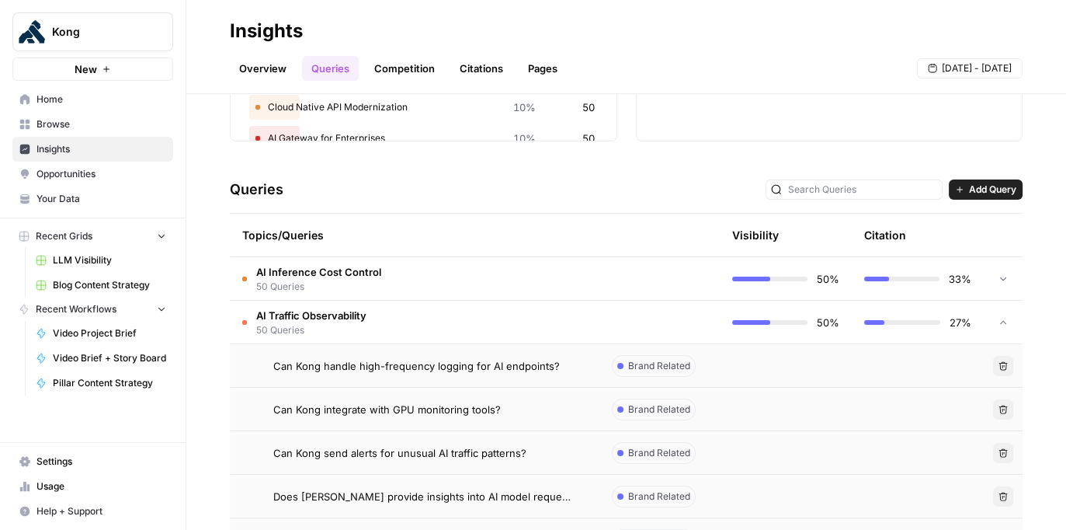
scroll to position [249, 0]
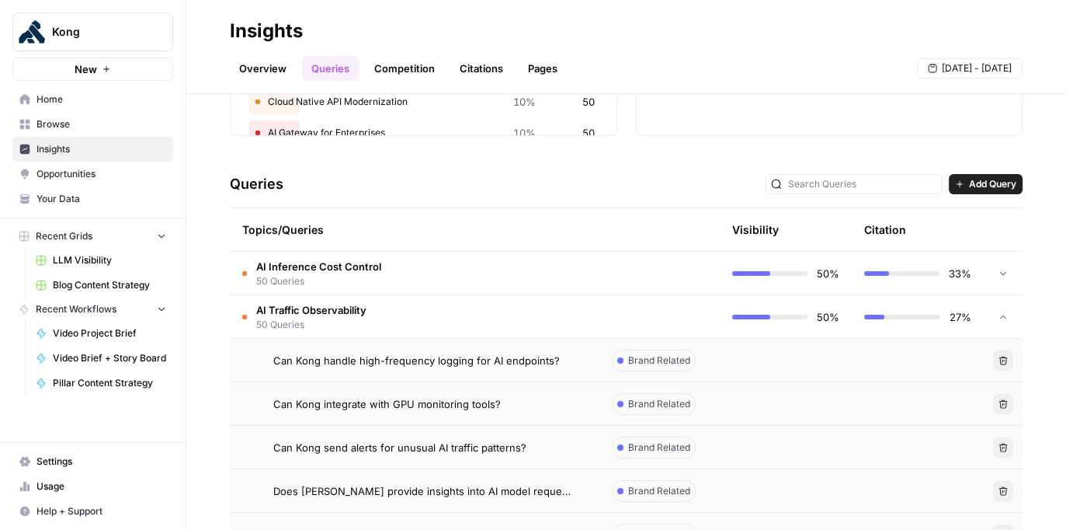
click at [636, 318] on td at bounding box center [654, 316] width 132 height 43
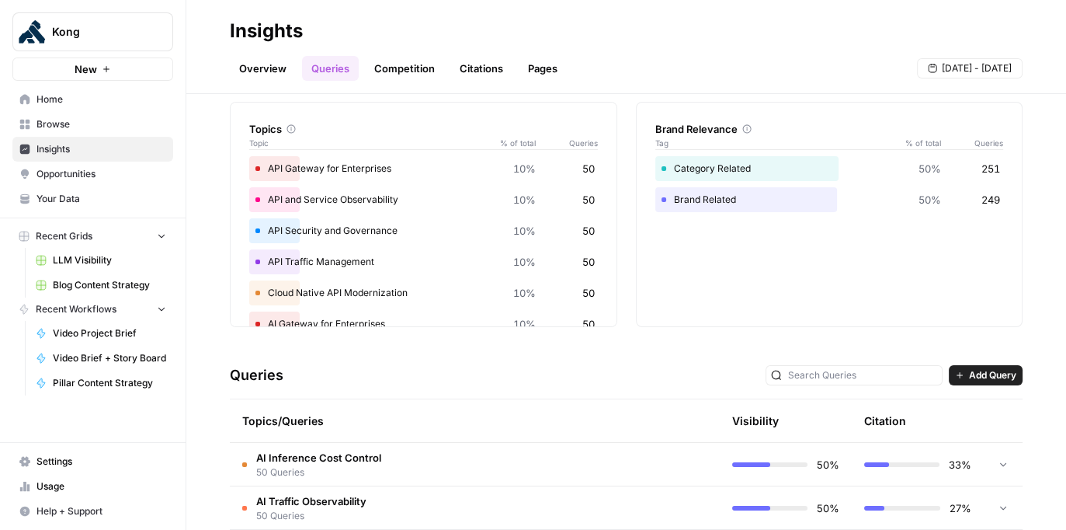
scroll to position [0, 0]
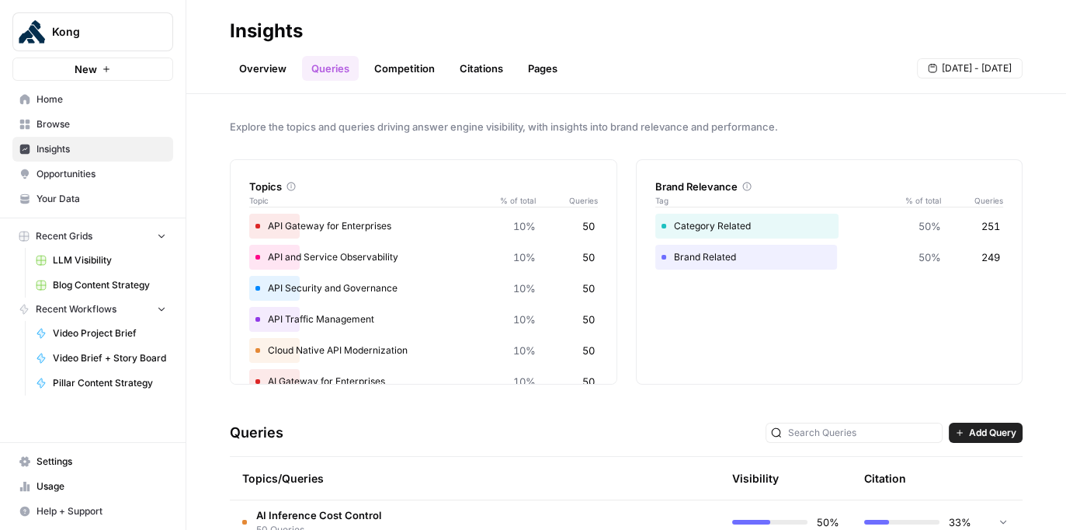
click at [413, 62] on link "Competition" at bounding box center [404, 68] width 79 height 25
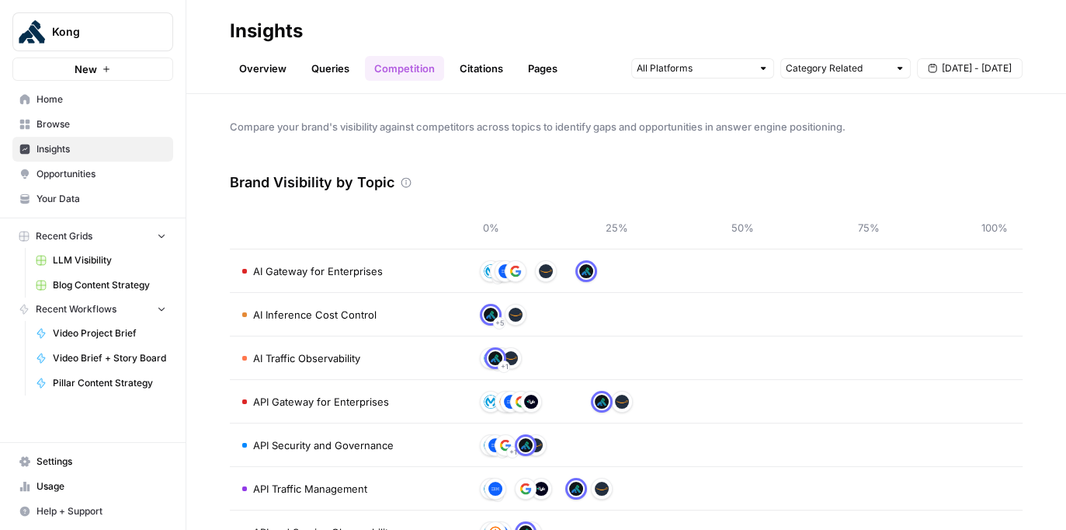
click at [499, 78] on link "Citations" at bounding box center [481, 68] width 62 height 25
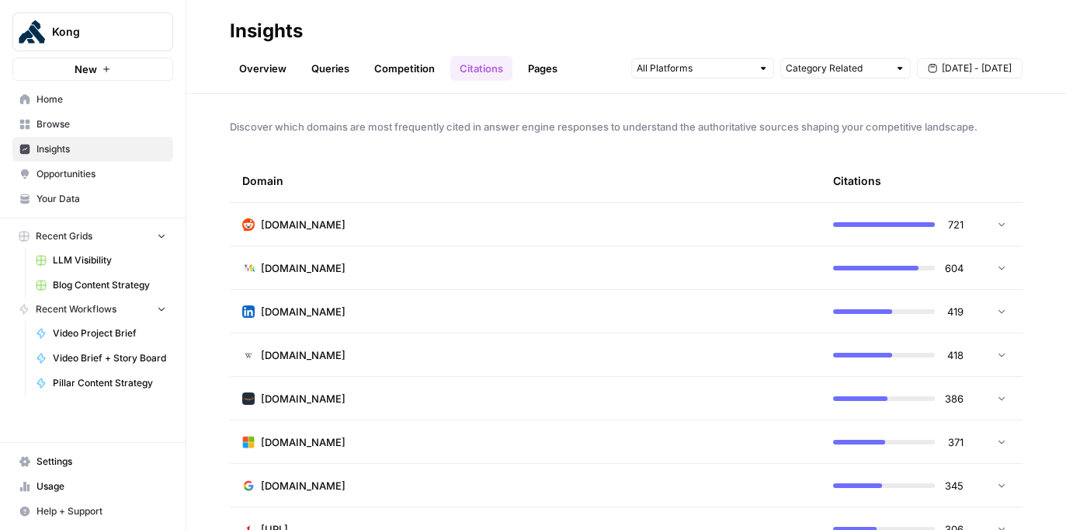
click at [535, 71] on link "Pages" at bounding box center [543, 68] width 48 height 25
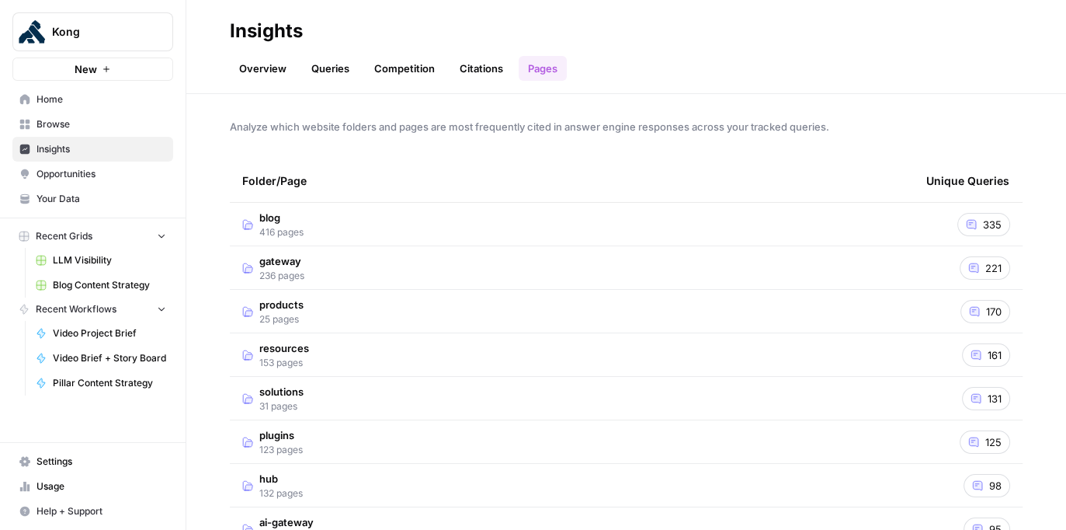
click at [473, 71] on link "Citations" at bounding box center [481, 68] width 62 height 25
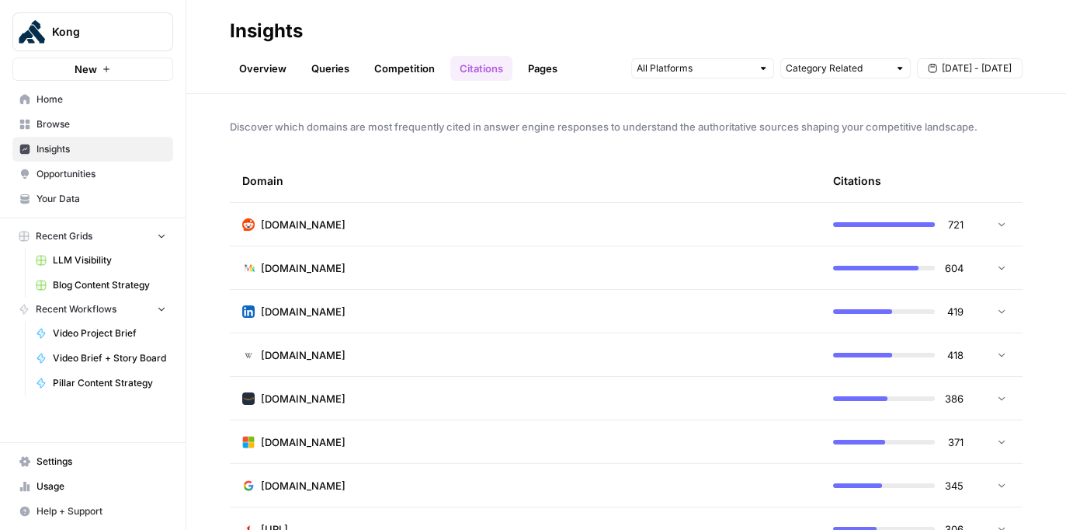
click at [596, 238] on td "reddit.com" at bounding box center [525, 224] width 591 height 43
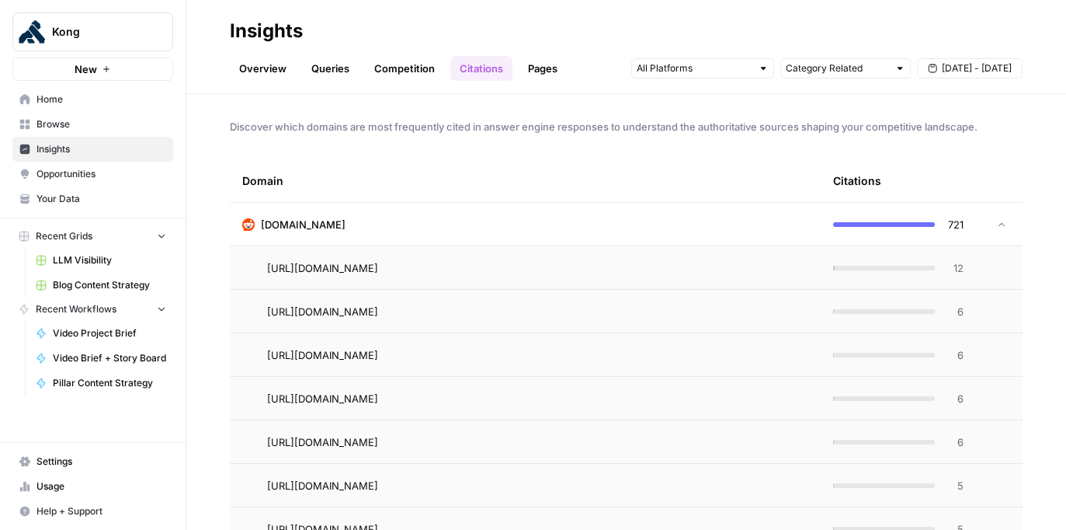
click at [596, 238] on td "reddit.com" at bounding box center [525, 224] width 591 height 43
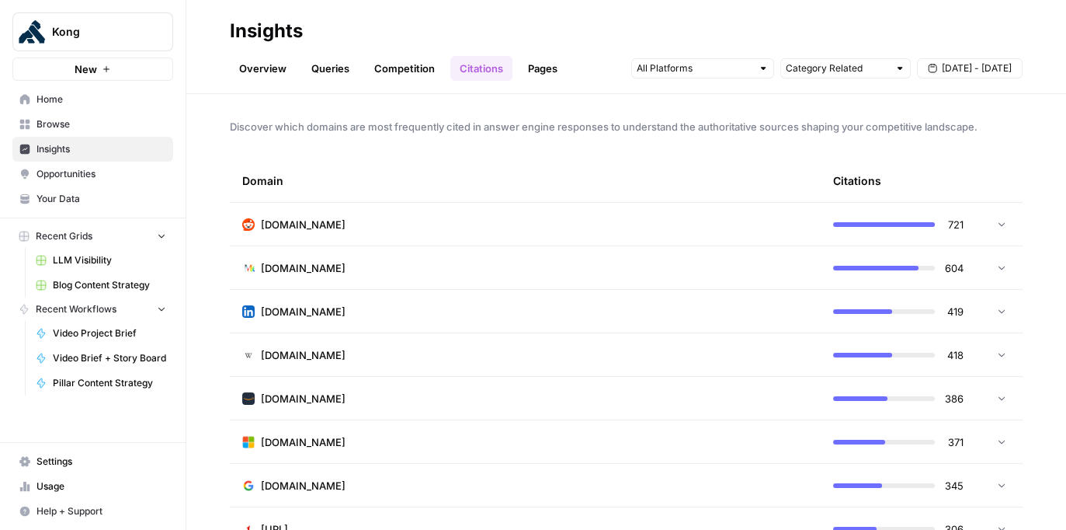
drag, startPoint x: 515, startPoint y: 127, endPoint x: 579, endPoint y: 128, distance: 64.5
click at [579, 127] on span "Discover which domains are most frequently cited in answer engine responses to …" at bounding box center [626, 127] width 793 height 16
click at [596, 145] on div "Discover which domains are most frequently cited in answer engine responses to …" at bounding box center [626, 312] width 880 height 436
click at [269, 68] on link "Overview" at bounding box center [263, 68] width 66 height 25
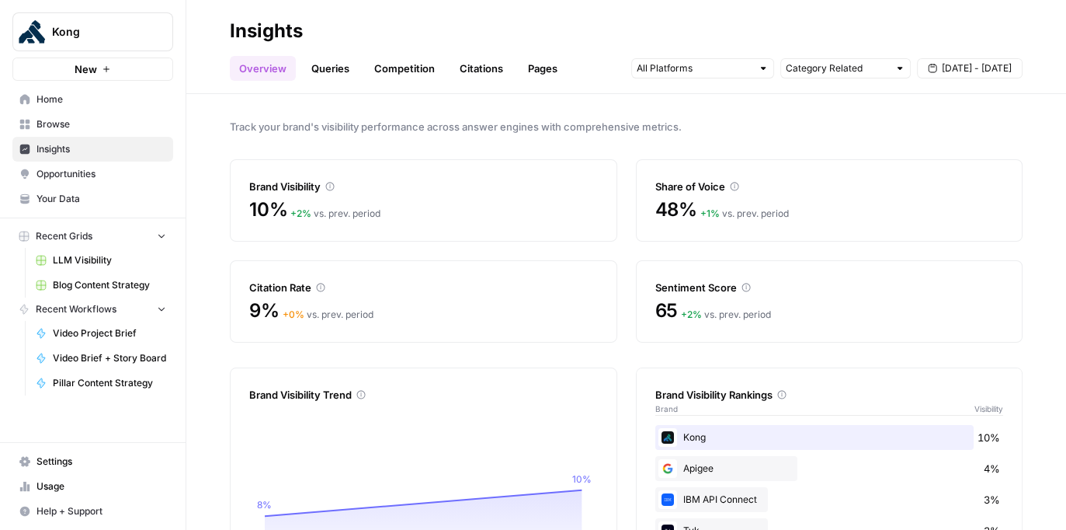
click at [333, 73] on link "Queries" at bounding box center [330, 68] width 57 height 25
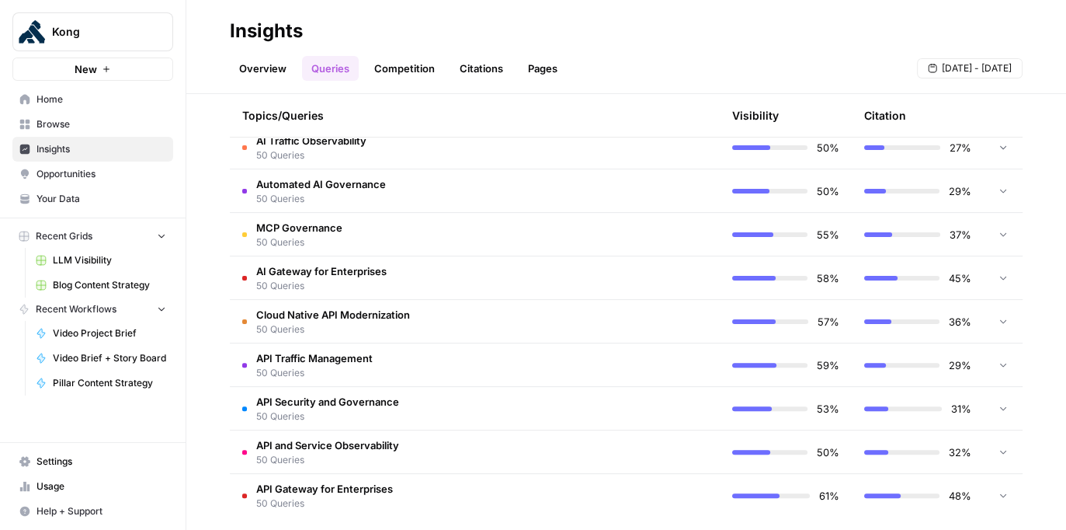
scroll to position [429, 0]
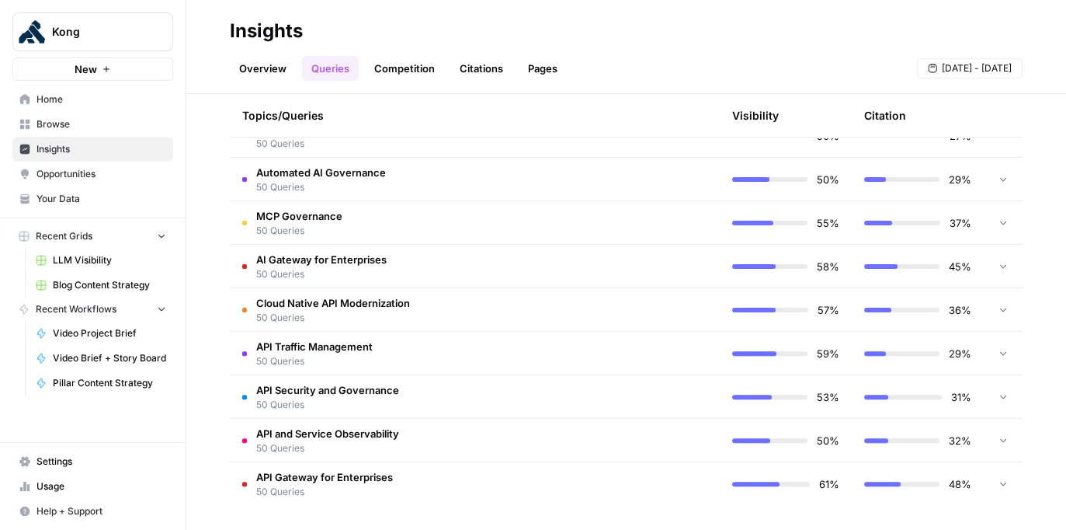
click at [676, 477] on td at bounding box center [654, 483] width 132 height 43
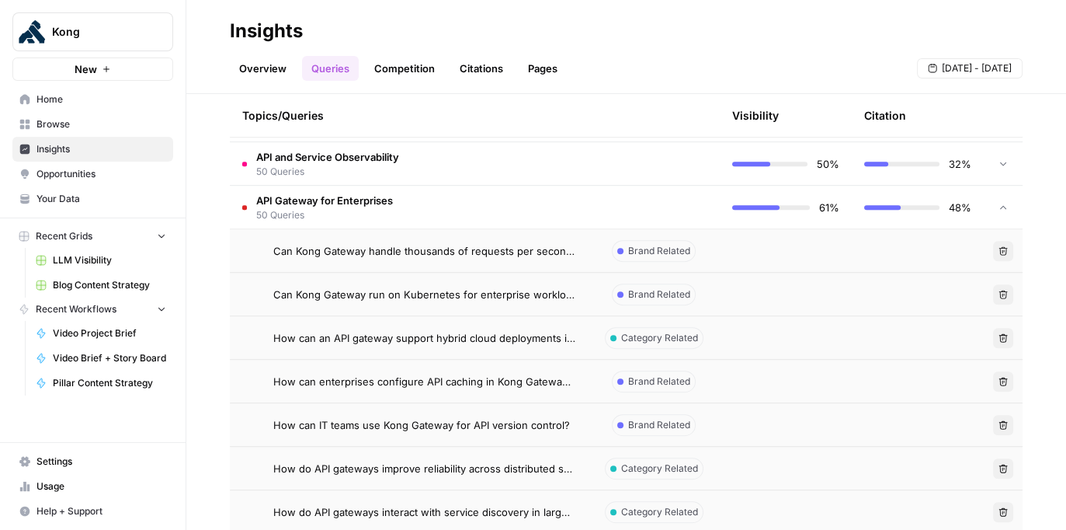
scroll to position [749, 0]
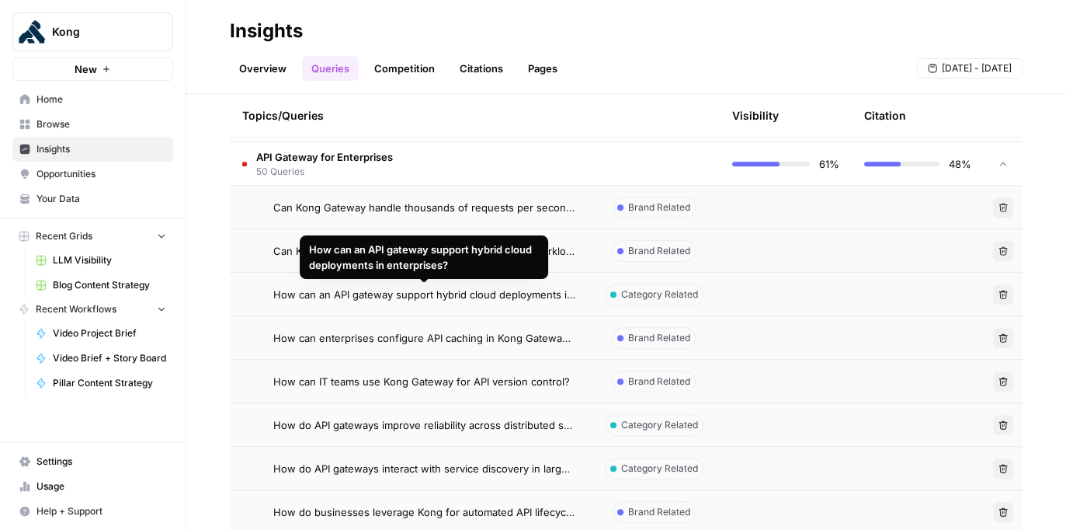
click at [533, 289] on span "How can an API gateway support hybrid cloud deployments in enterprises?" at bounding box center [424, 295] width 302 height 16
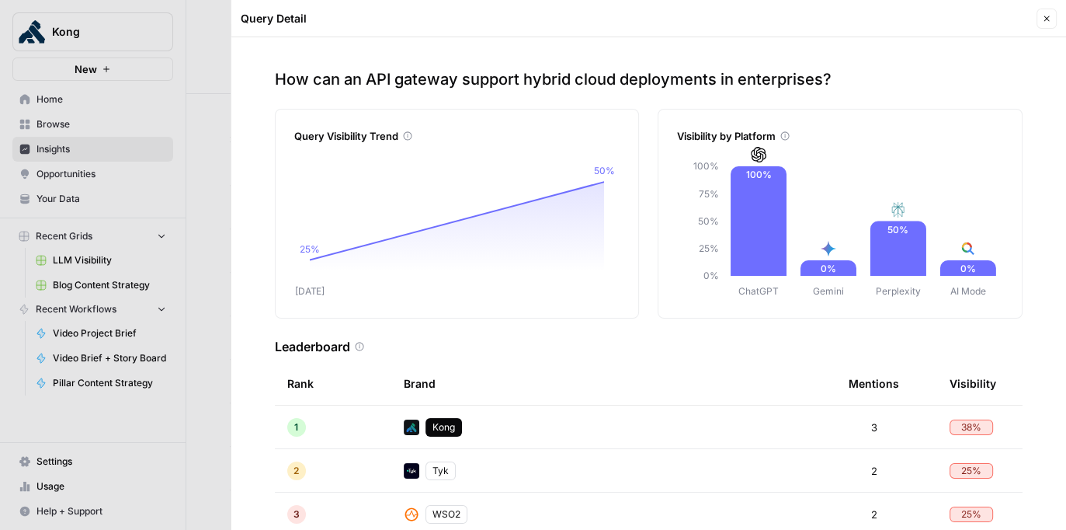
click at [676, 23] on icon "button" at bounding box center [1046, 18] width 9 height 9
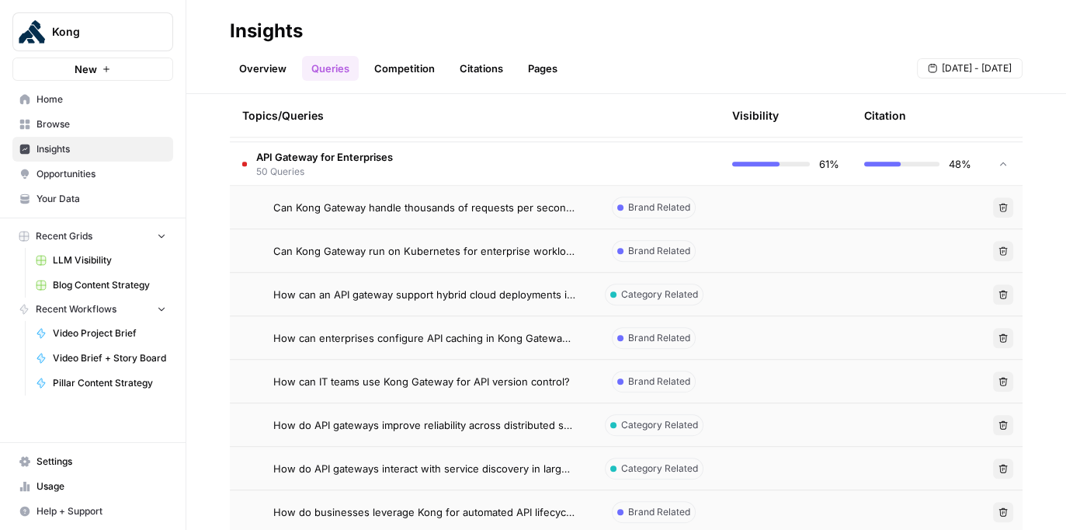
click at [676, 172] on div at bounding box center [1003, 163] width 14 height 43
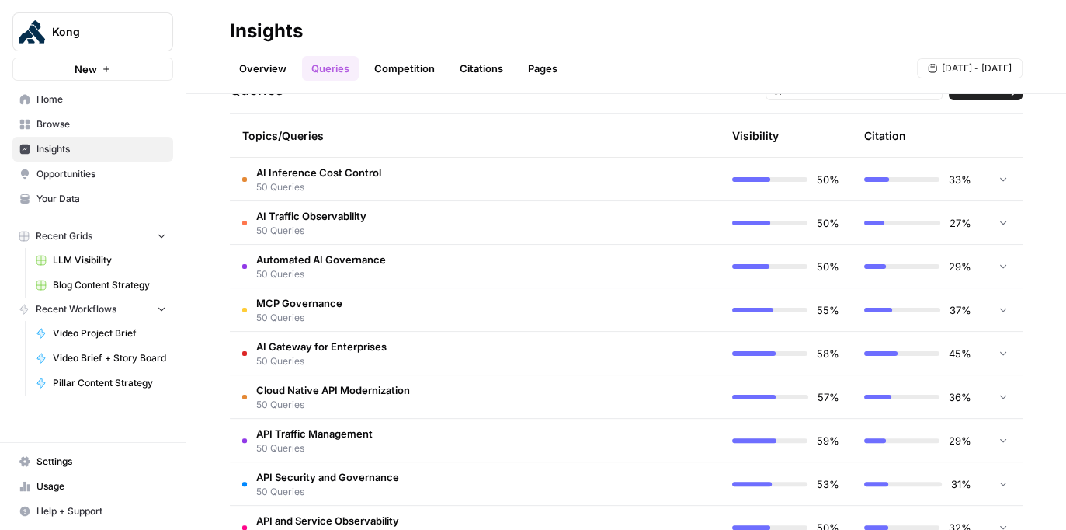
scroll to position [429, 0]
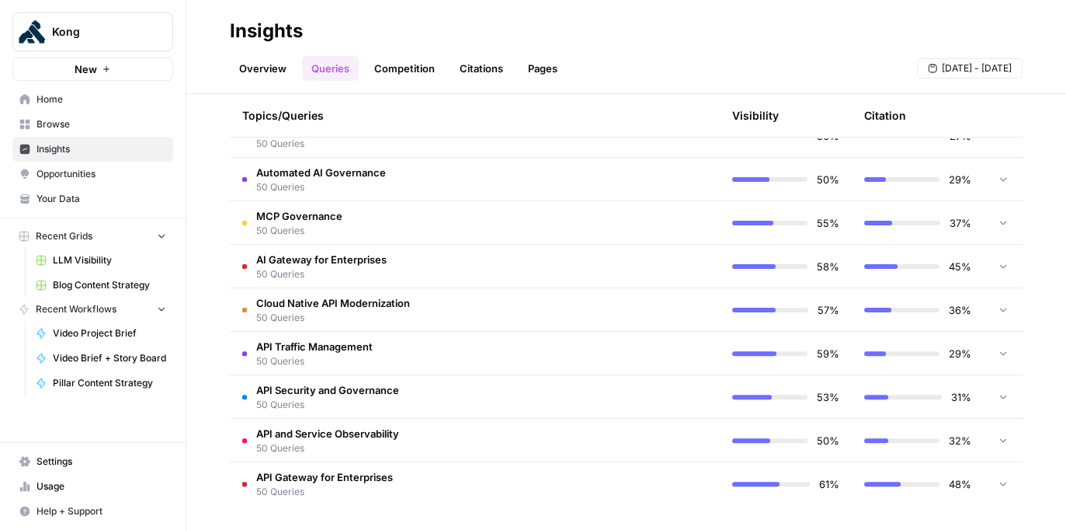
click at [676, 481] on icon at bounding box center [1003, 483] width 11 height 11
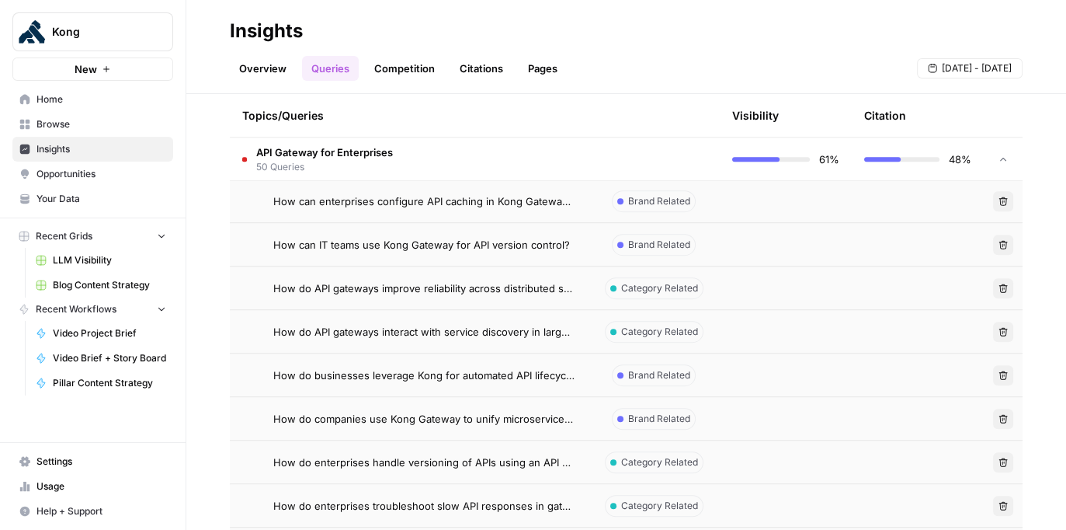
scroll to position [716, 0]
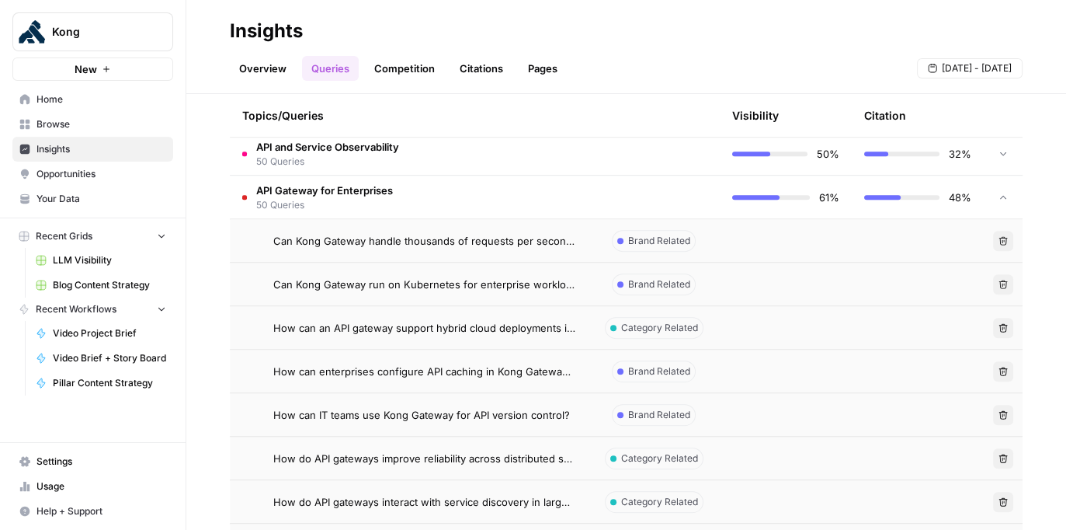
click at [676, 322] on td at bounding box center [918, 327] width 132 height 43
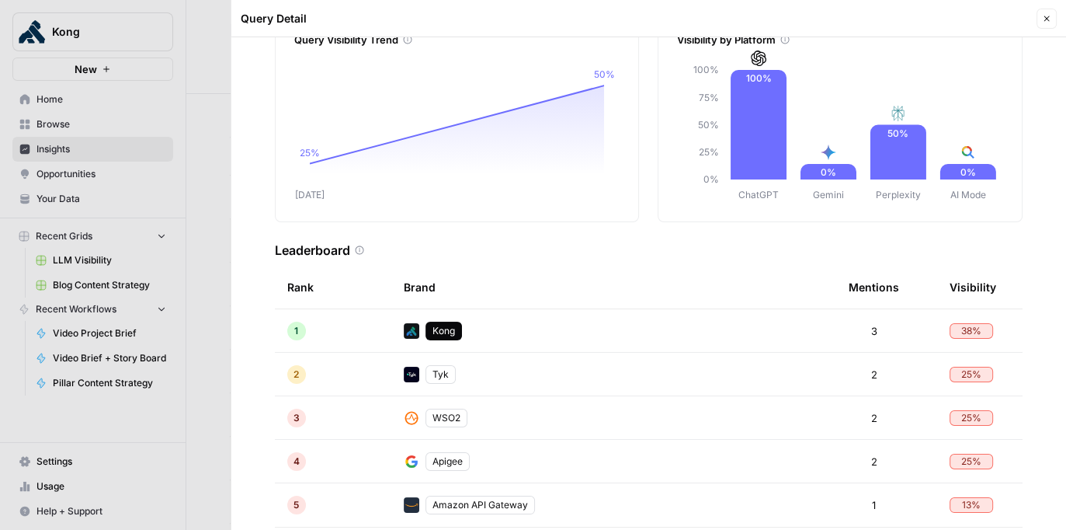
scroll to position [130, 0]
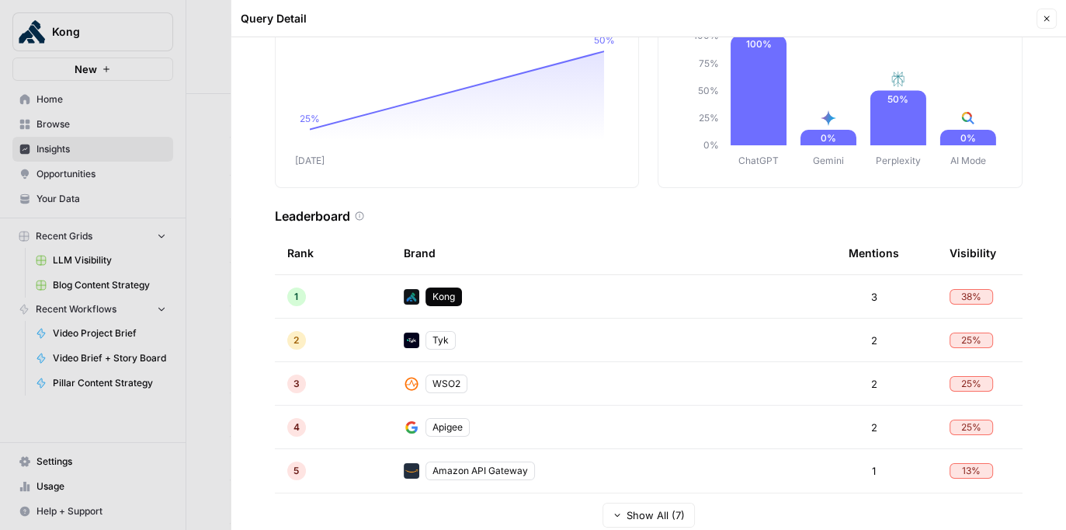
click at [676, 20] on icon "button" at bounding box center [1046, 18] width 5 height 5
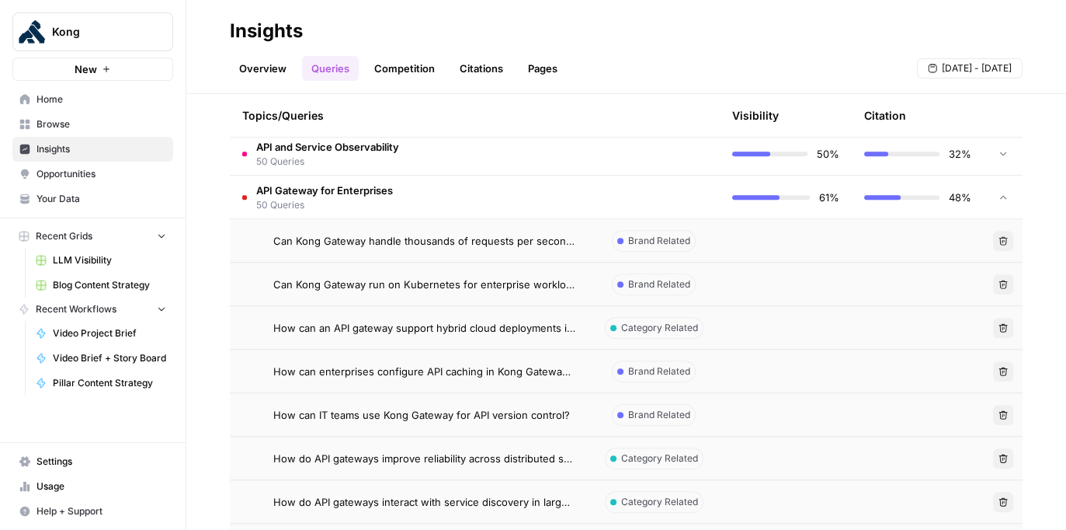
click at [676, 190] on div at bounding box center [1003, 197] width 14 height 43
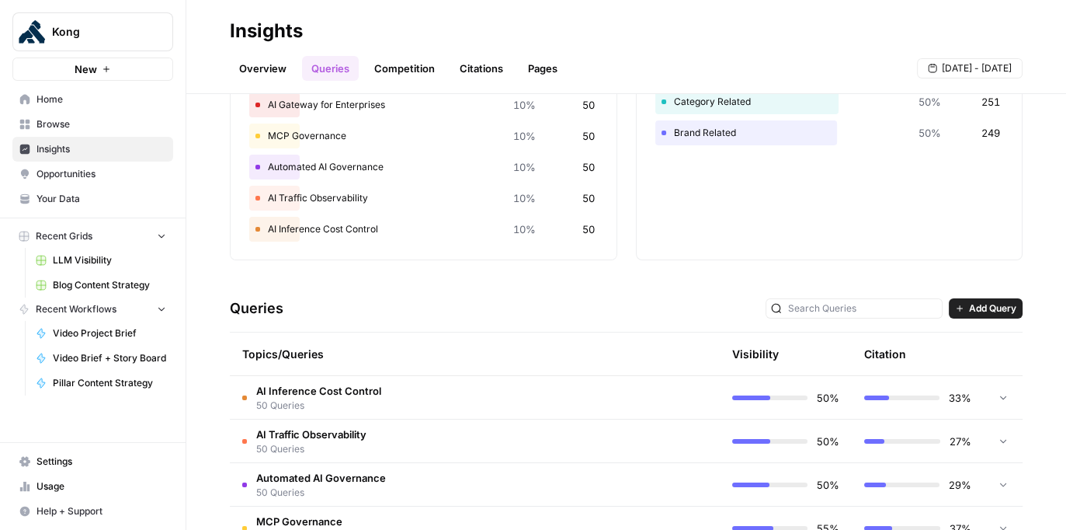
scroll to position [183, 0]
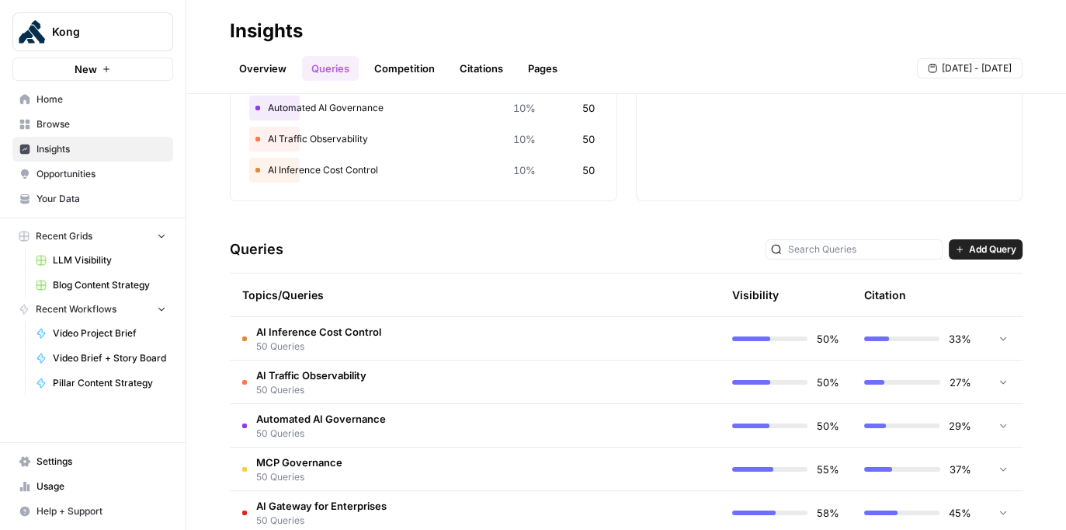
click at [676, 298] on div "Visibility" at bounding box center [755, 295] width 47 height 16
drag, startPoint x: 648, startPoint y: 301, endPoint x: 1014, endPoint y: 307, distance: 365.8
click at [676, 307] on tr "Topics/Queries Visibility Citation" at bounding box center [626, 294] width 793 height 43
click at [676, 292] on th at bounding box center [1003, 294] width 39 height 43
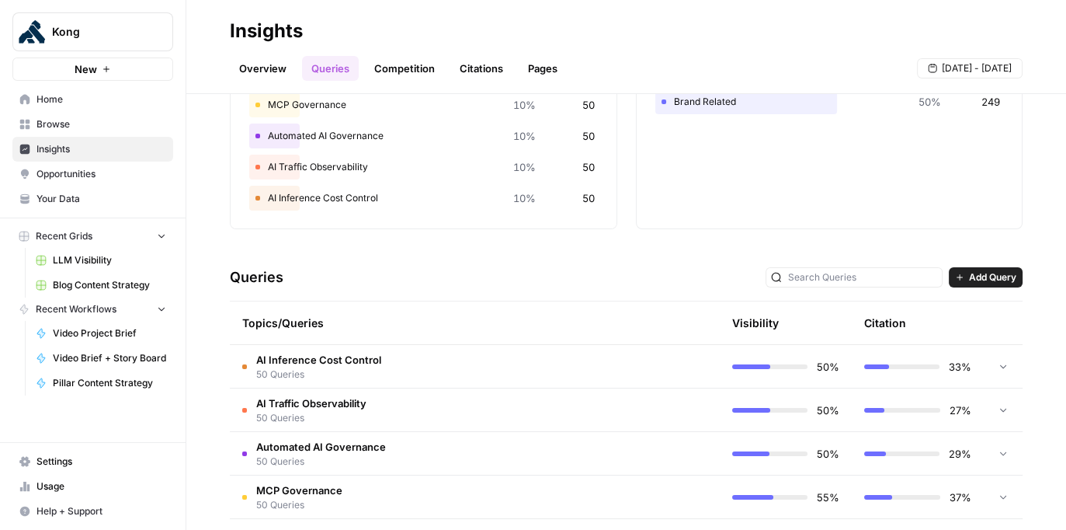
scroll to position [214, 0]
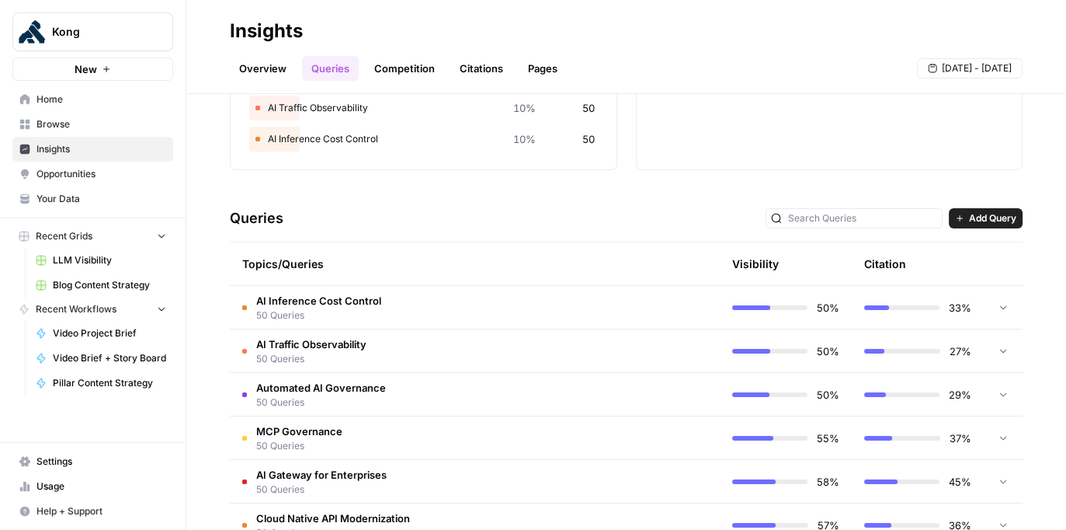
click at [627, 310] on td at bounding box center [654, 307] width 132 height 43
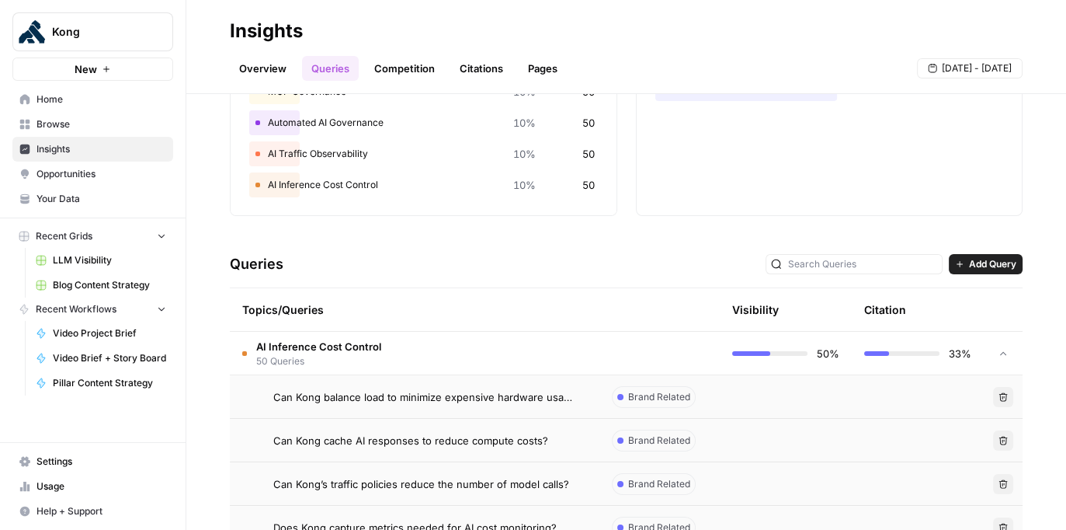
scroll to position [0, 0]
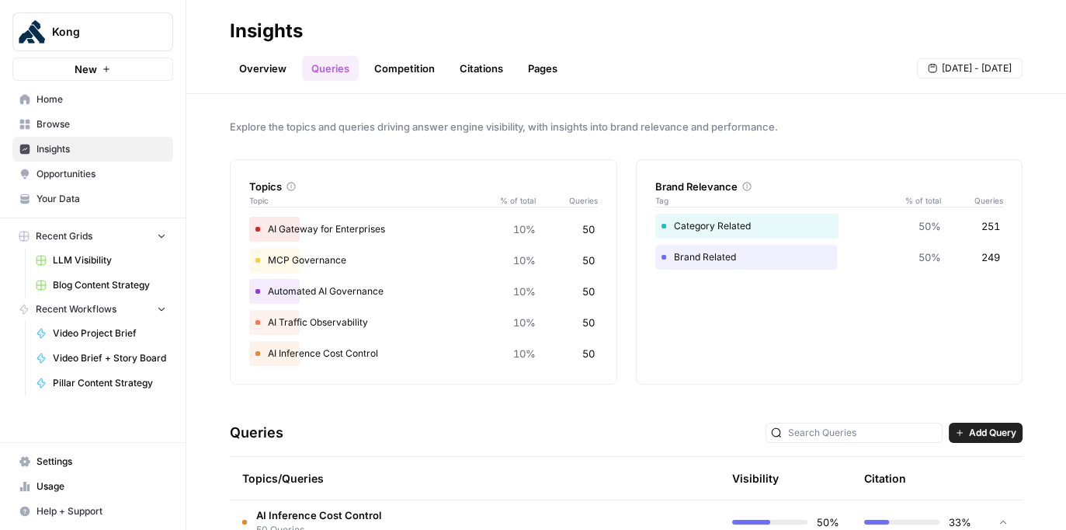
click at [536, 75] on link "Pages" at bounding box center [543, 68] width 48 height 25
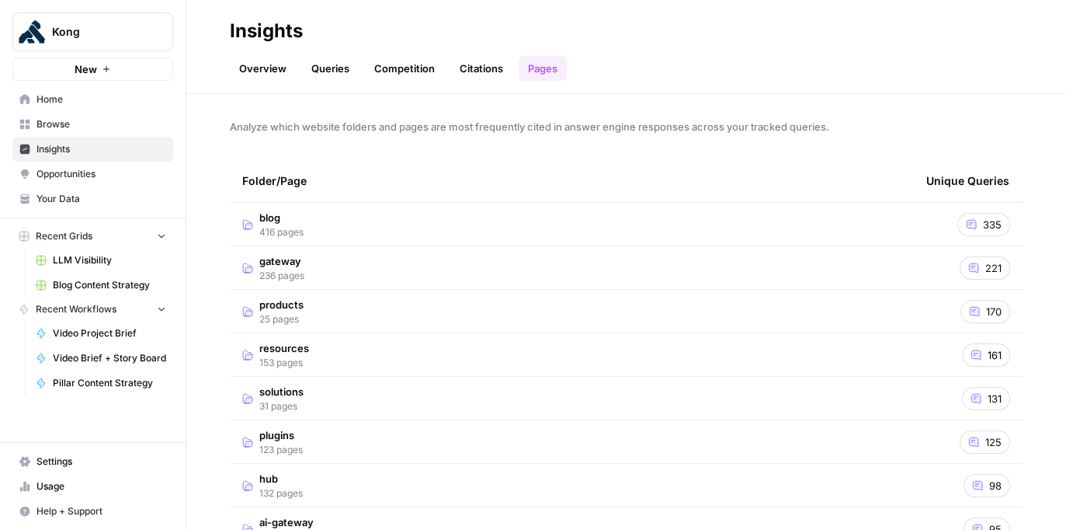
click at [485, 75] on link "Citations" at bounding box center [481, 68] width 62 height 25
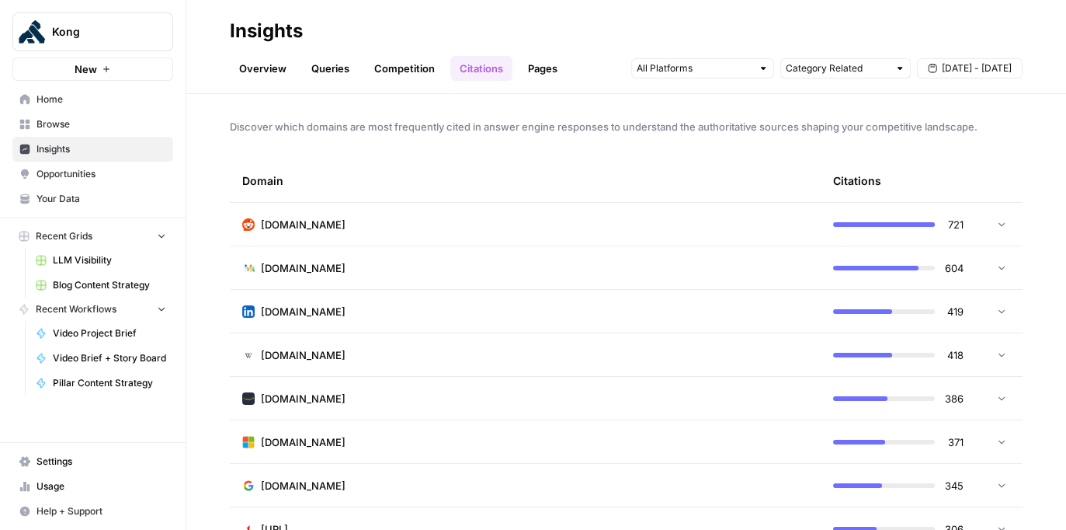
click at [542, 69] on link "Pages" at bounding box center [543, 68] width 48 height 25
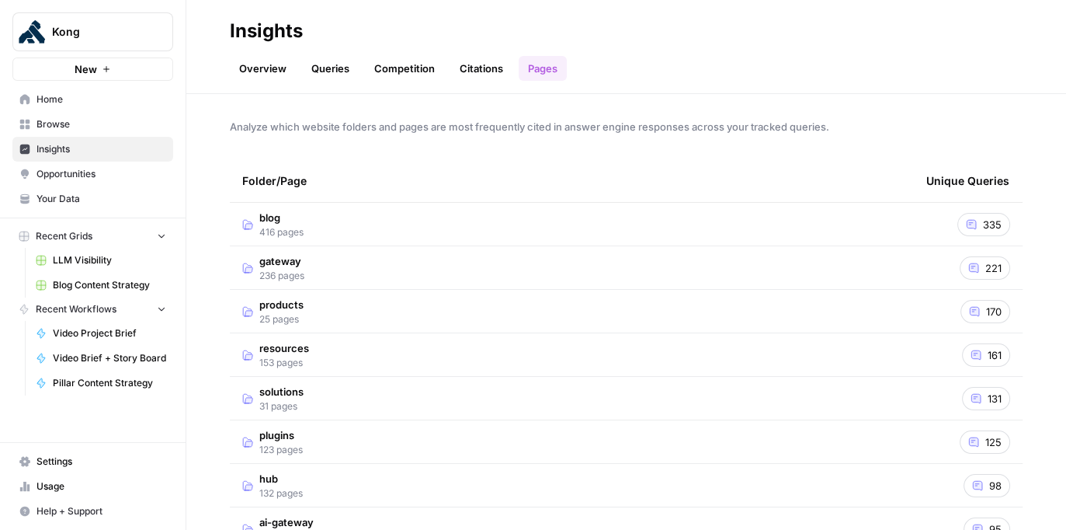
click at [454, 230] on td "blog 416 pages" at bounding box center [572, 224] width 684 height 43
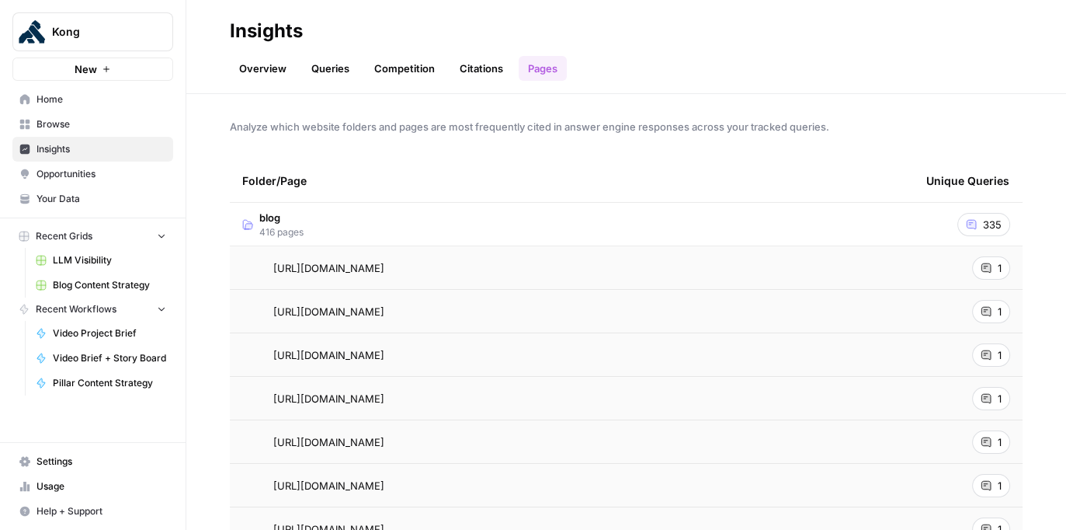
click at [467, 56] on link "Citations" at bounding box center [481, 68] width 62 height 25
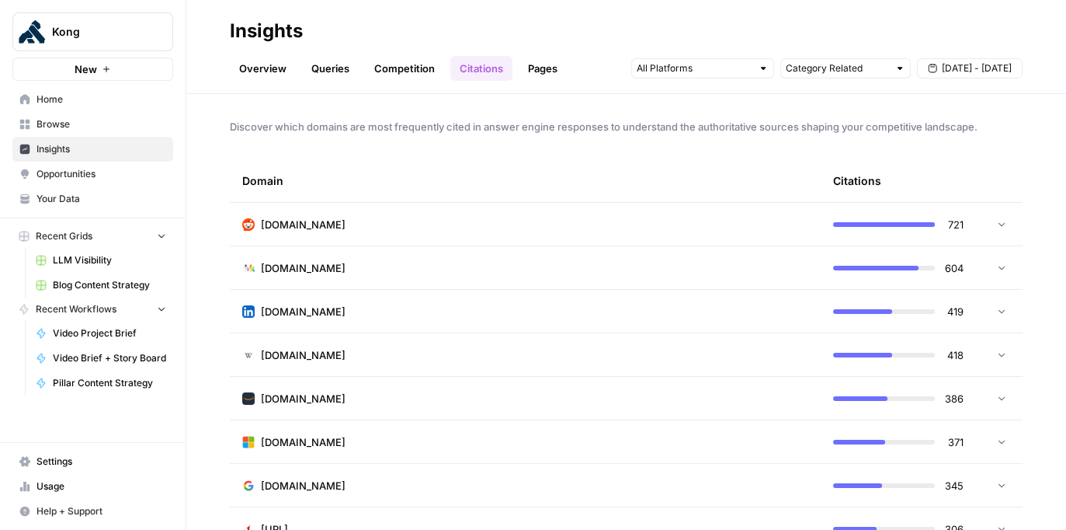
click at [388, 78] on link "Competition" at bounding box center [404, 68] width 79 height 25
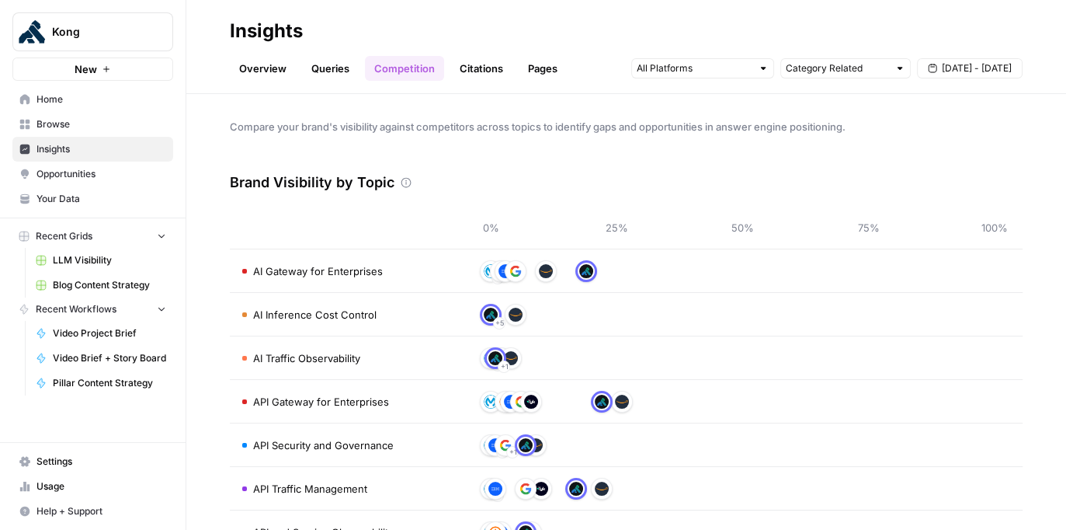
click at [118, 164] on link "Opportunities" at bounding box center [92, 174] width 161 height 25
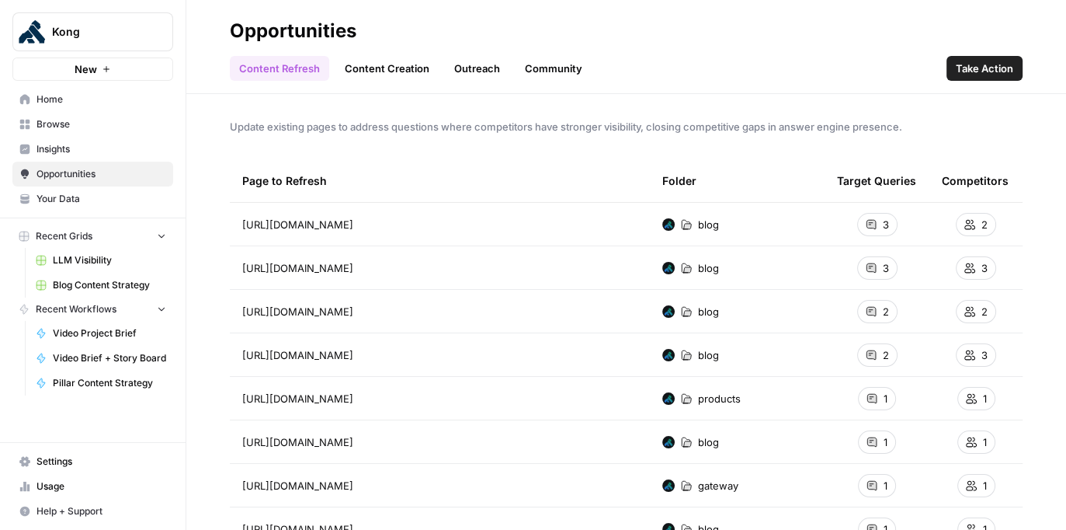
click at [397, 55] on div "Content Refresh Content Creation Outreach Community Take Action" at bounding box center [626, 61] width 793 height 37
click at [397, 65] on link "Content Creation" at bounding box center [386, 68] width 103 height 25
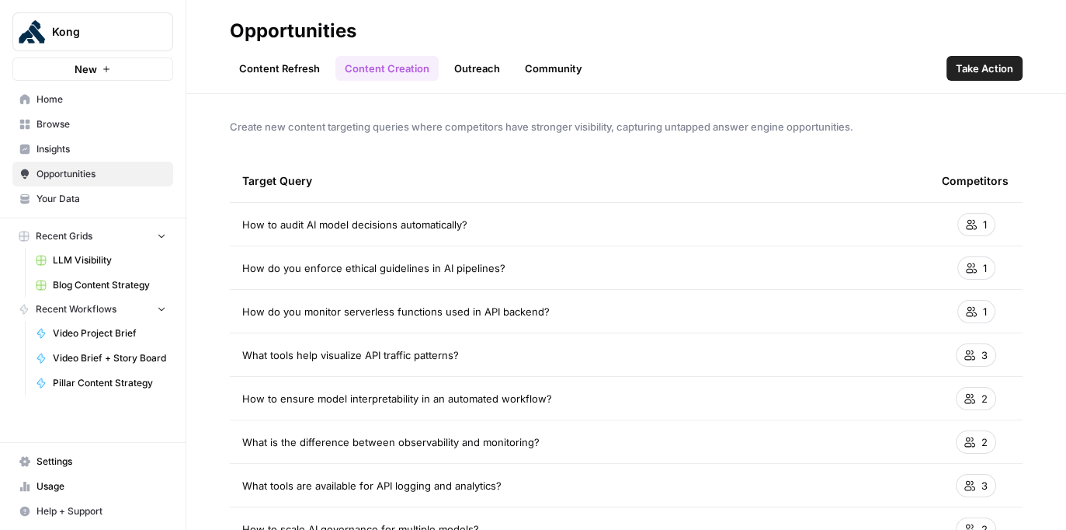
click at [471, 69] on link "Outreach" at bounding box center [477, 68] width 64 height 25
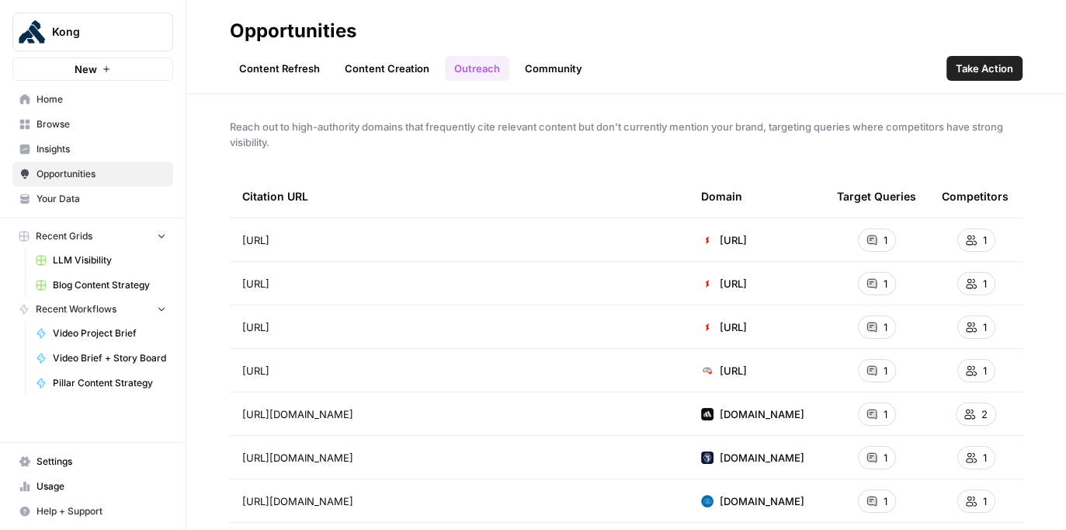
click at [556, 71] on link "Community" at bounding box center [554, 68] width 76 height 25
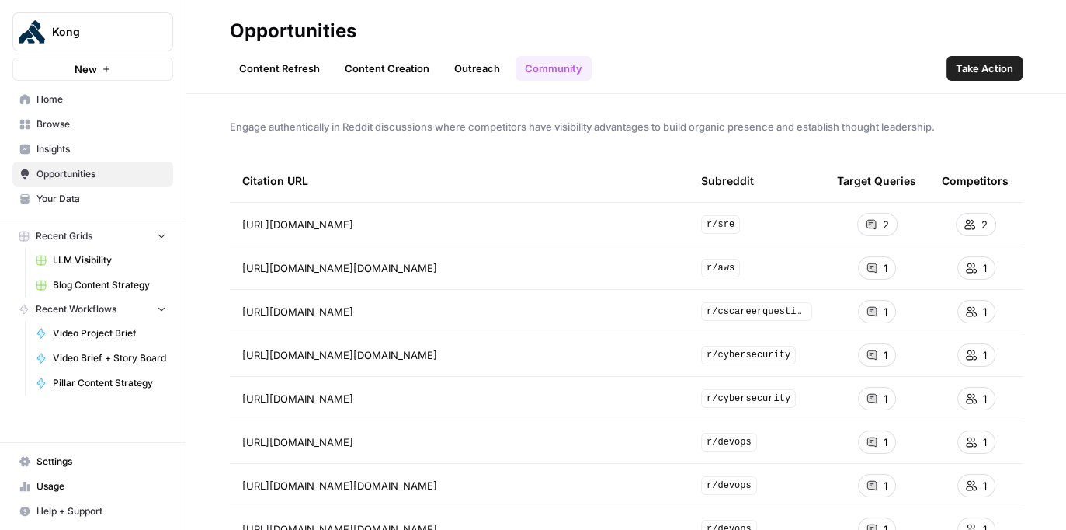
click at [294, 69] on link "Content Refresh" at bounding box center [279, 68] width 99 height 25
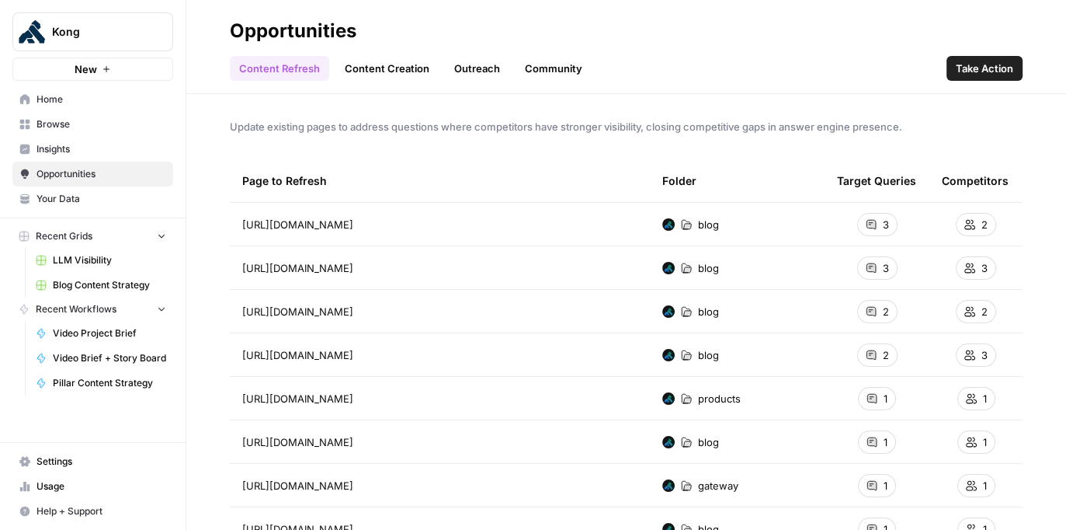
click at [378, 68] on link "Content Creation" at bounding box center [386, 68] width 103 height 25
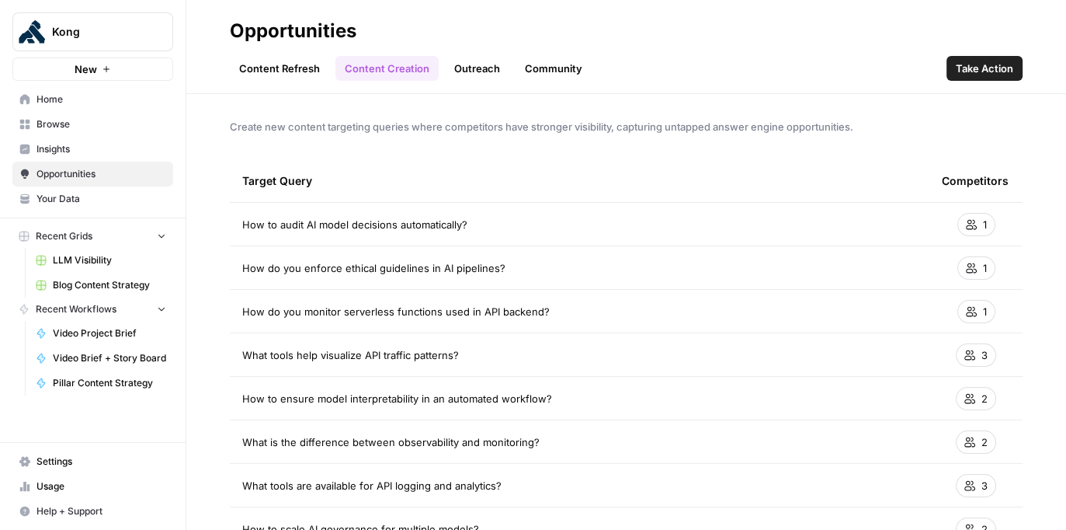
click at [294, 69] on link "Content Refresh" at bounding box center [279, 68] width 99 height 25
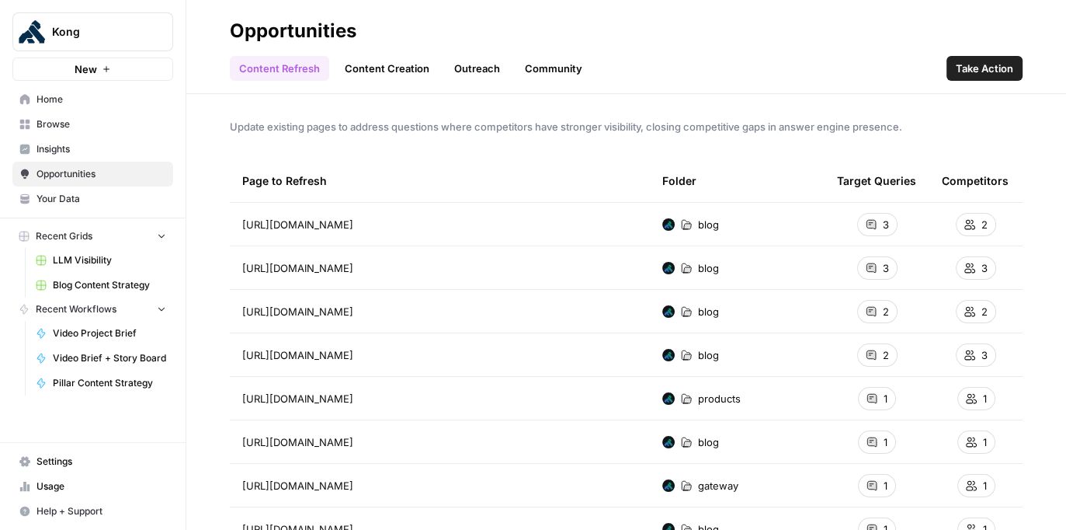
click at [85, 155] on span "Insights" at bounding box center [101, 149] width 130 height 14
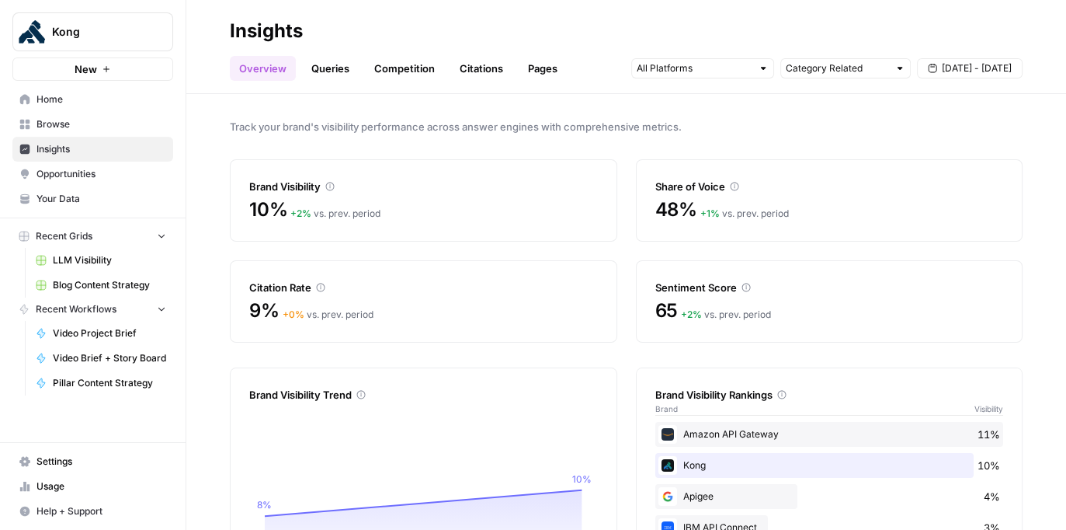
click at [315, 57] on link "Queries" at bounding box center [330, 68] width 57 height 25
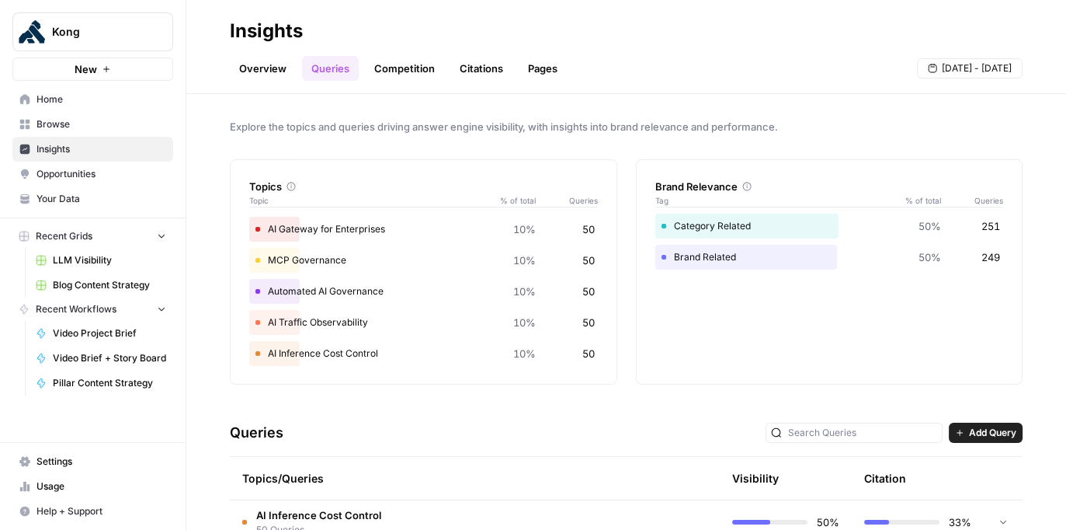
click at [408, 66] on link "Competition" at bounding box center [404, 68] width 79 height 25
